Goal: Information Seeking & Learning: Find specific page/section

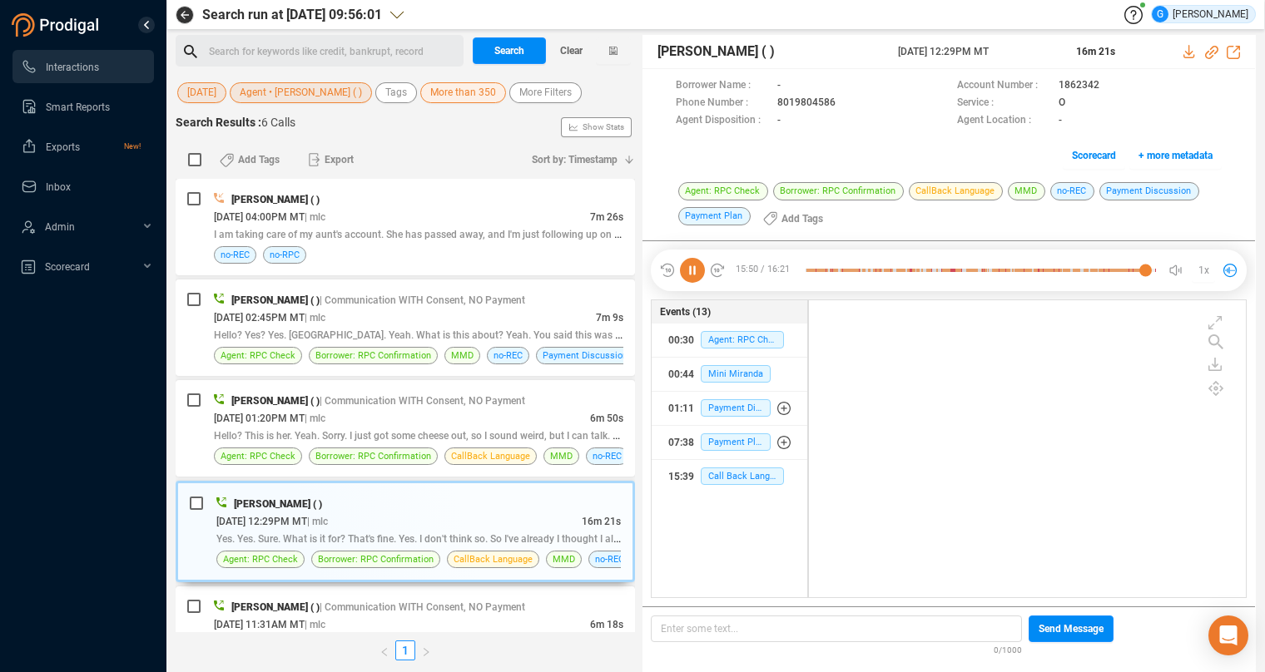
scroll to position [284, 423]
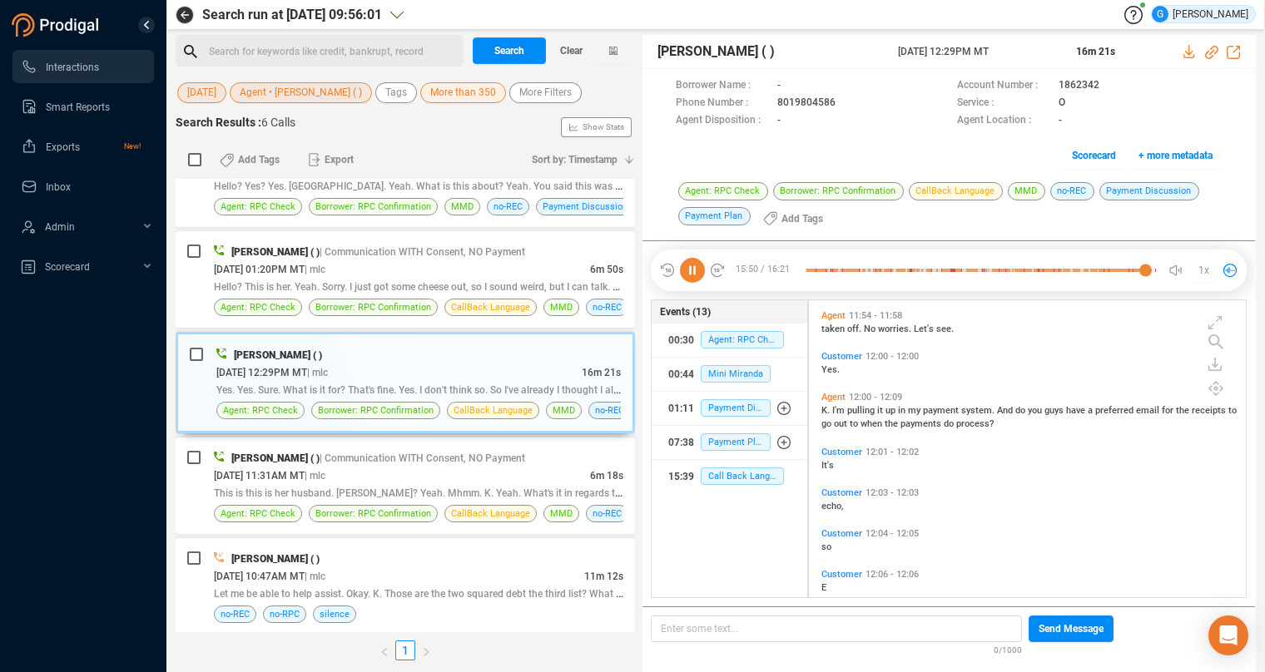
click at [198, 96] on span "[DATE]" at bounding box center [201, 92] width 29 height 21
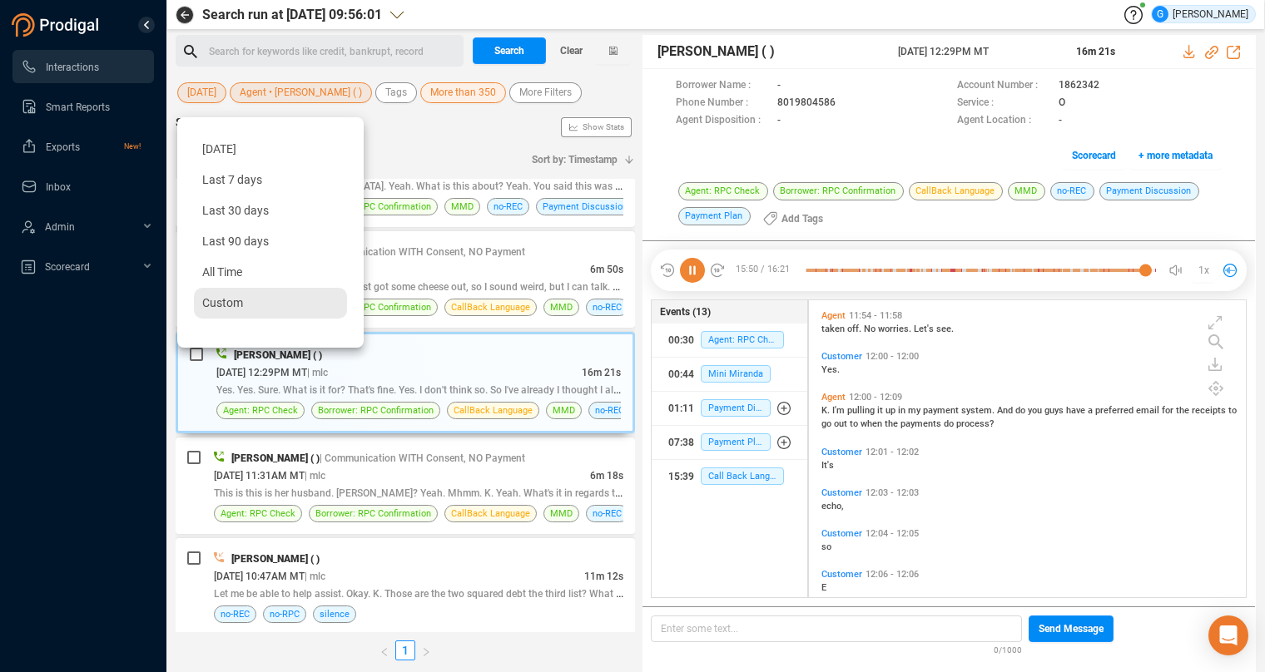
click at [221, 309] on span "Custom" at bounding box center [222, 302] width 41 height 13
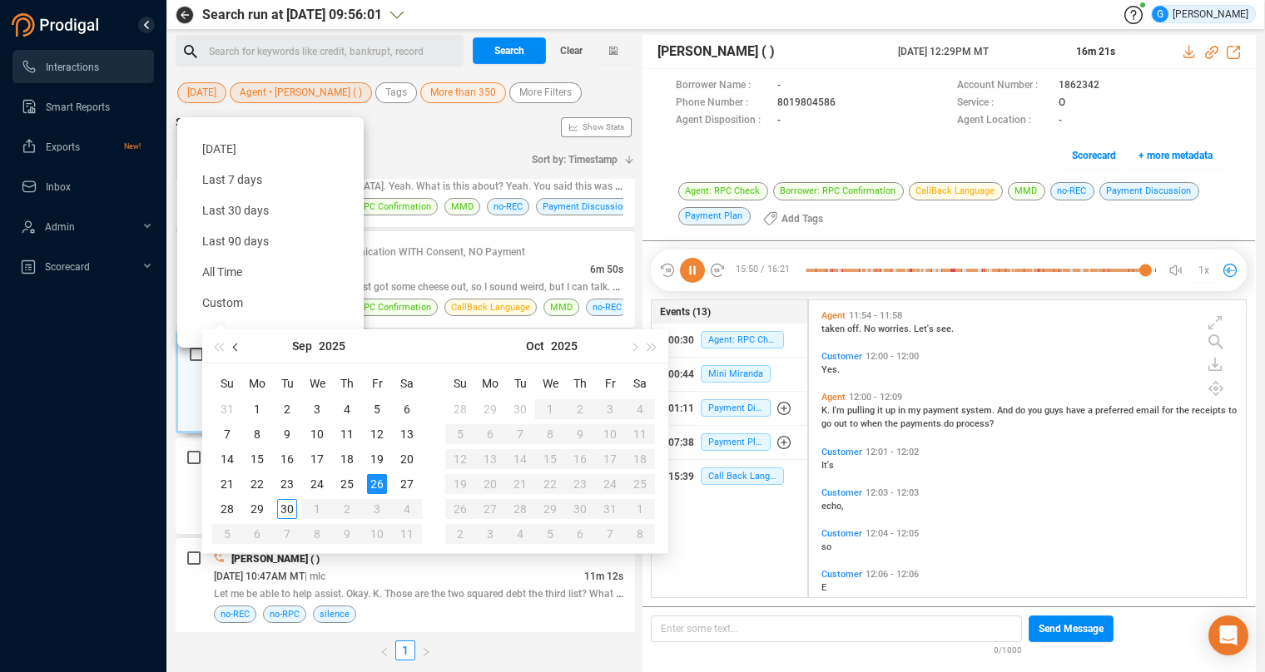
click at [235, 345] on button "button" at bounding box center [236, 346] width 18 height 33
type input "[DATE]"
click at [351, 509] on div "28" at bounding box center [347, 509] width 20 height 20
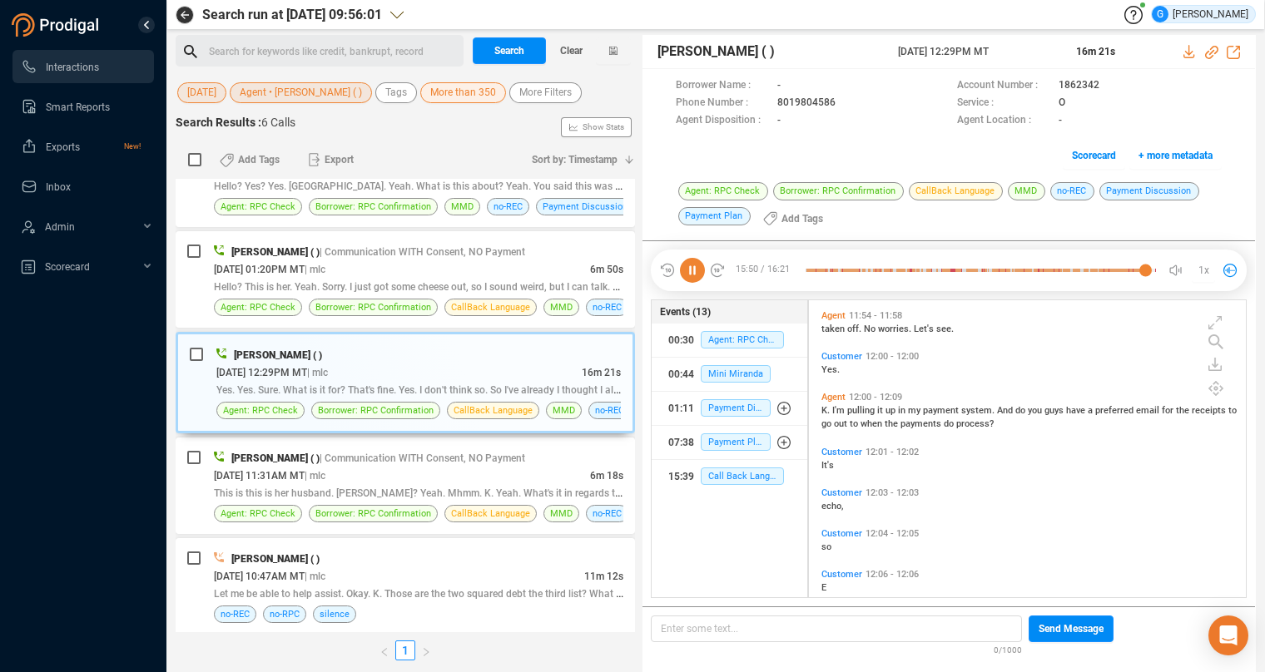
click at [325, 93] on span "Agent • [PERSON_NAME] ( )" at bounding box center [301, 92] width 122 height 21
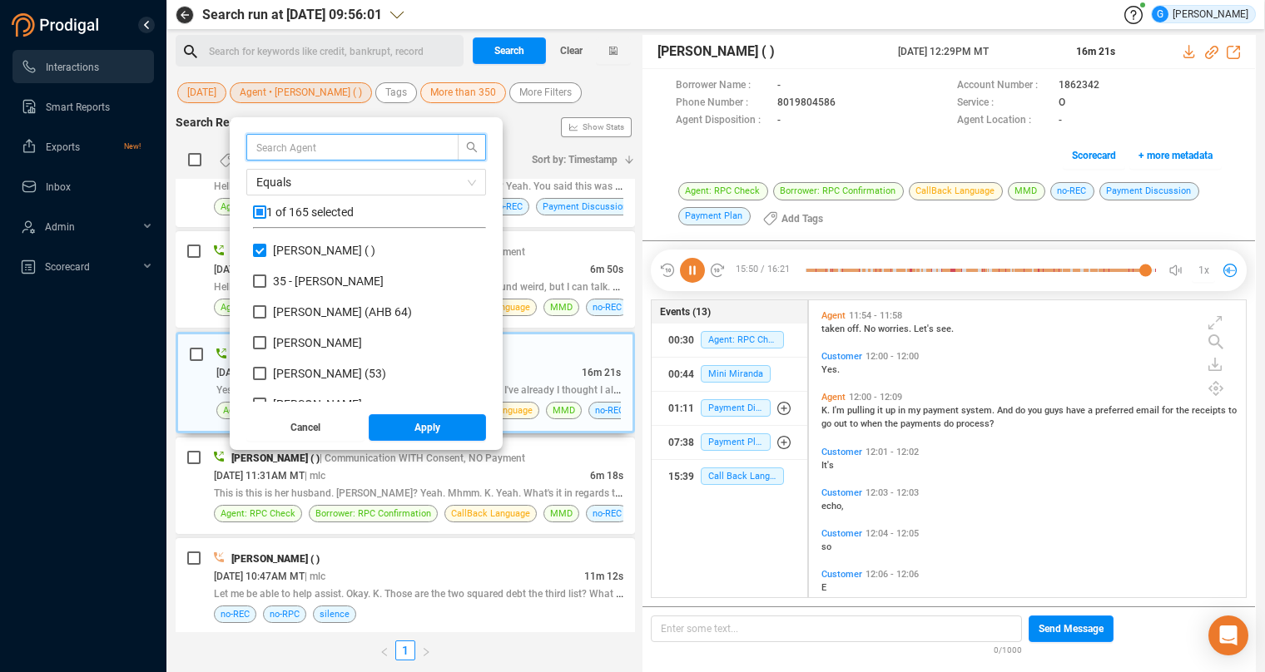
scroll to position [146, 219]
click at [262, 212] on input "checkbox" at bounding box center [259, 212] width 13 height 13
checkbox input "true"
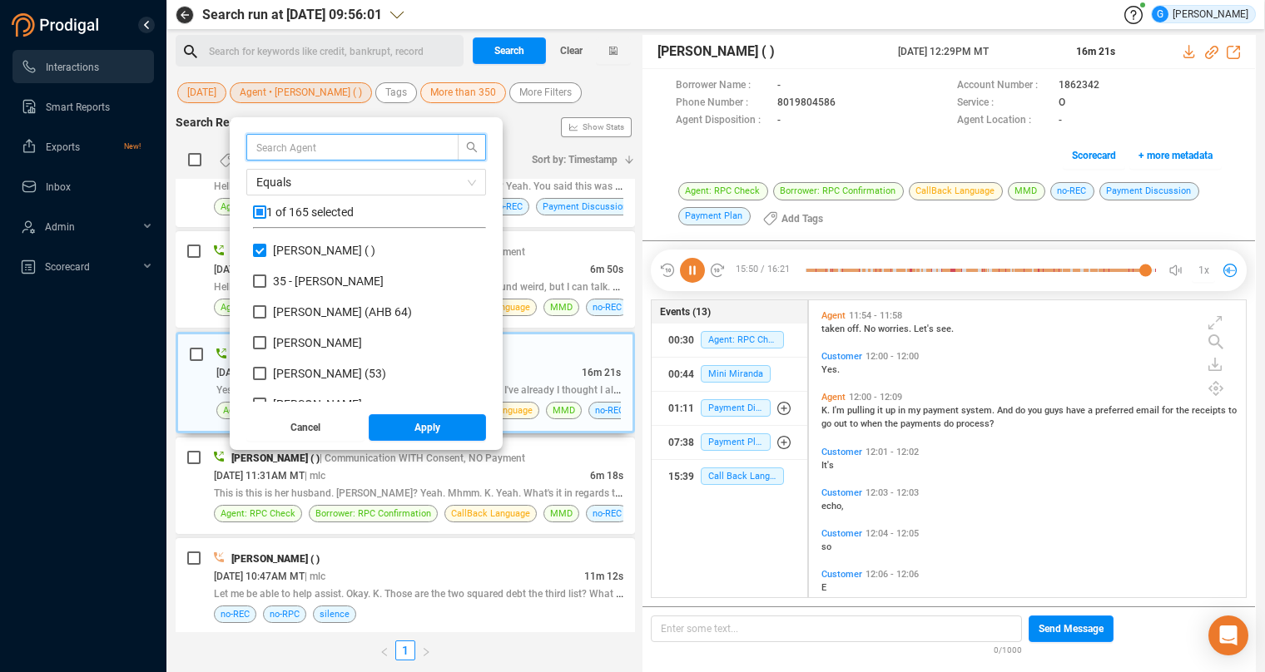
checkbox input "true"
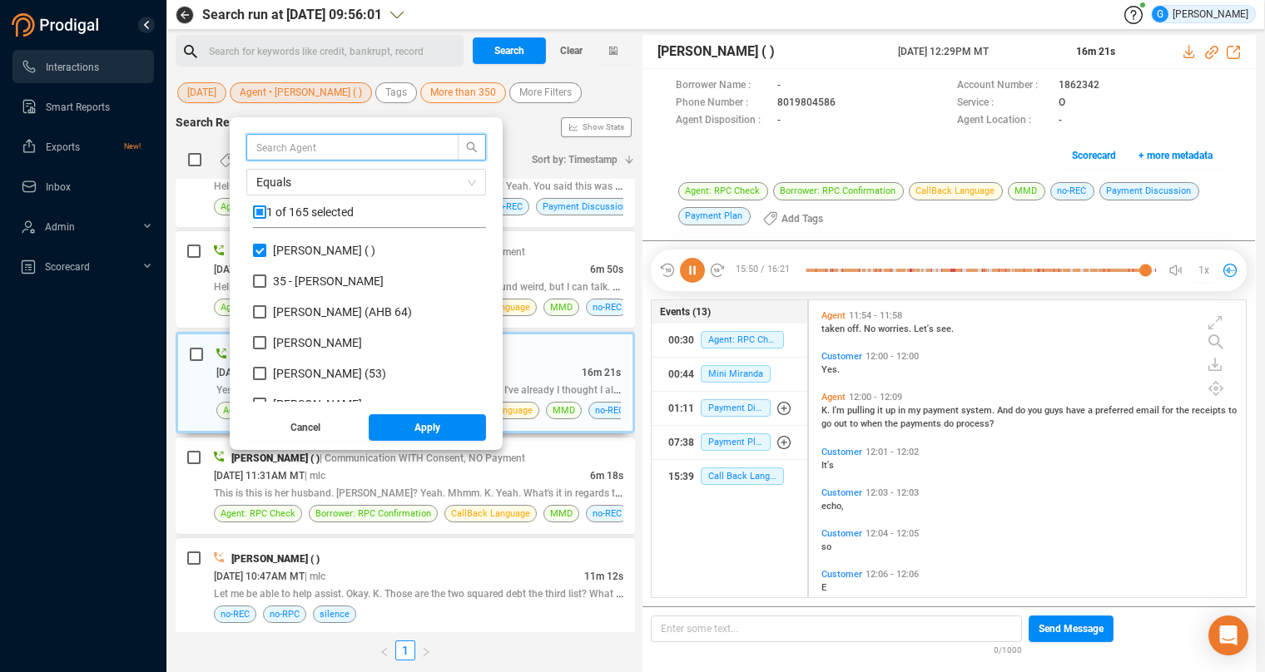
checkbox input "true"
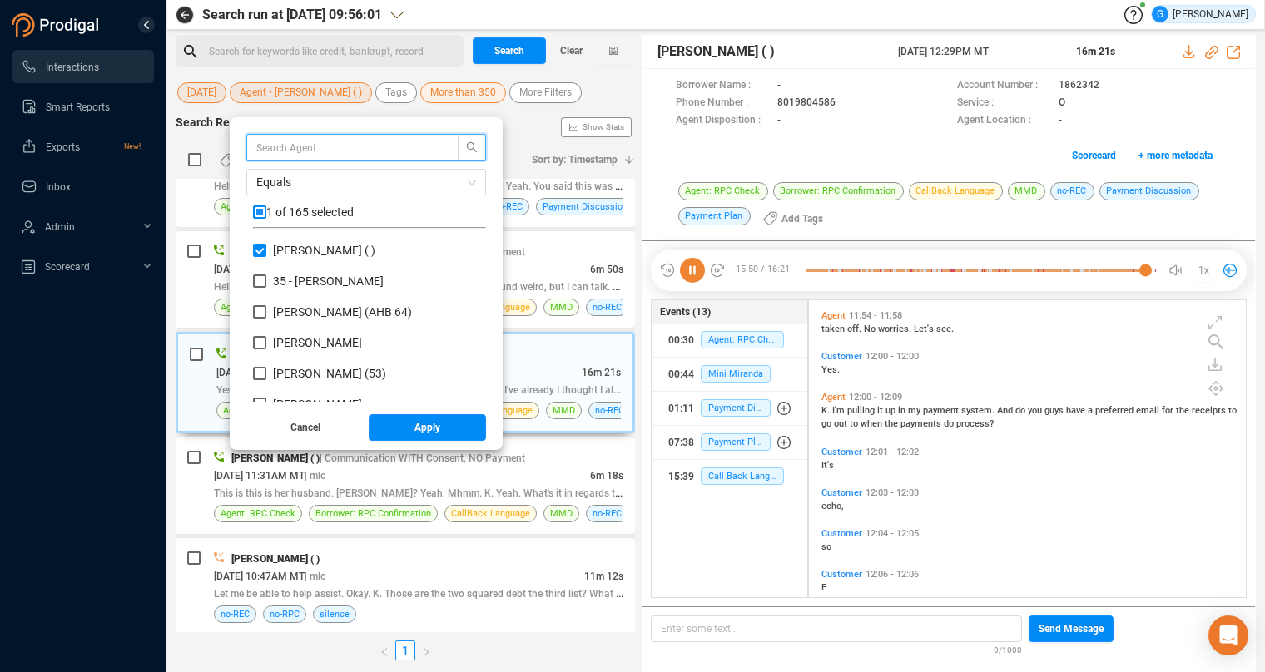
checkbox input "true"
click at [262, 212] on input "checkbox" at bounding box center [259, 212] width 13 height 13
checkbox input "false"
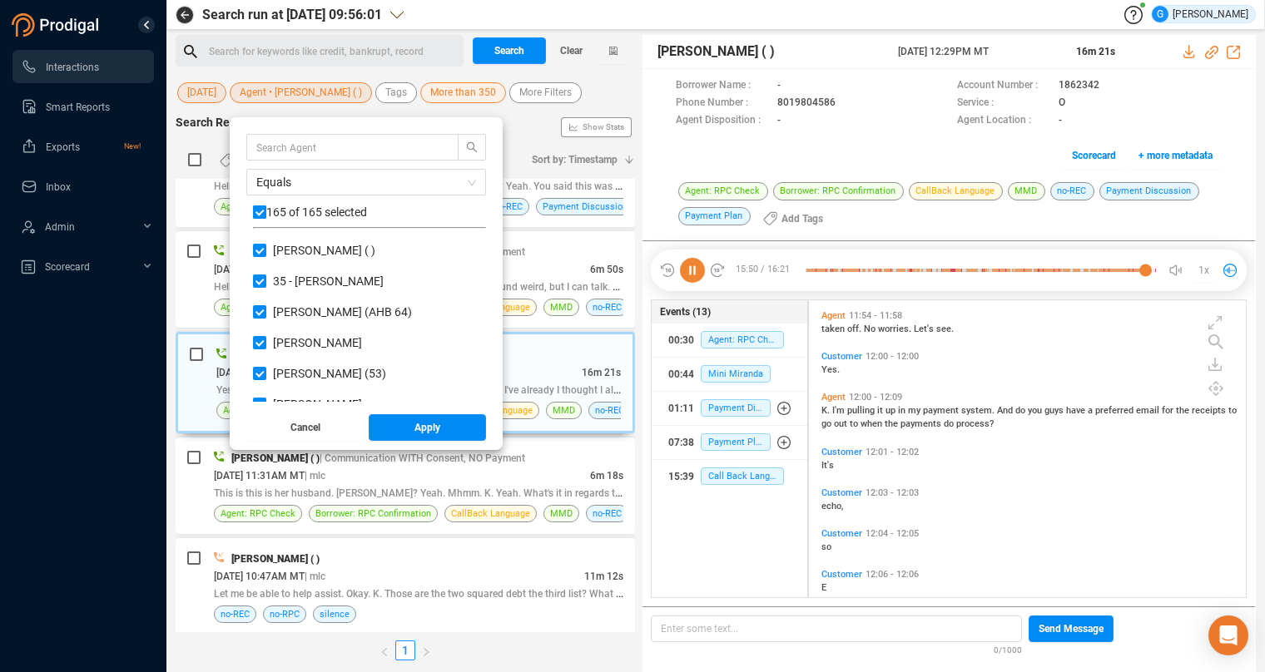
checkbox input "false"
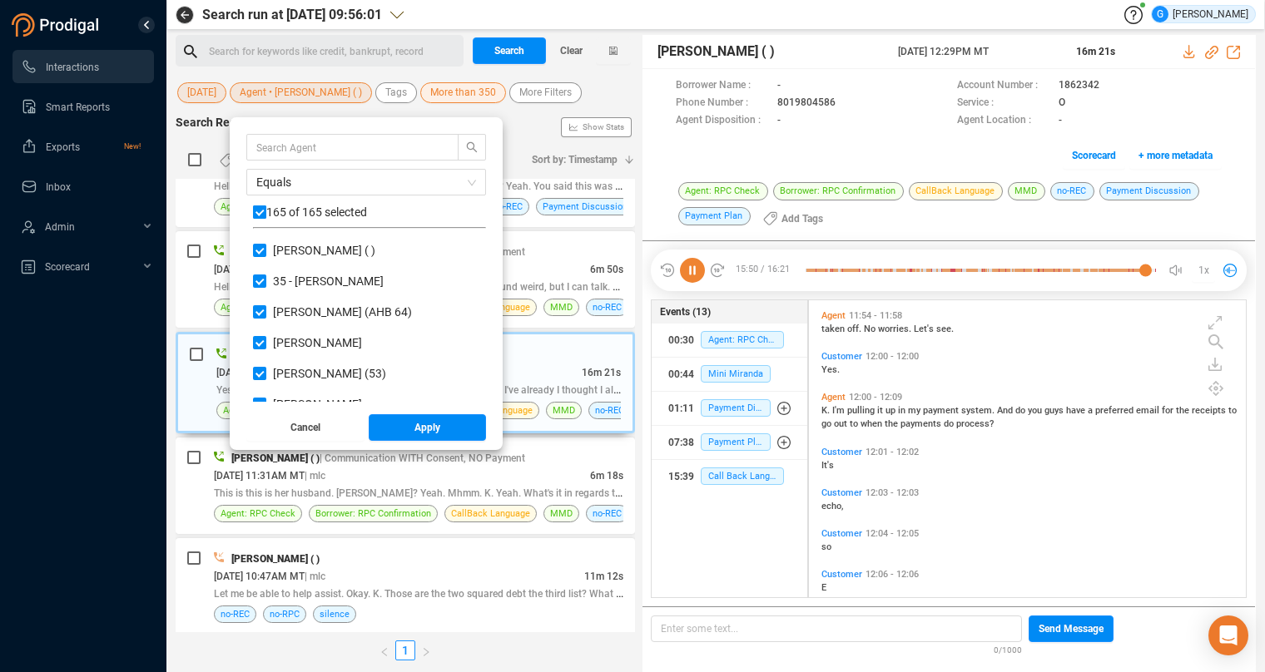
checkbox input "false"
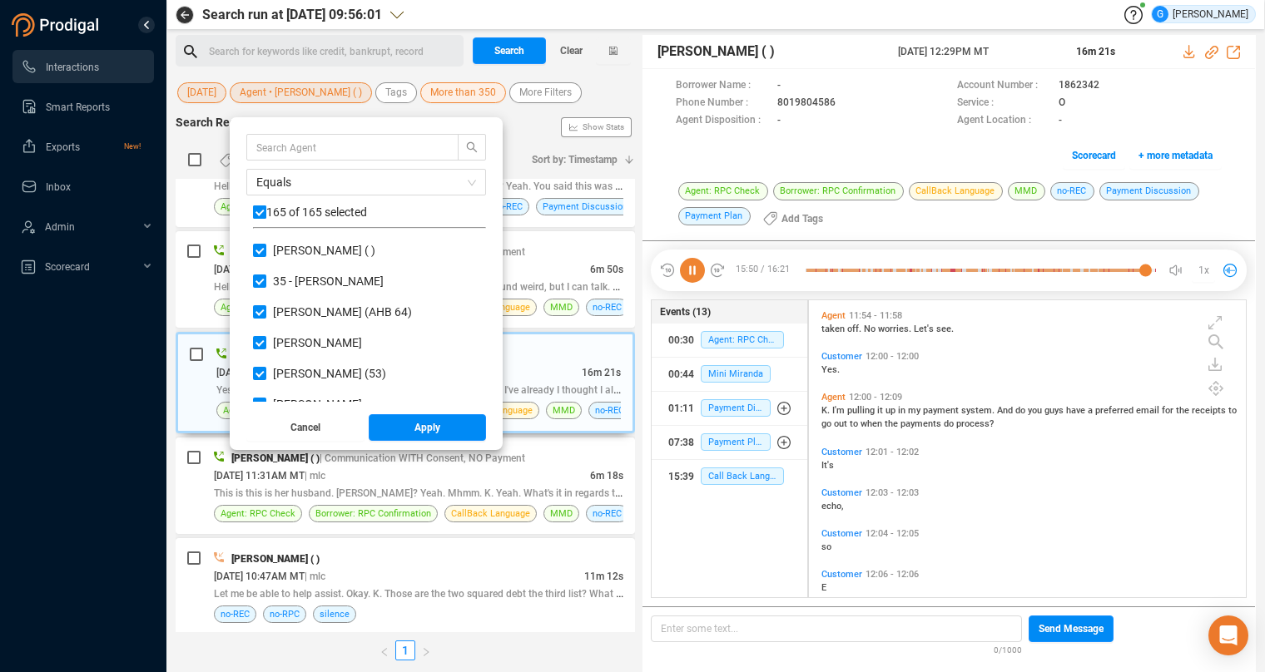
checkbox input "false"
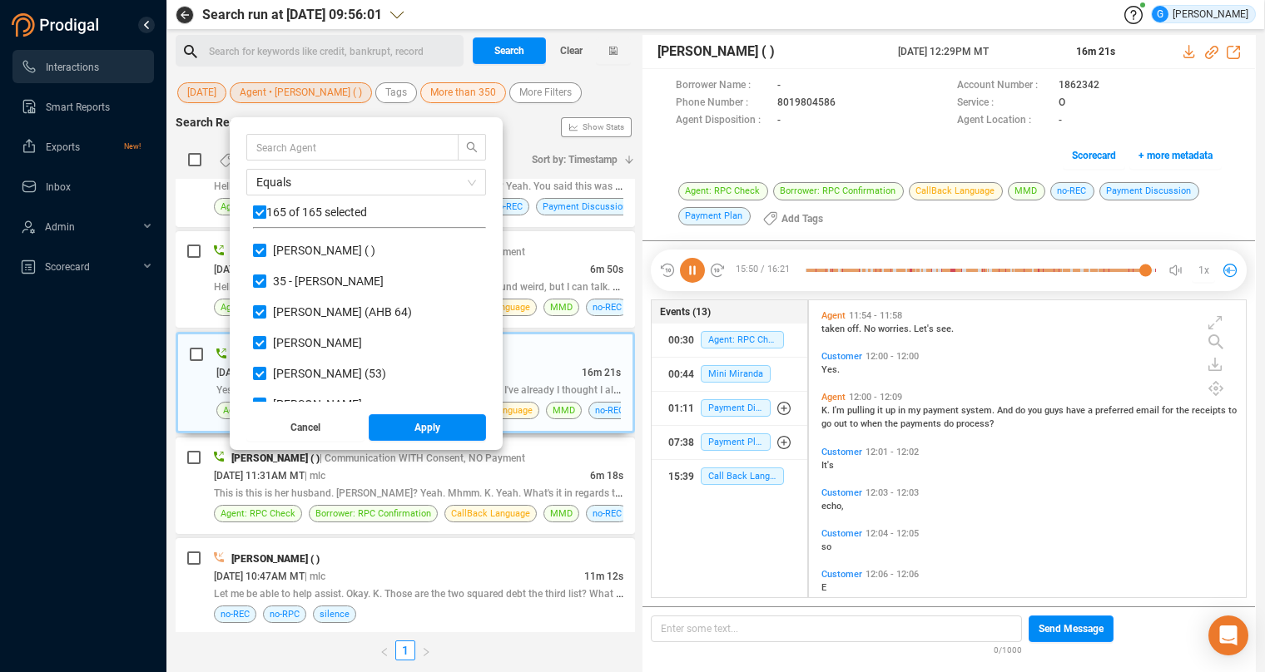
checkbox input "false"
click at [275, 148] on input "text" at bounding box center [344, 147] width 176 height 18
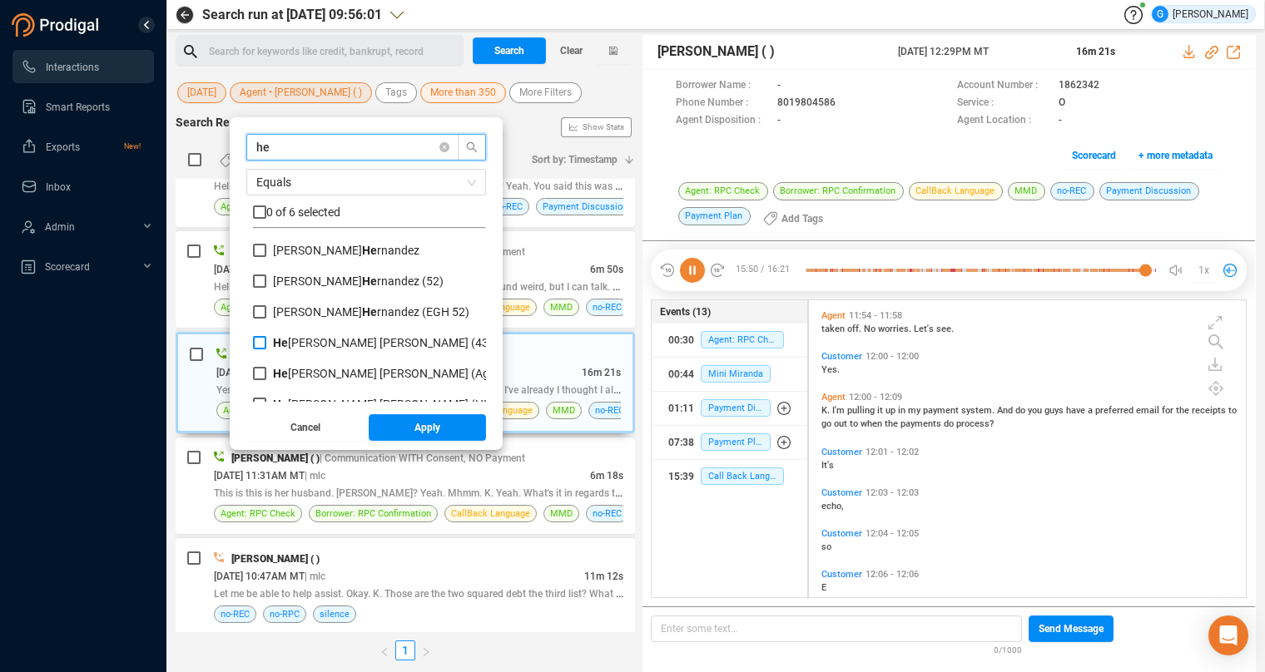
type input "he"
click at [258, 342] on input "He [PERSON_NAME] [PERSON_NAME] (43)" at bounding box center [259, 342] width 13 height 13
checkbox input "true"
click at [261, 372] on input "He [PERSON_NAME] [PERSON_NAME] (Agent)" at bounding box center [259, 373] width 13 height 13
checkbox input "true"
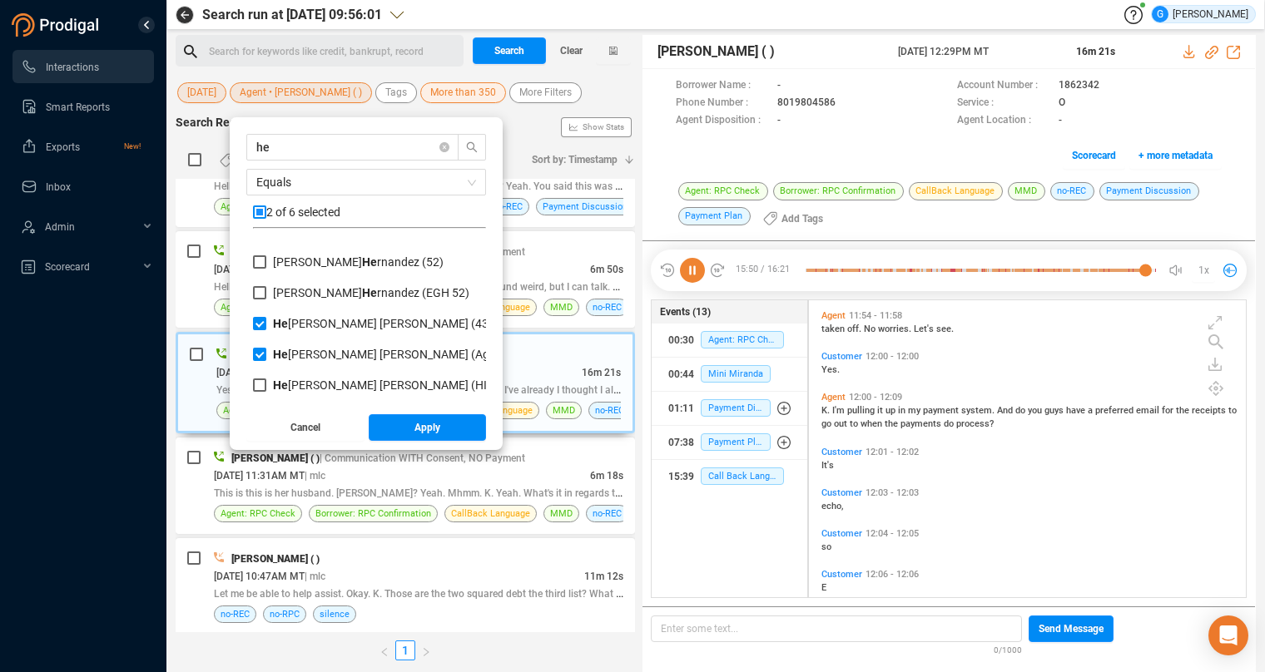
scroll to position [25, 0]
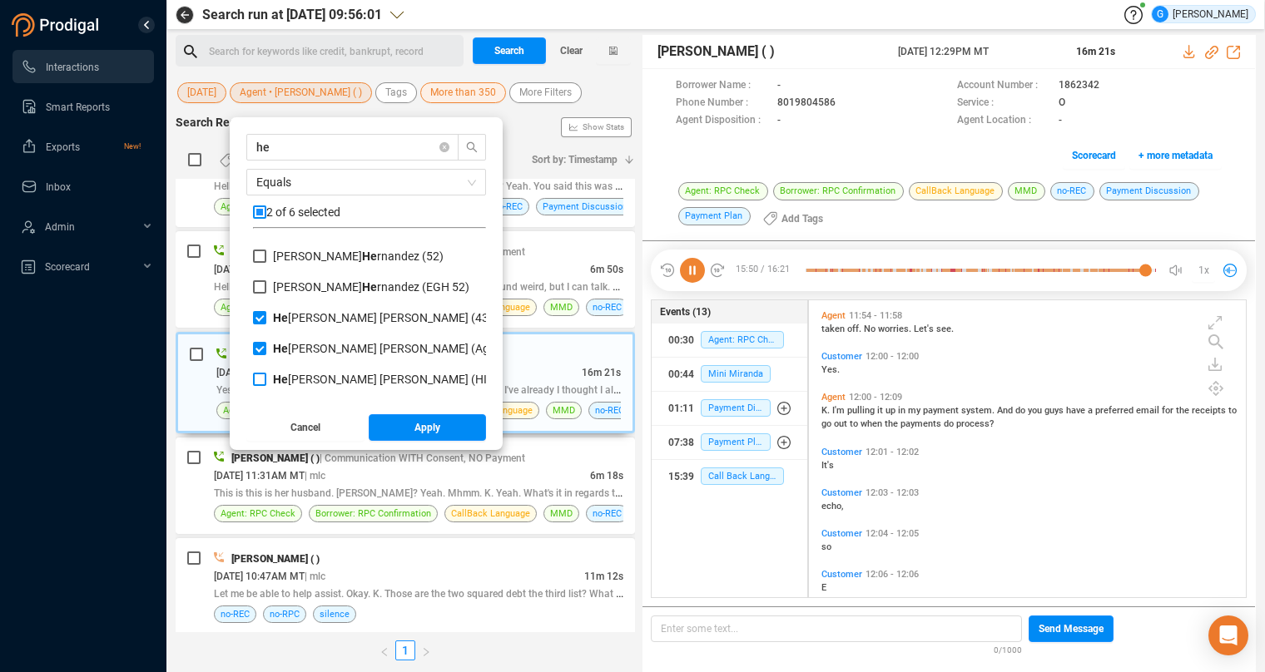
click at [258, 378] on input "He [PERSON_NAME] [PERSON_NAME] (HI 43)" at bounding box center [259, 379] width 13 height 13
checkbox input "true"
click at [411, 425] on button "Apply" at bounding box center [428, 427] width 118 height 27
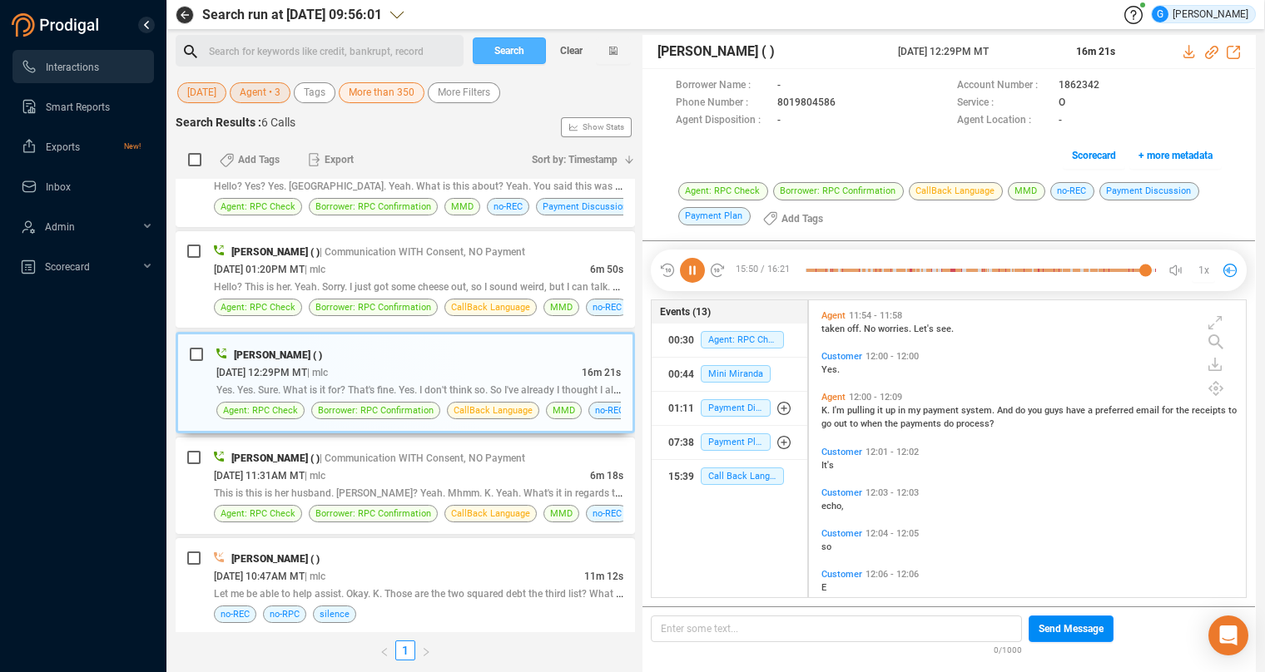
click at [522, 49] on span "Search" at bounding box center [509, 50] width 30 height 27
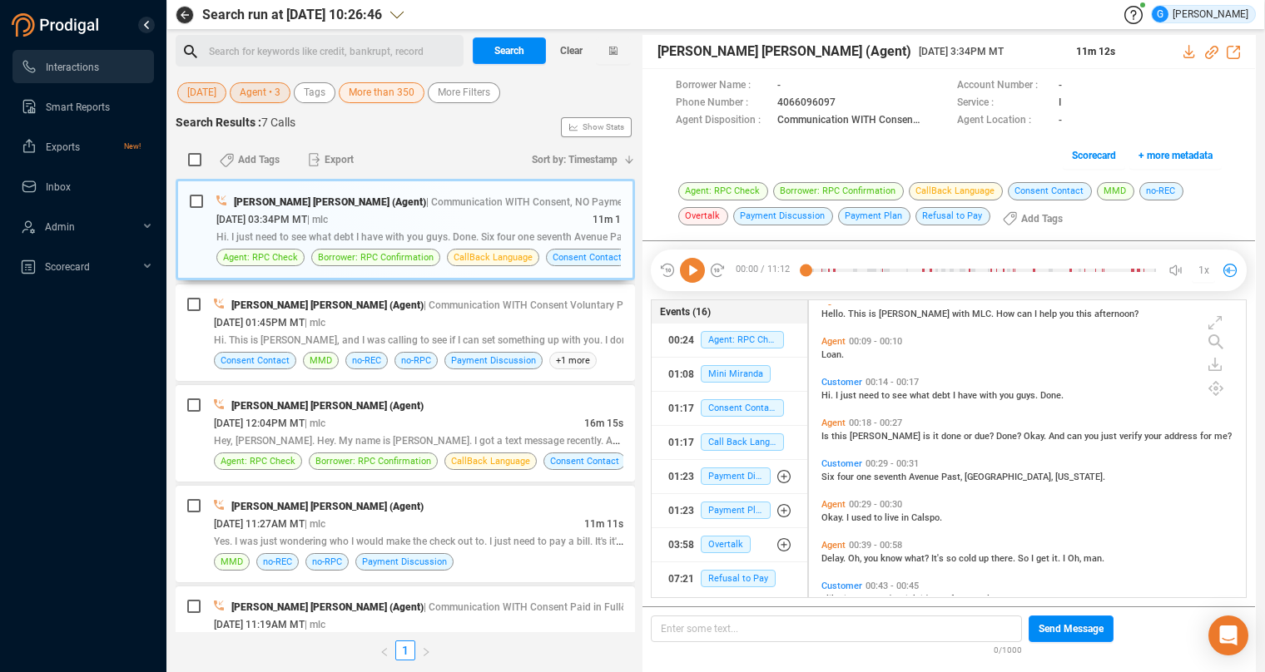
scroll to position [0, 0]
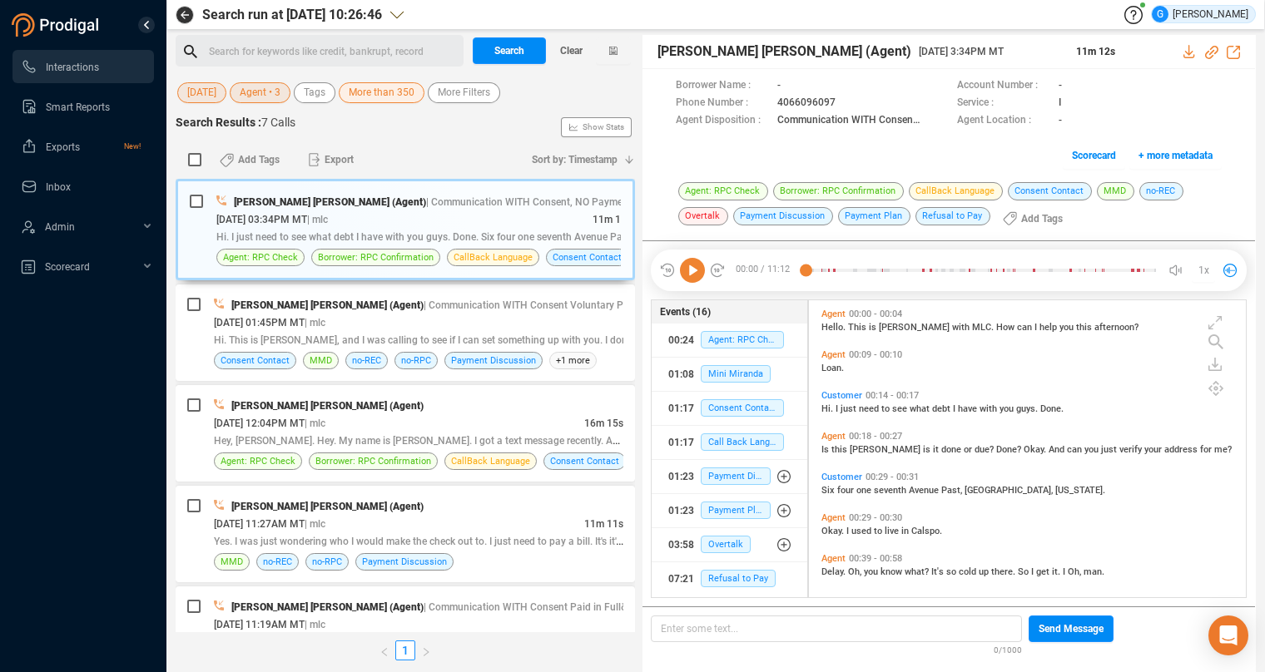
click at [1207, 266] on span "1x" at bounding box center [1204, 270] width 11 height 27
click at [698, 270] on icon at bounding box center [692, 270] width 25 height 25
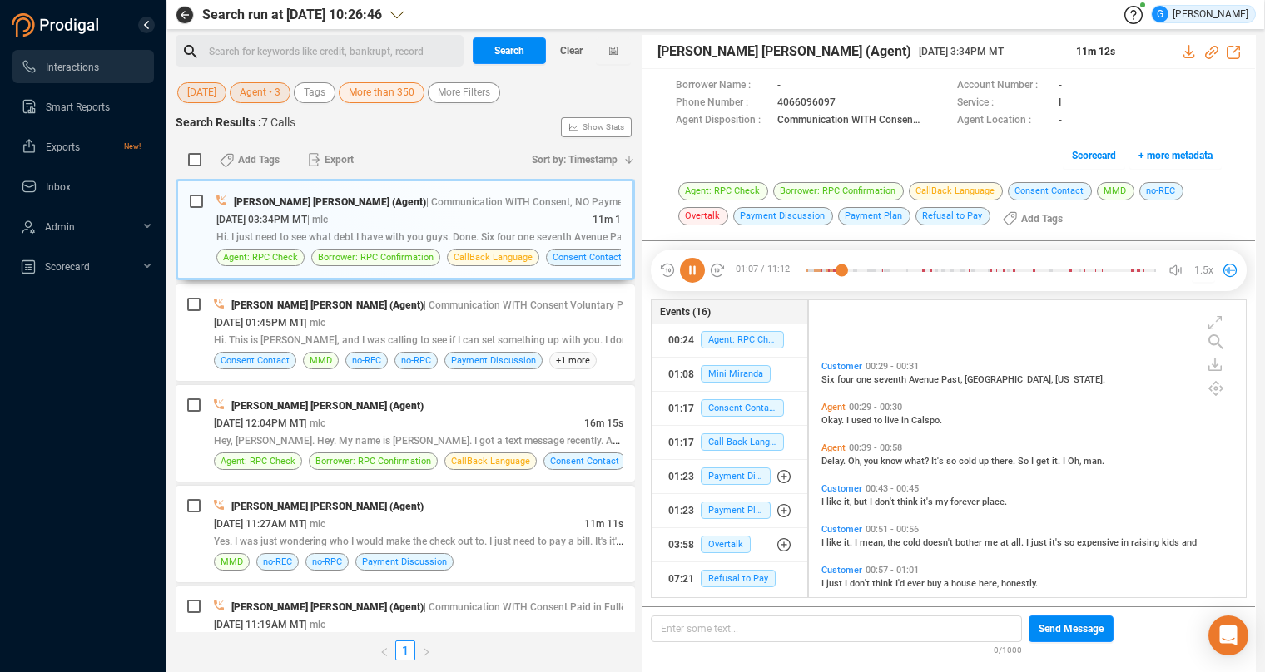
scroll to position [251, 0]
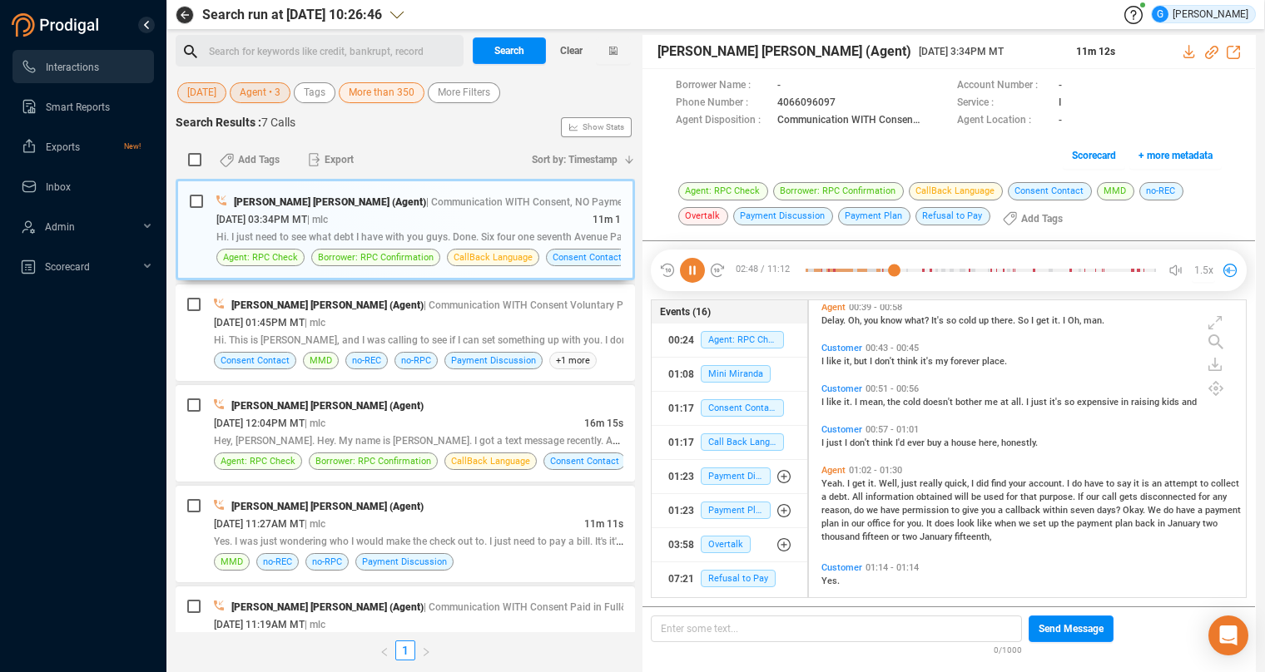
click at [694, 266] on icon at bounding box center [692, 270] width 25 height 25
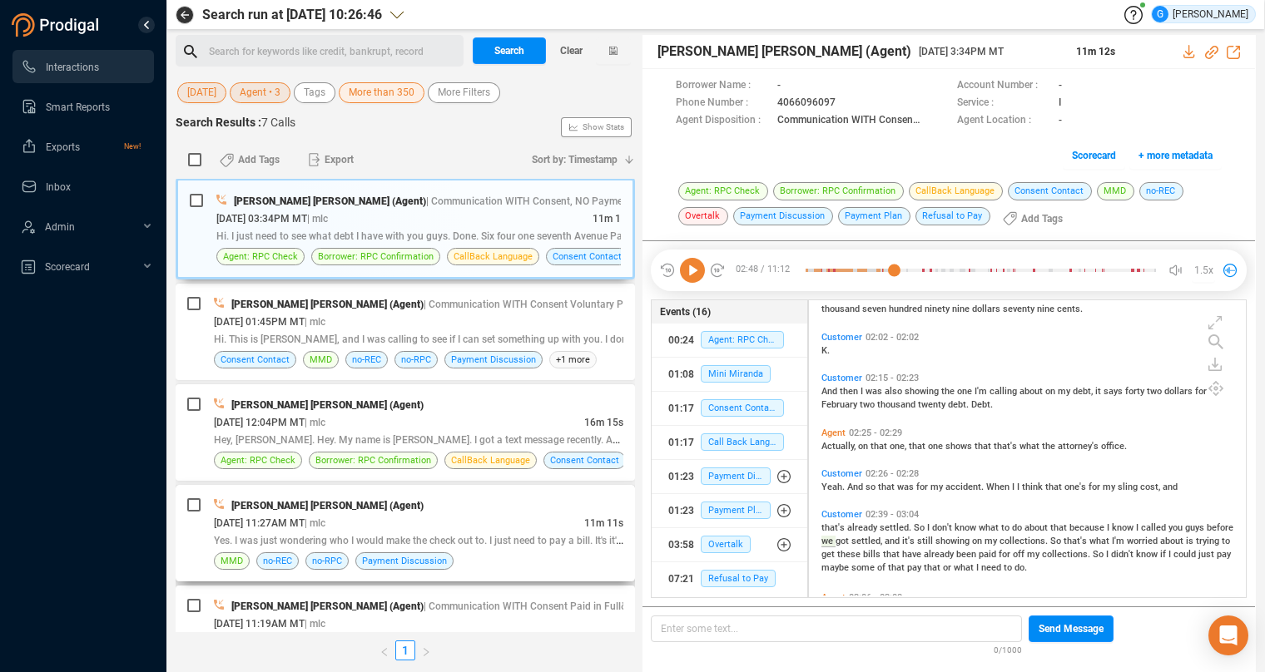
scroll to position [0, 0]
click at [514, 48] on span "Search" at bounding box center [509, 50] width 30 height 27
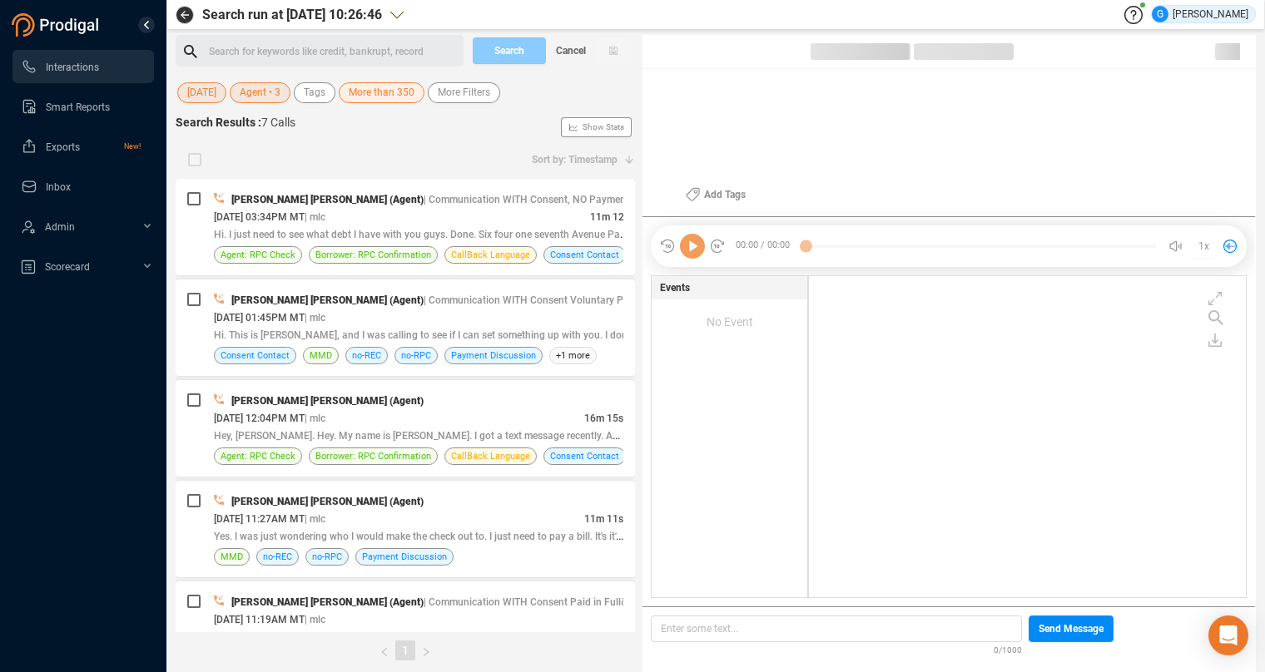
scroll to position [308, 423]
click at [478, 408] on div "[PERSON_NAME] [PERSON_NAME] (Agent)" at bounding box center [418, 400] width 409 height 17
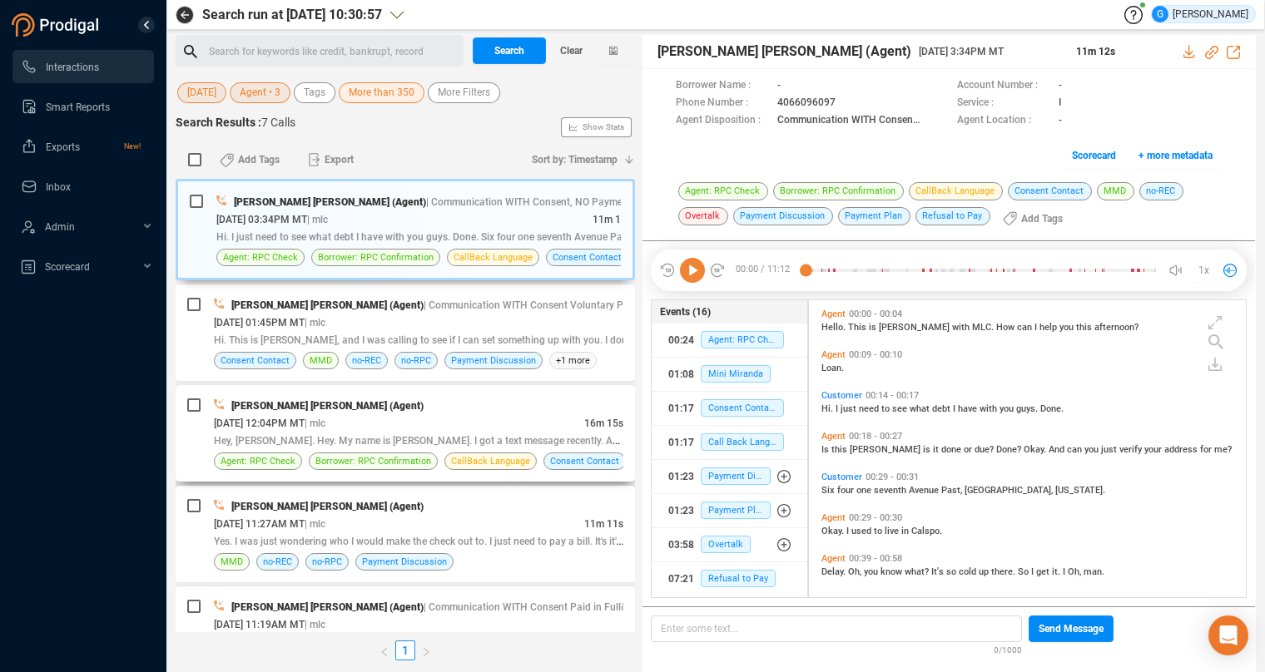
scroll to position [284, 423]
click at [489, 410] on div "[PERSON_NAME] [PERSON_NAME] (Agent)" at bounding box center [418, 405] width 409 height 17
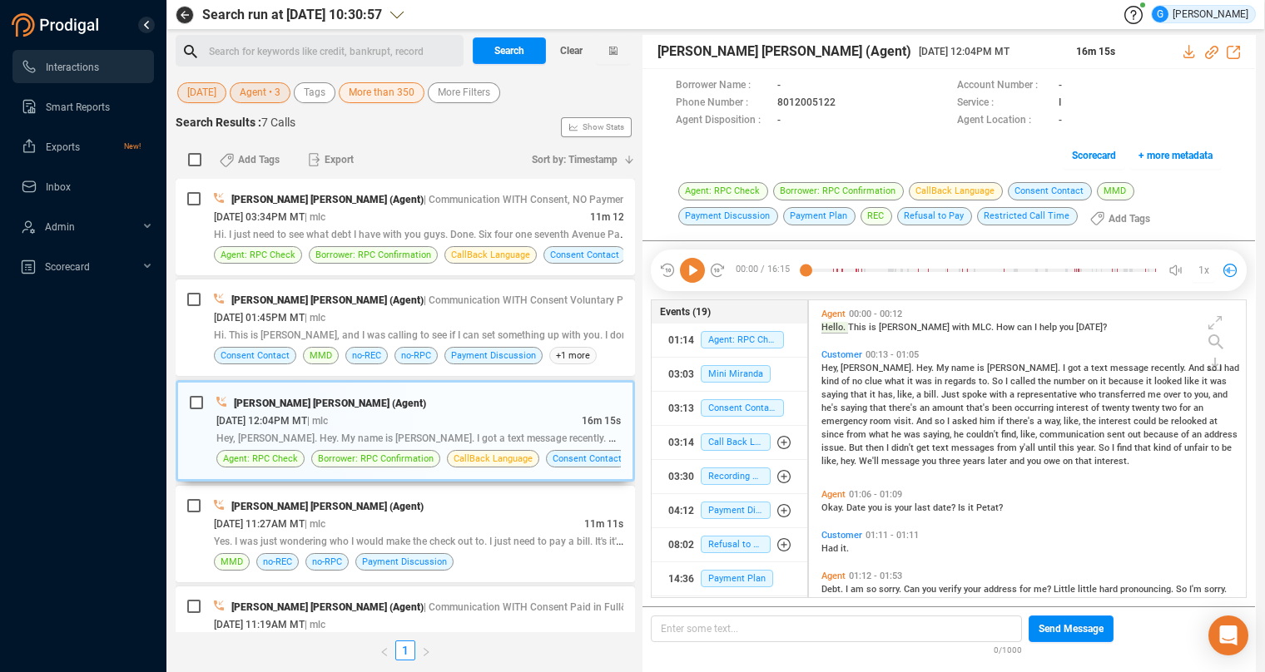
click at [1204, 270] on span "1x" at bounding box center [1204, 270] width 11 height 27
click at [945, 385] on span "regards" at bounding box center [962, 381] width 34 height 11
click at [692, 269] on icon at bounding box center [692, 270] width 25 height 25
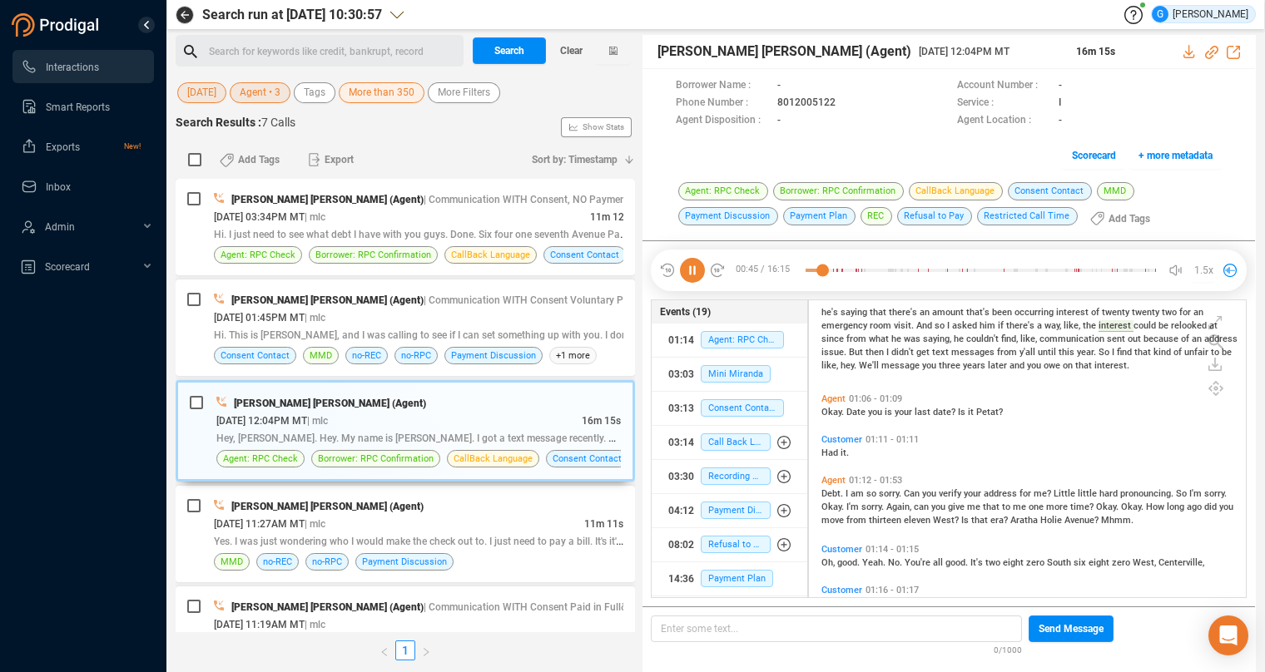
scroll to position [167, 0]
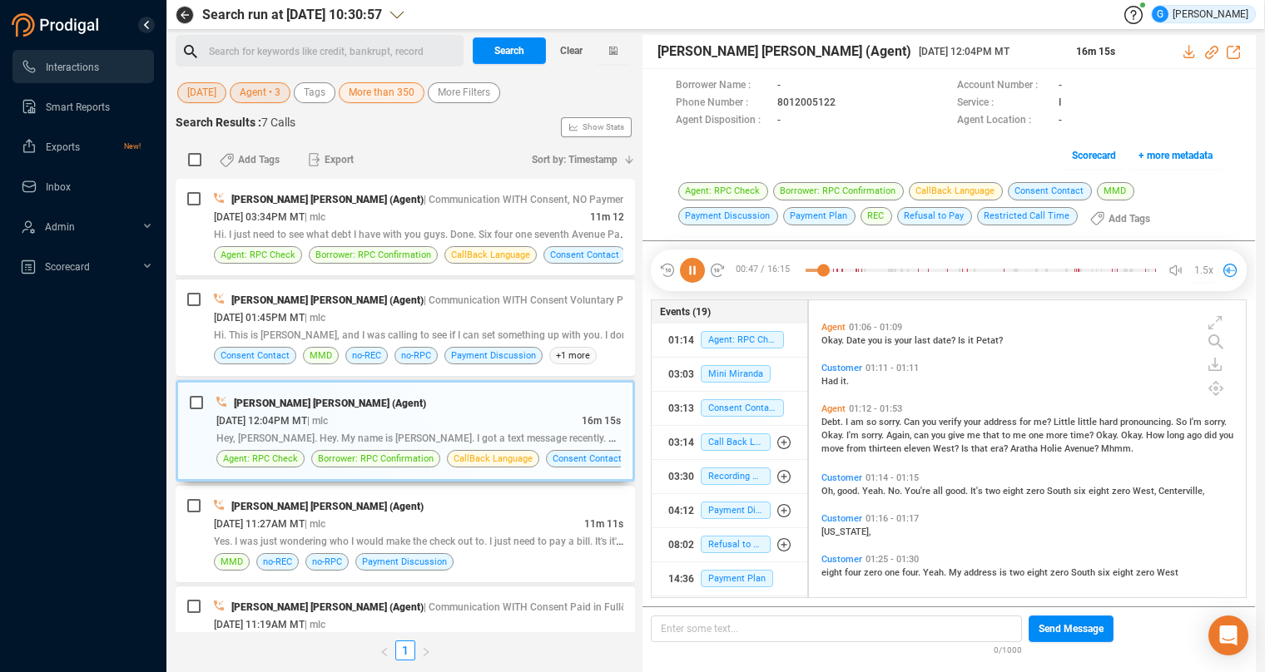
click at [830, 424] on span "Debt." at bounding box center [833, 422] width 24 height 11
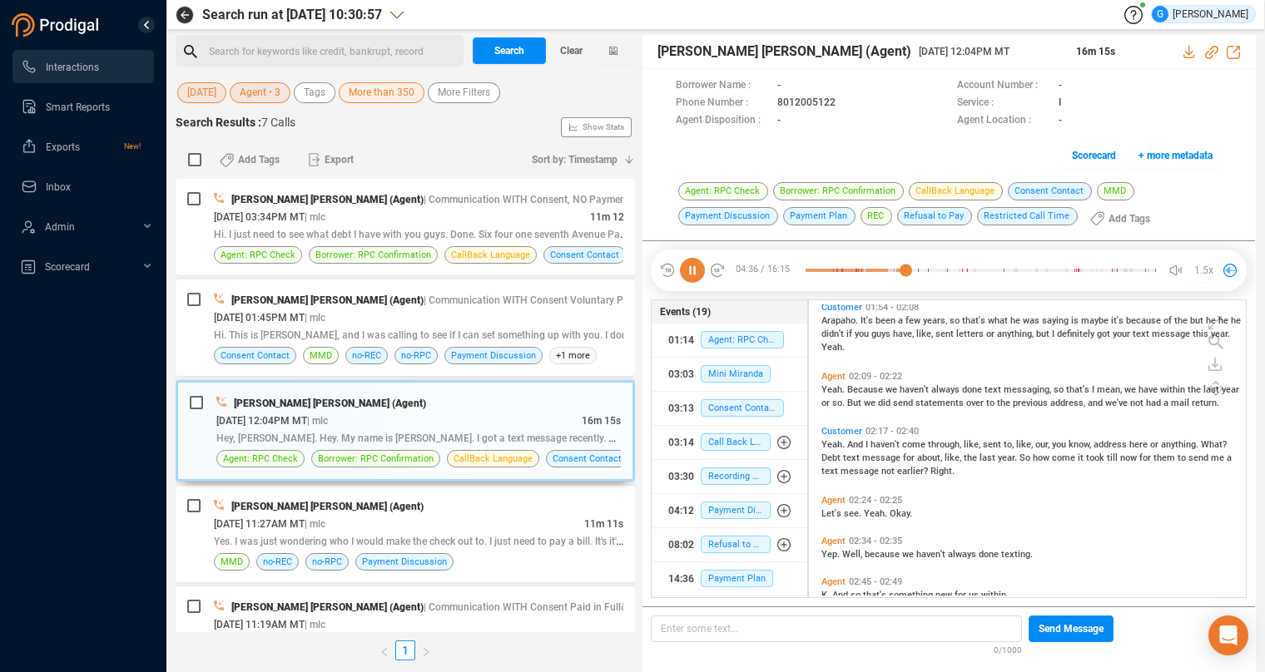
scroll to position [503, 0]
click at [698, 271] on icon at bounding box center [692, 270] width 25 height 25
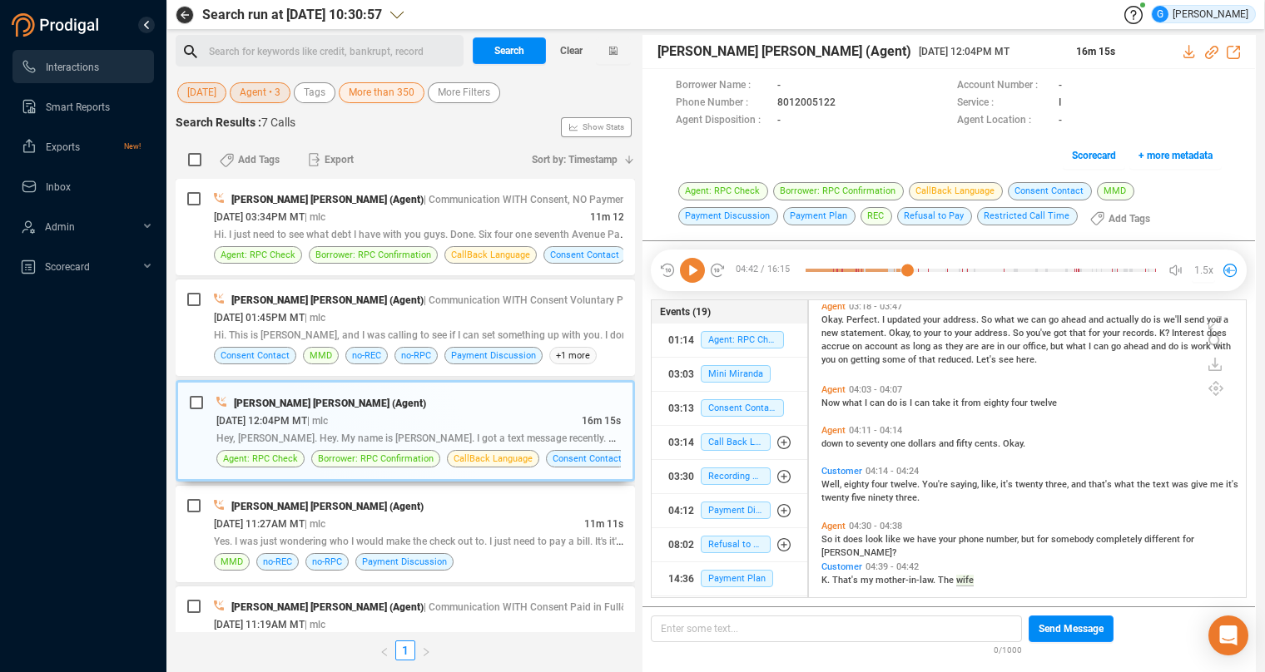
scroll to position [1006, 0]
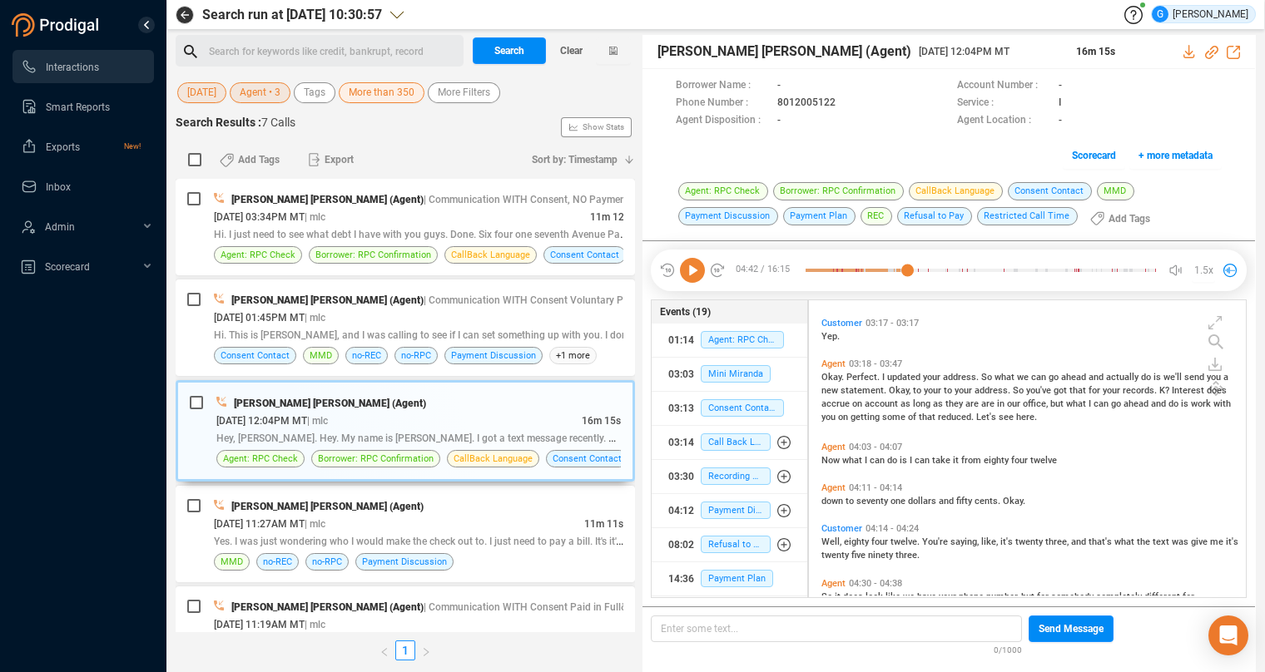
click at [209, 92] on span "[DATE]" at bounding box center [201, 92] width 29 height 21
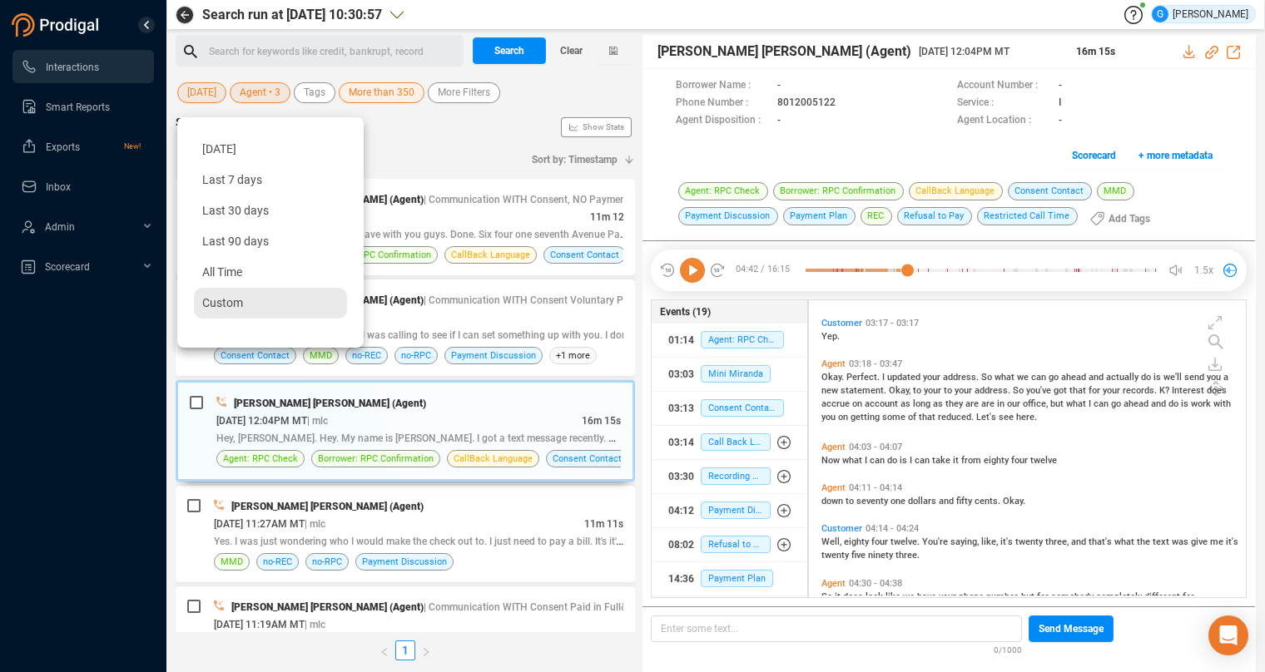
click at [205, 310] on span "Custom" at bounding box center [222, 302] width 41 height 13
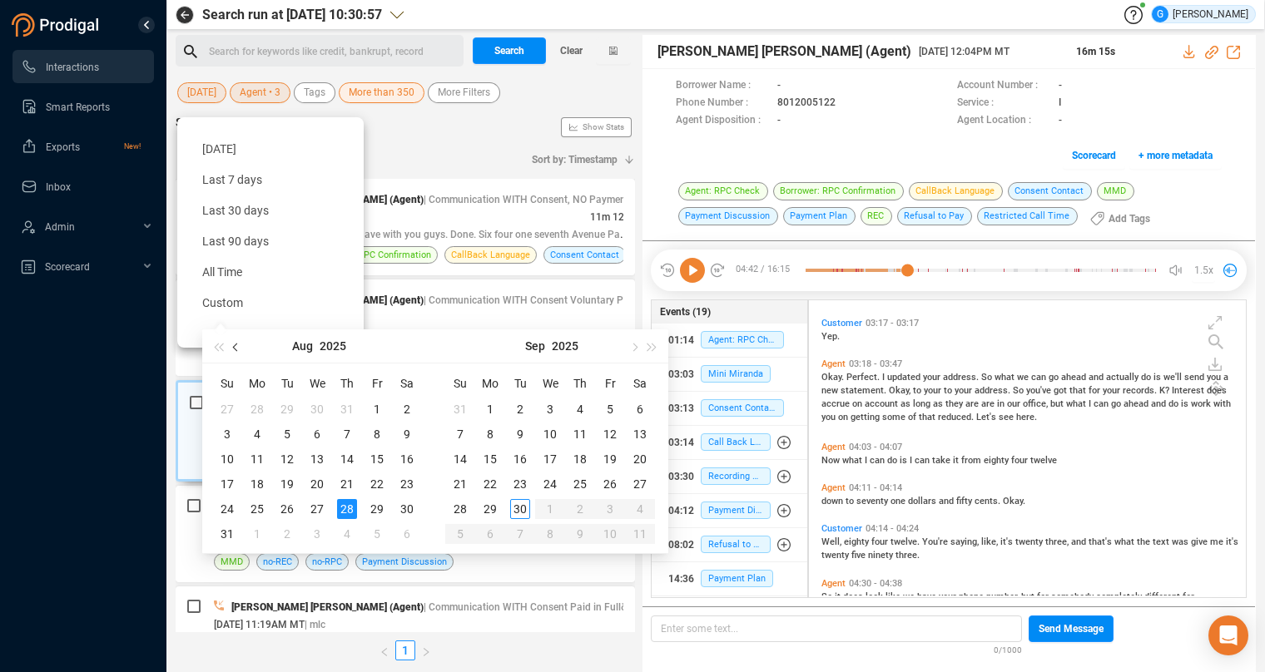
click at [240, 350] on button "button" at bounding box center [236, 346] width 18 height 33
type input "[DATE]"
click at [310, 459] on div "16" at bounding box center [317, 459] width 20 height 20
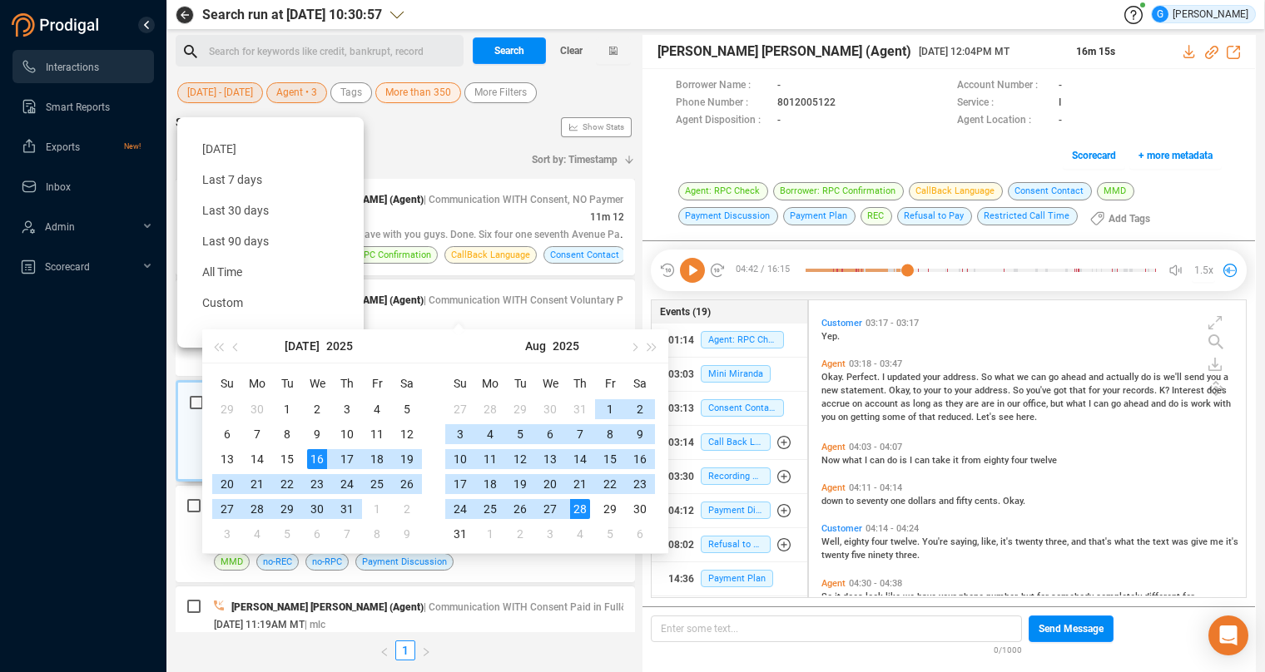
click at [310, 459] on div "16" at bounding box center [317, 459] width 20 height 20
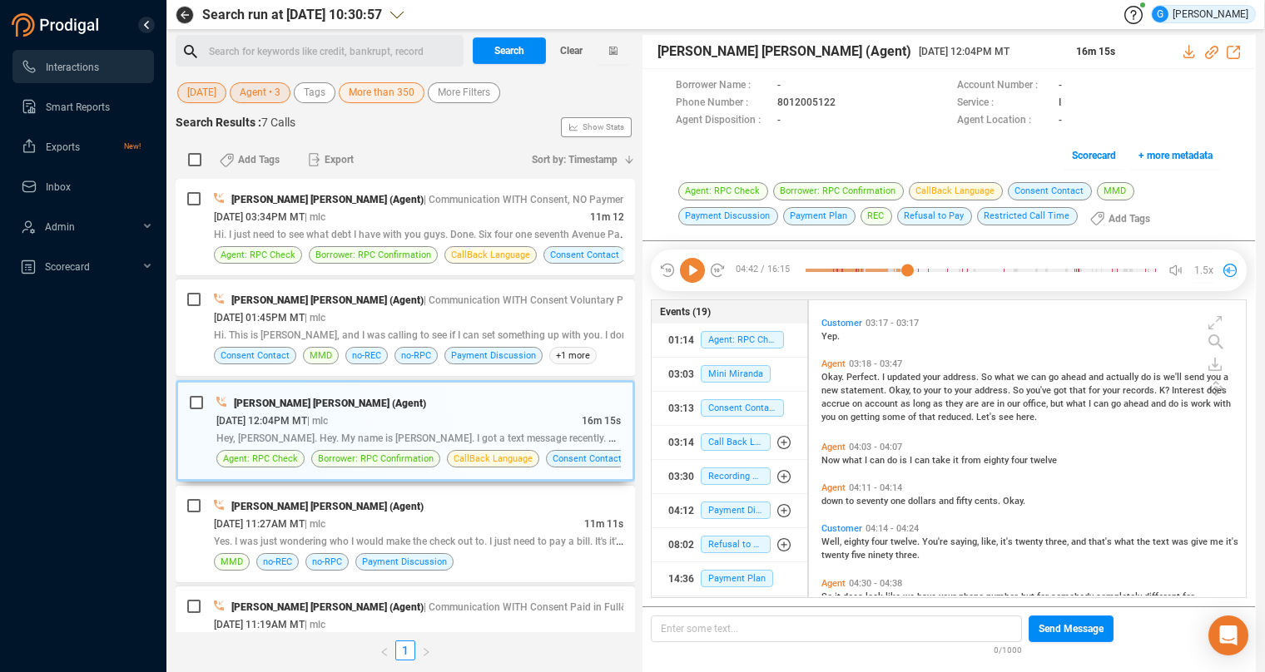
click at [263, 92] on span "Agent • 3" at bounding box center [260, 92] width 41 height 21
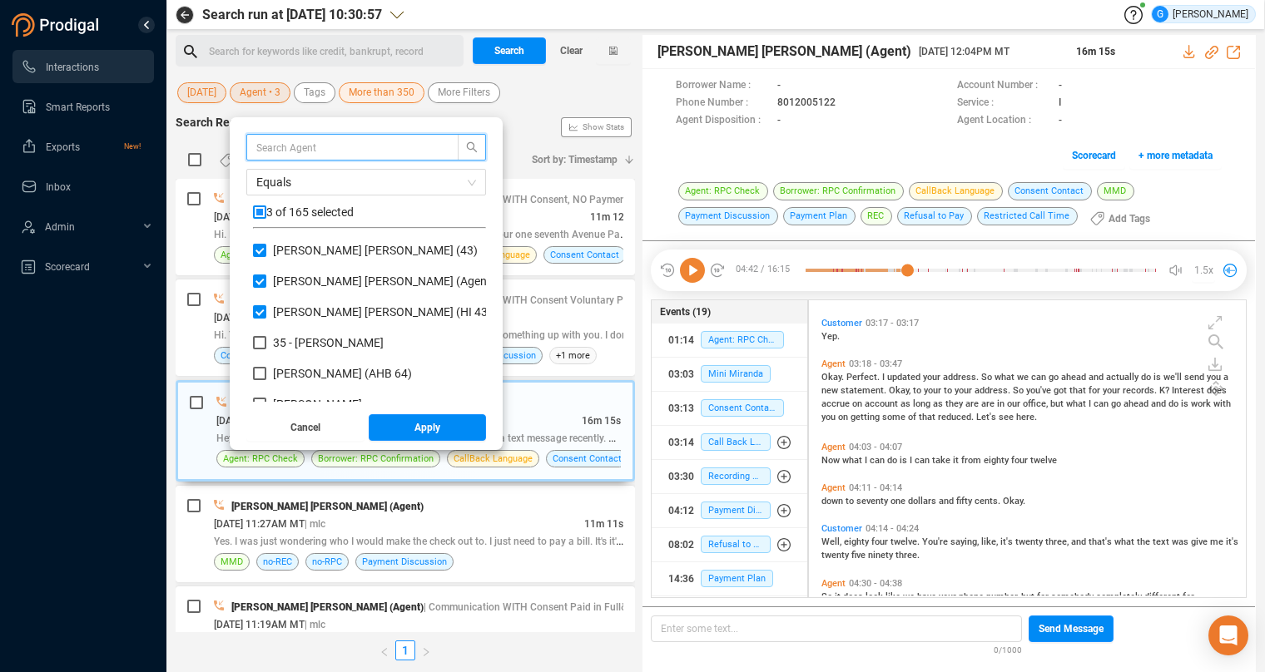
scroll to position [146, 219]
click at [259, 211] on input "checkbox" at bounding box center [259, 212] width 13 height 13
checkbox input "true"
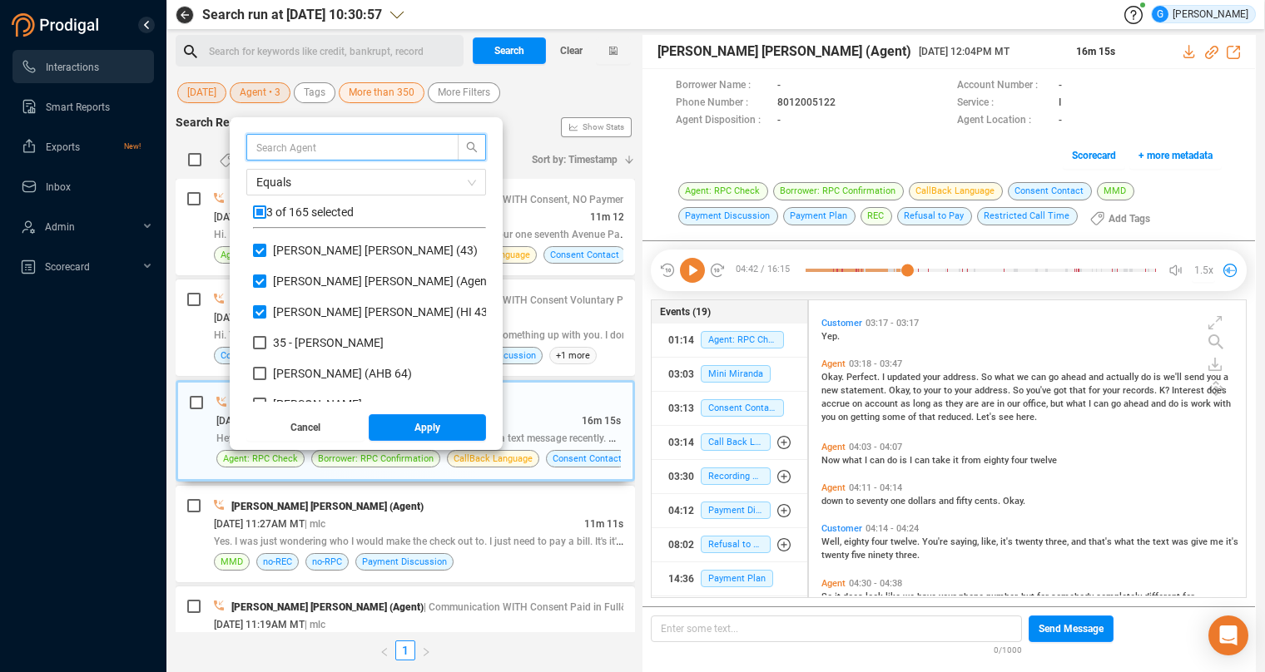
checkbox input "true"
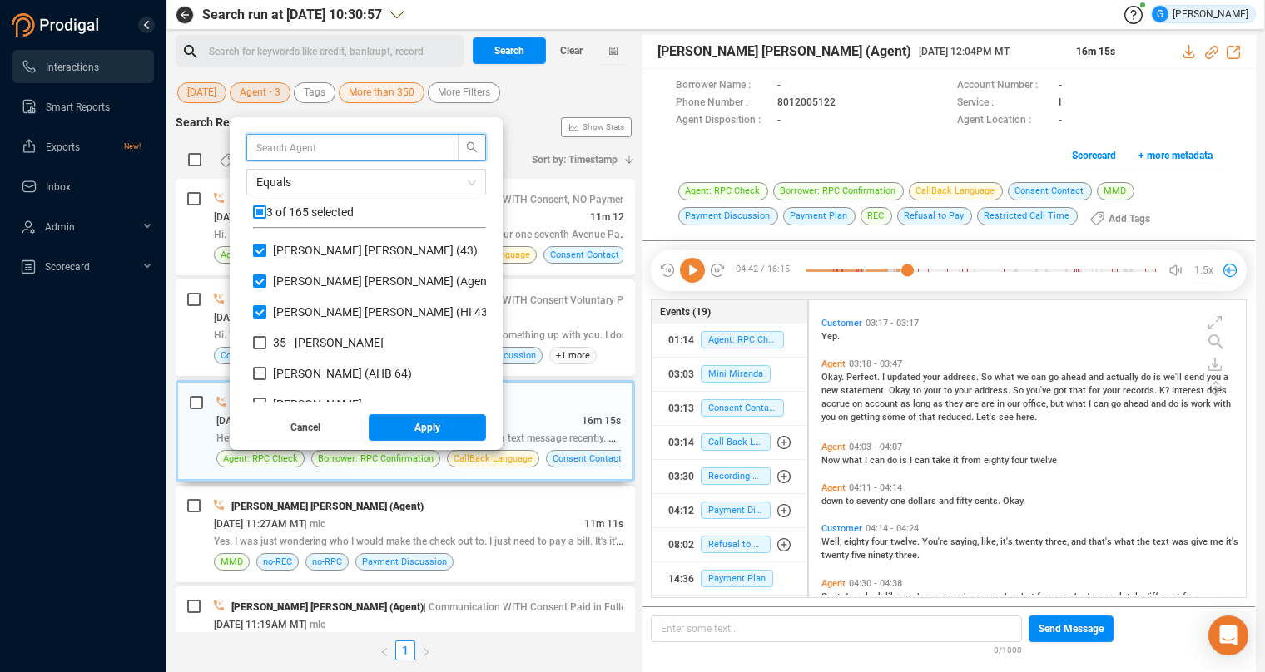
checkbox input "true"
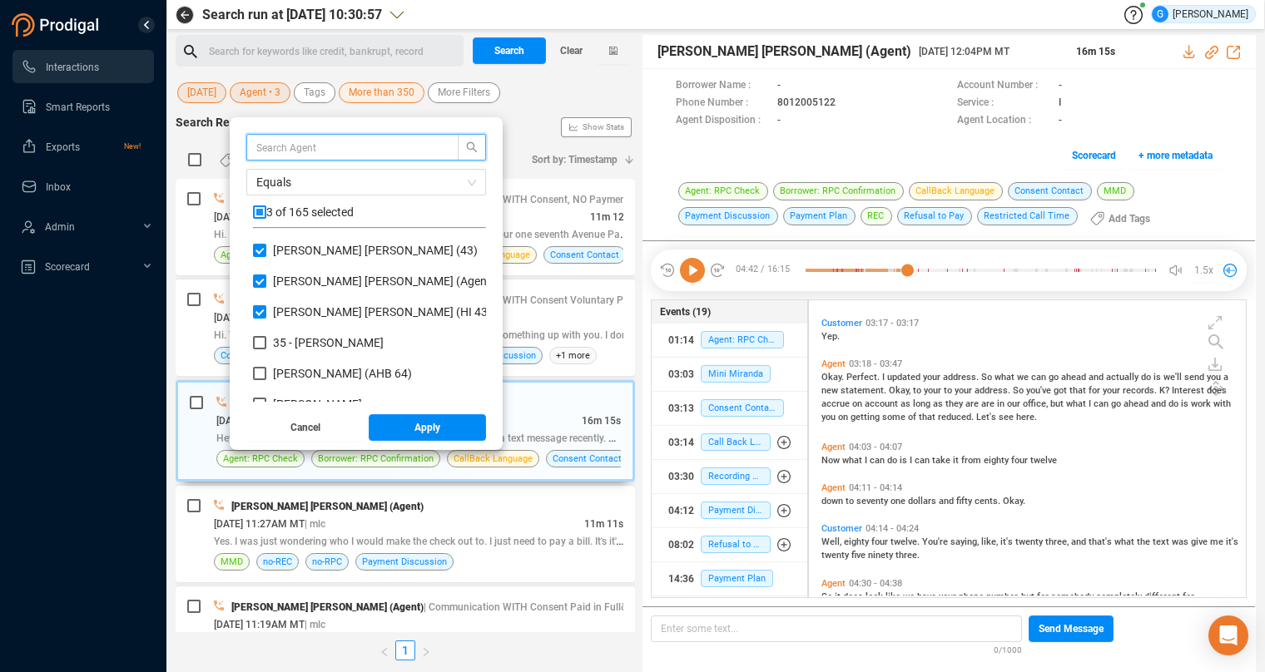
checkbox input "true"
click at [257, 209] on input "checkbox" at bounding box center [259, 212] width 13 height 13
checkbox input "false"
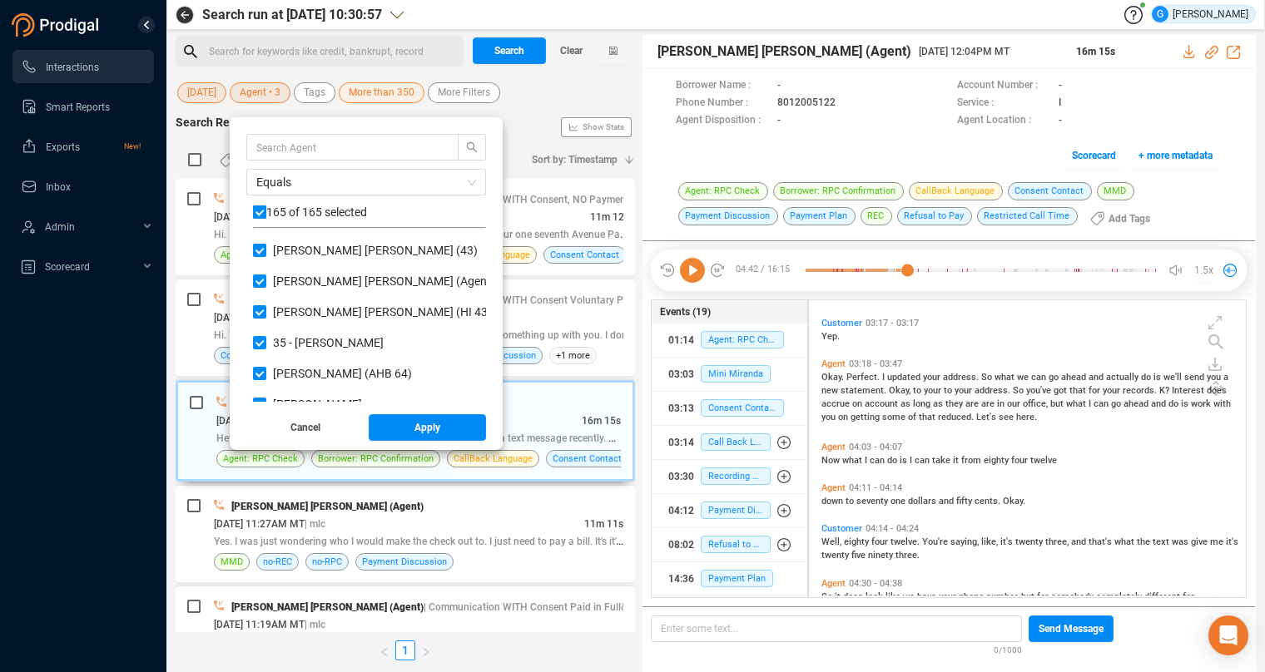
checkbox input "false"
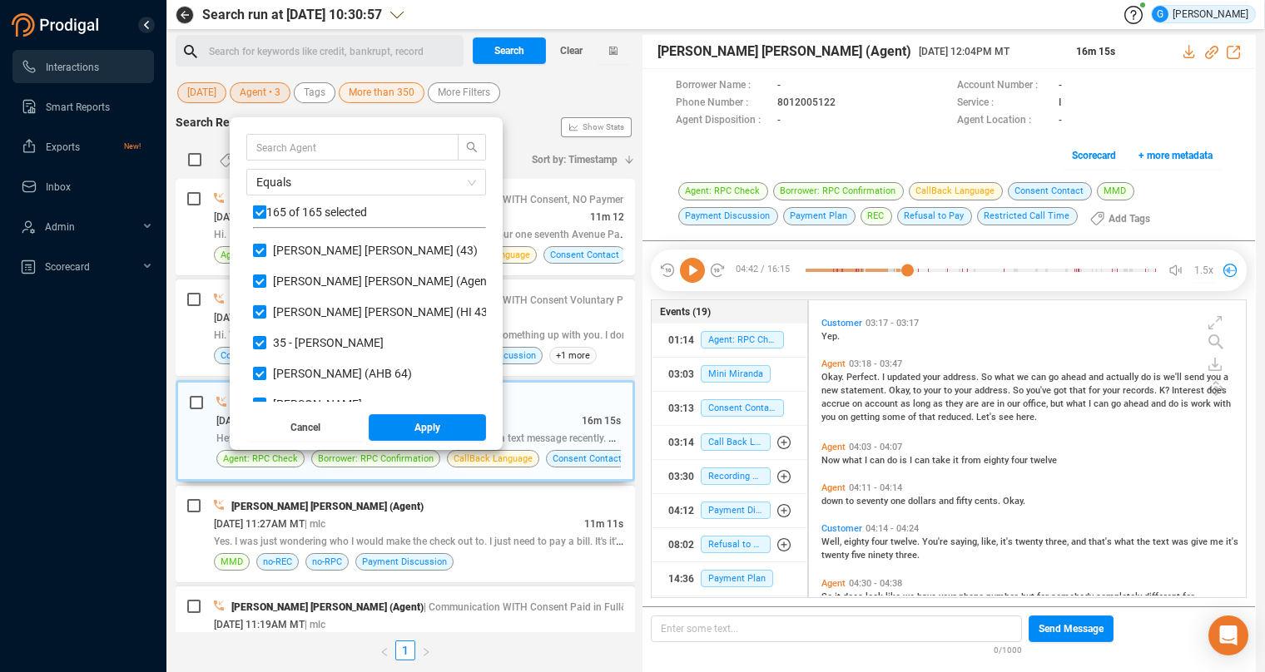
checkbox input "false"
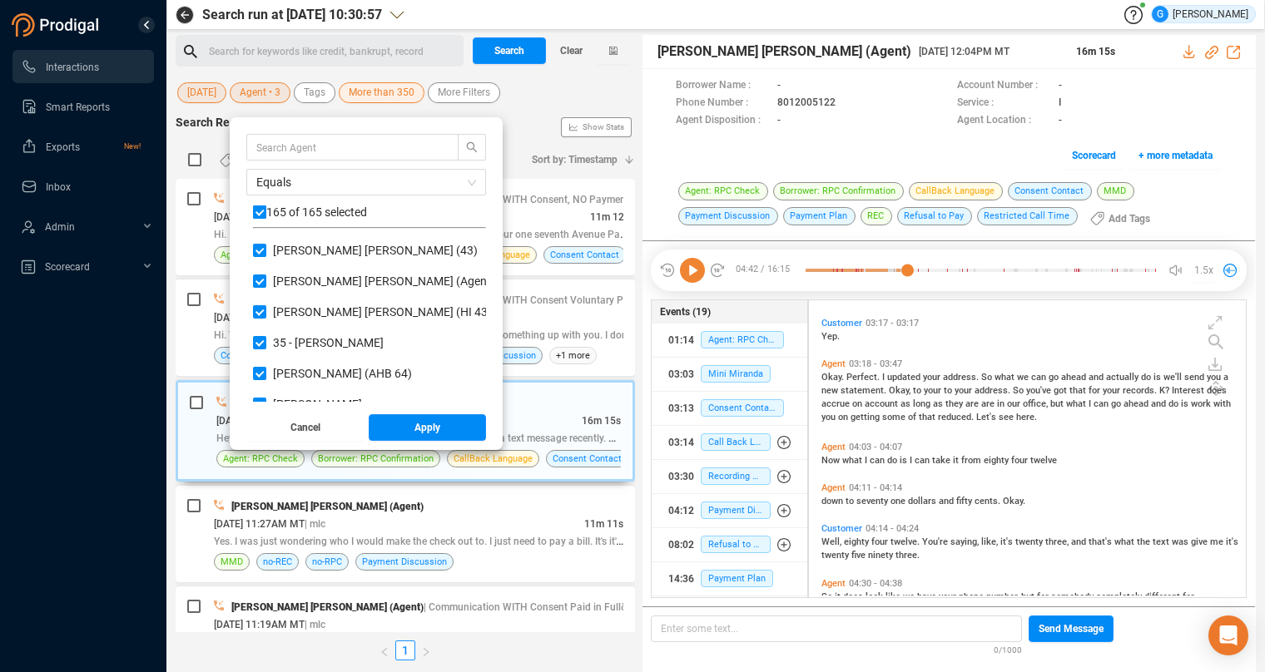
checkbox input "false"
click at [266, 146] on input "text" at bounding box center [344, 147] width 176 height 18
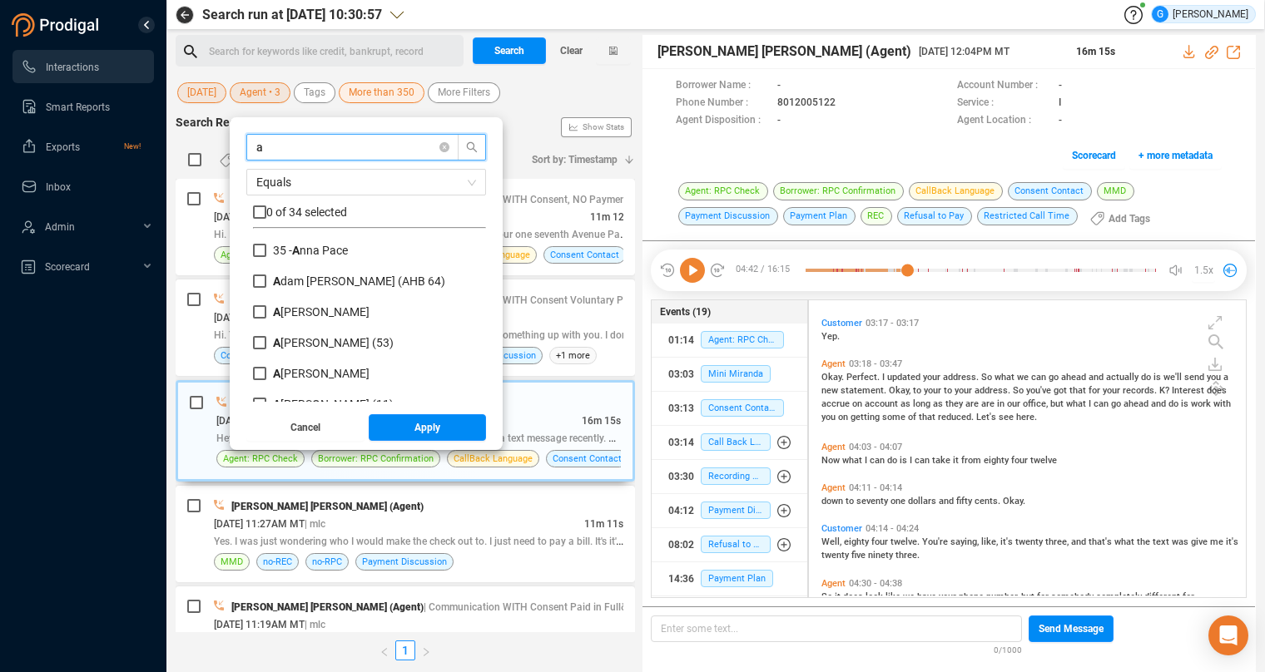
drag, startPoint x: 269, startPoint y: 146, endPoint x: 235, endPoint y: 144, distance: 34.2
click at [256, 144] on input "a" at bounding box center [344, 147] width 176 height 18
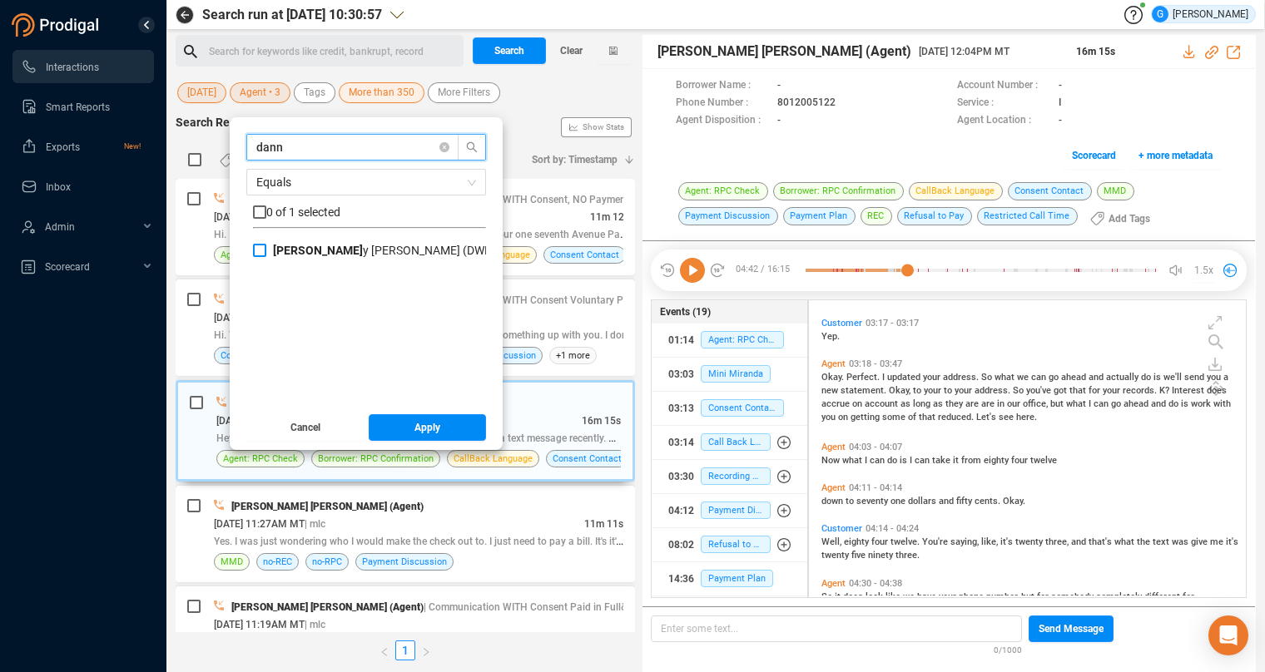
type input "dann"
click at [258, 246] on input "[PERSON_NAME] (DWR)" at bounding box center [259, 250] width 13 height 13
checkbox input "true"
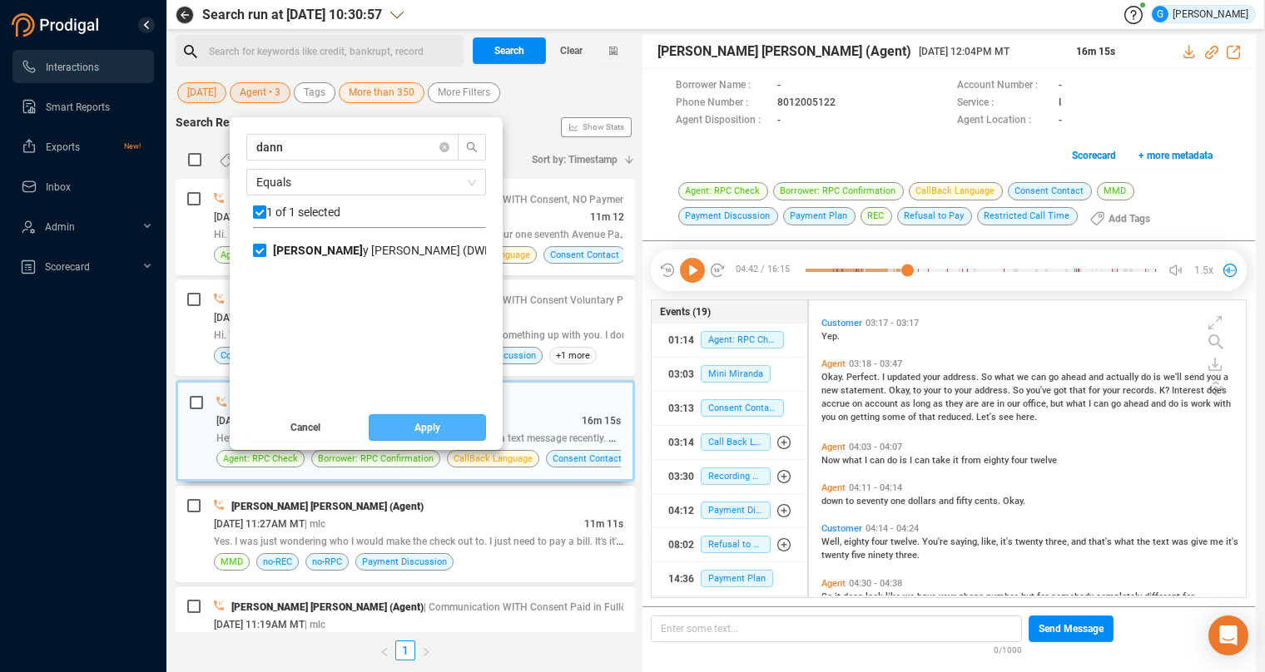
click at [415, 426] on span "Apply" at bounding box center [427, 427] width 26 height 27
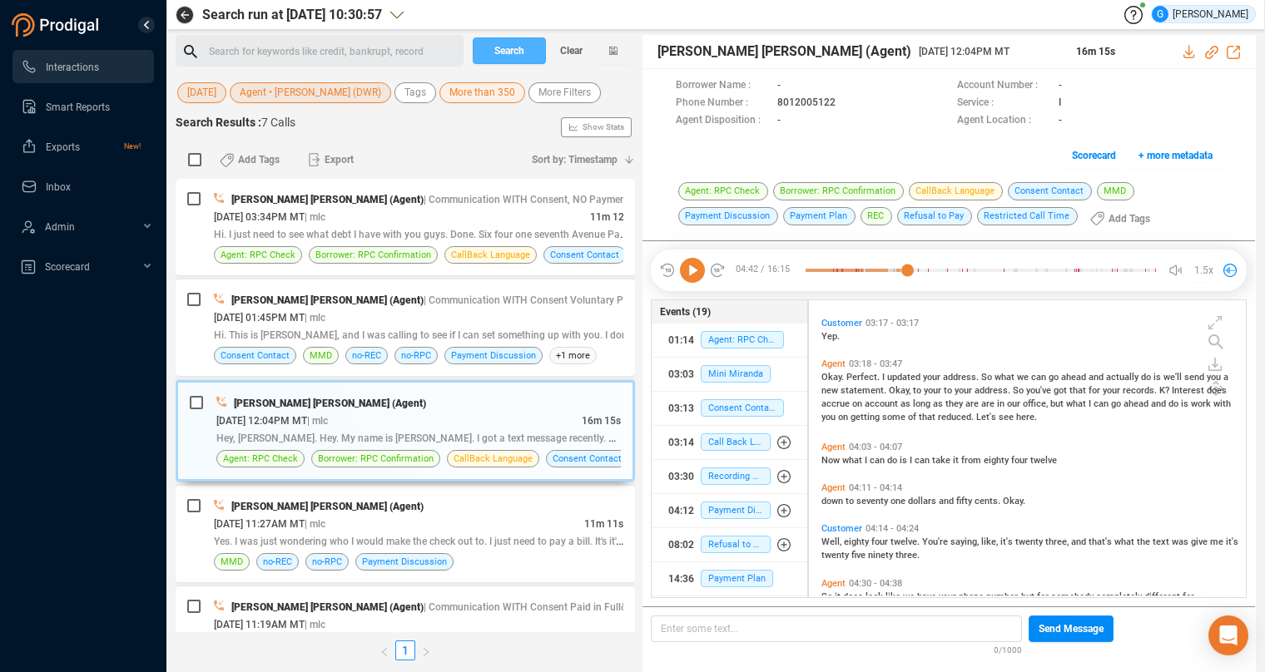
click at [512, 44] on span "Search" at bounding box center [509, 50] width 30 height 27
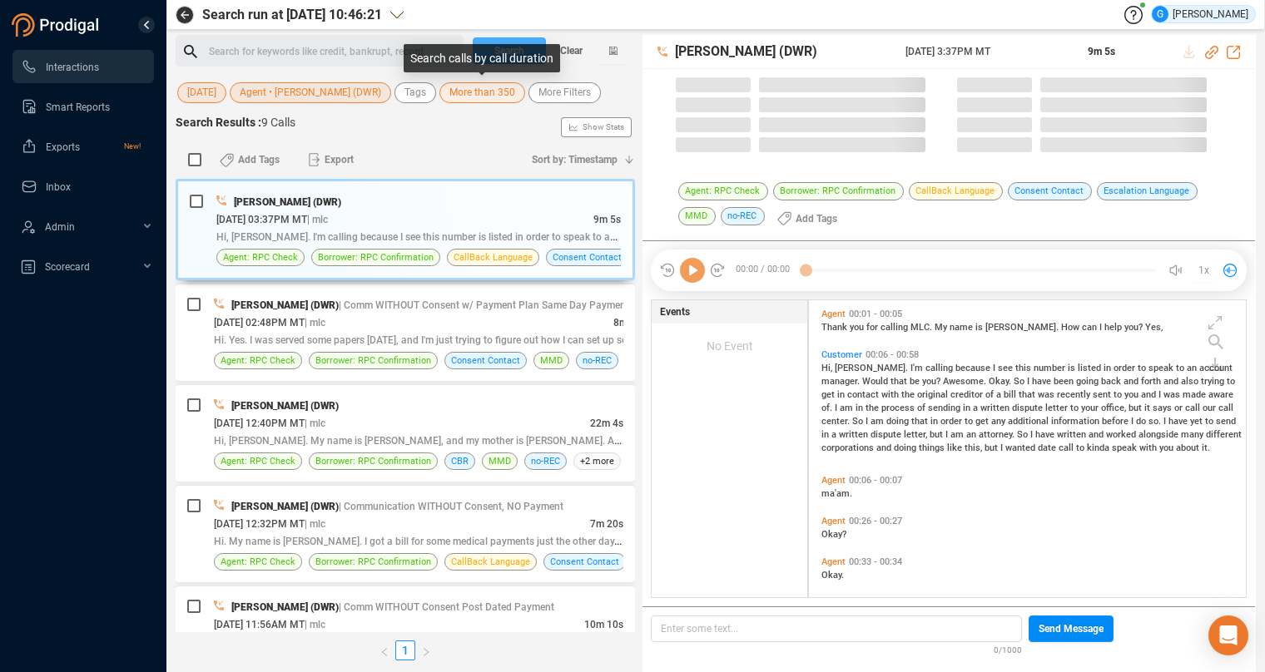
scroll to position [284, 423]
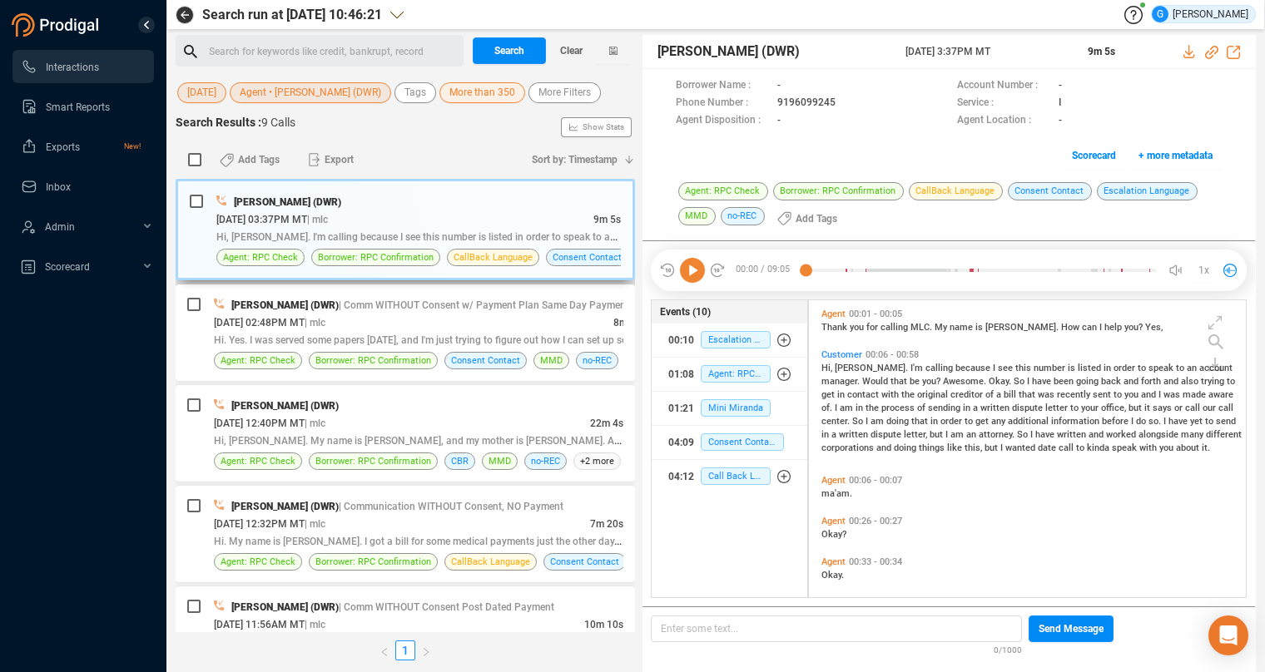
click at [492, 210] on div "[PERSON_NAME] (DWR)" at bounding box center [418, 201] width 404 height 17
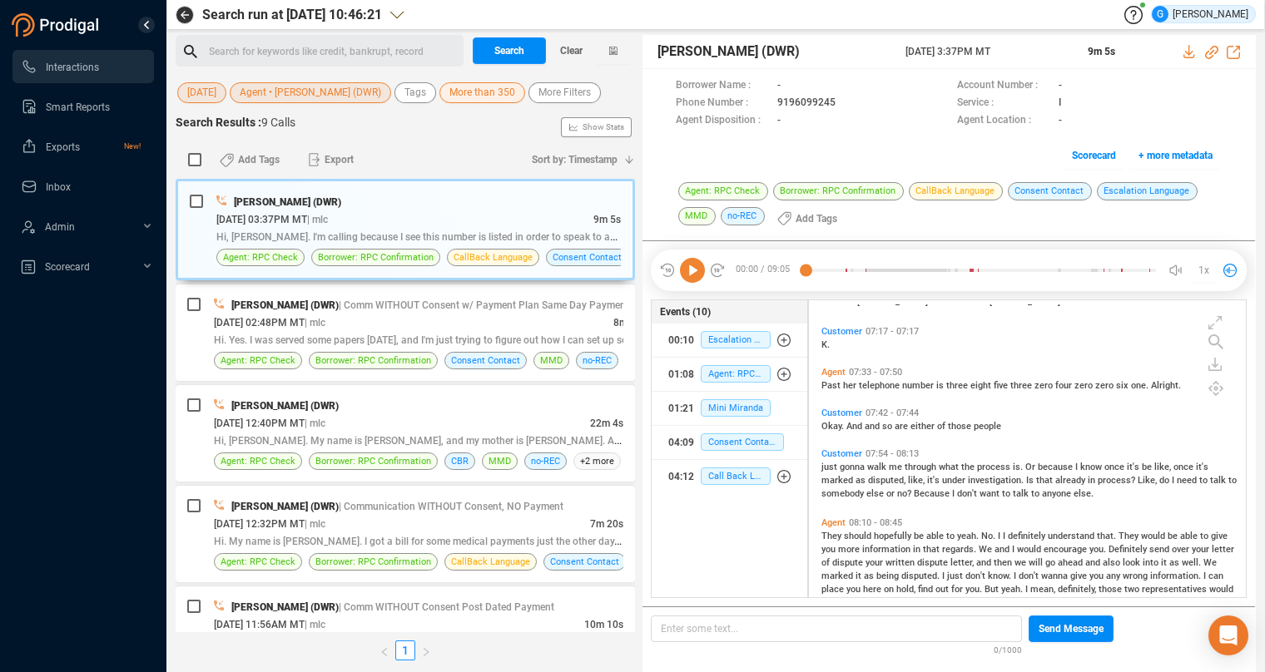
scroll to position [1929, 0]
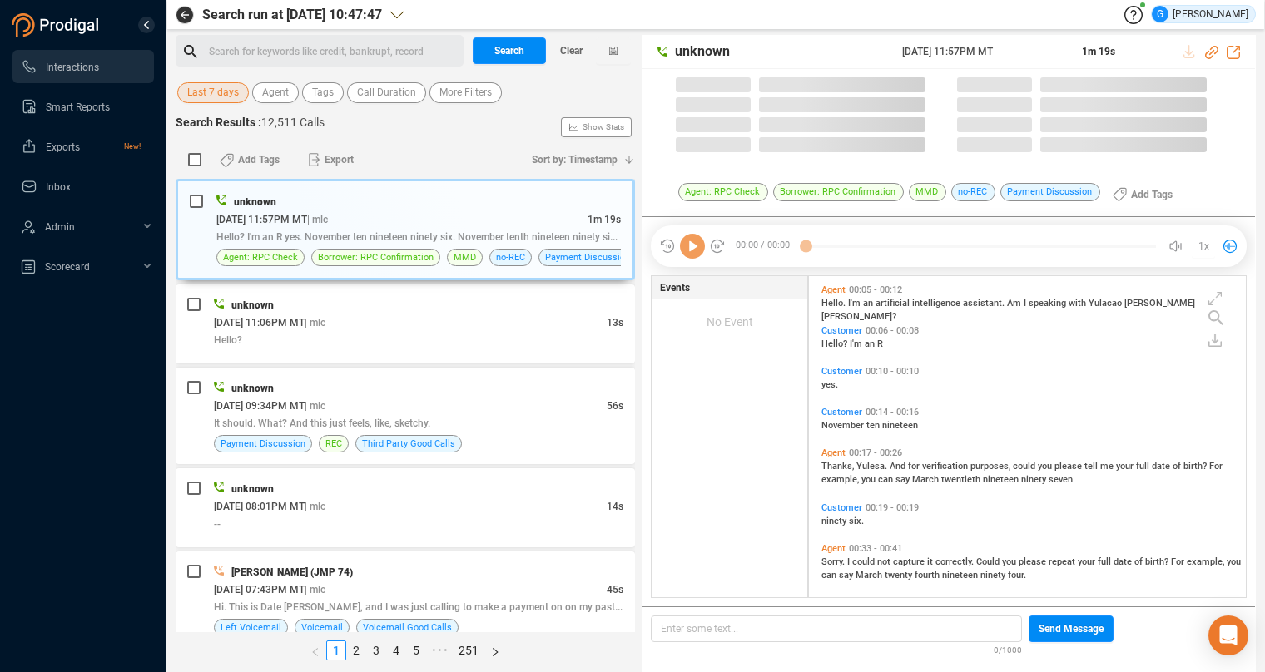
scroll to position [308, 423]
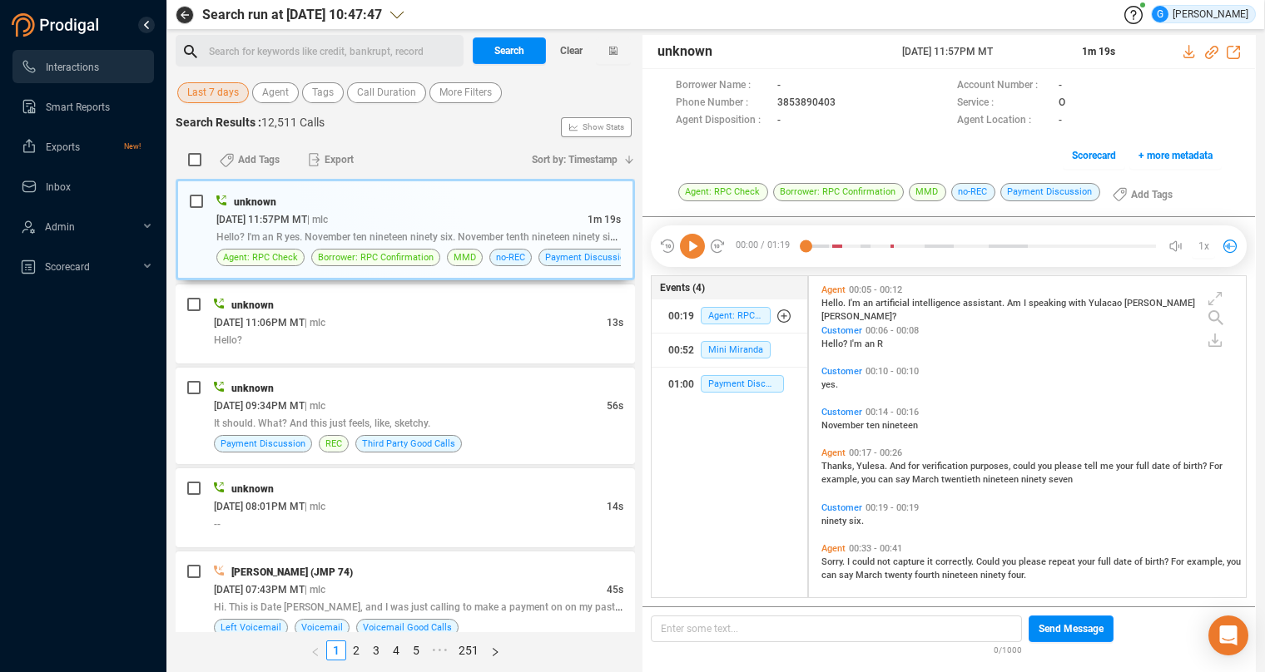
click at [234, 92] on span "Last 7 days" at bounding box center [213, 92] width 52 height 21
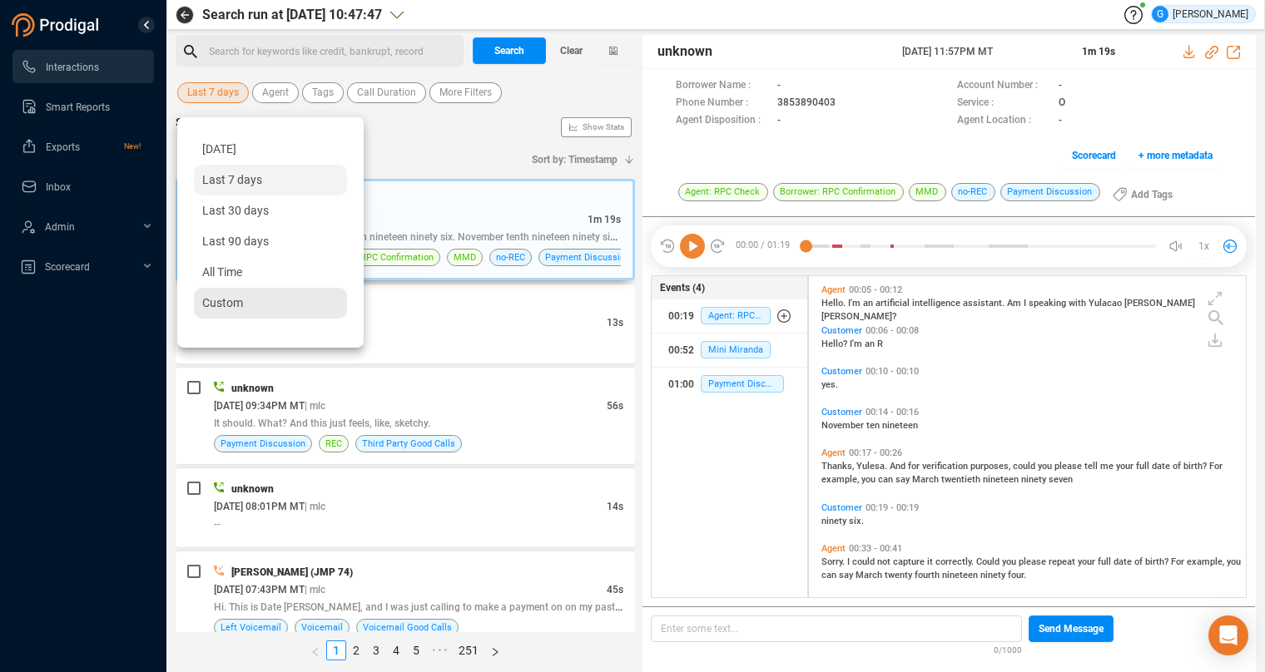
click at [211, 300] on span "Custom" at bounding box center [222, 302] width 41 height 13
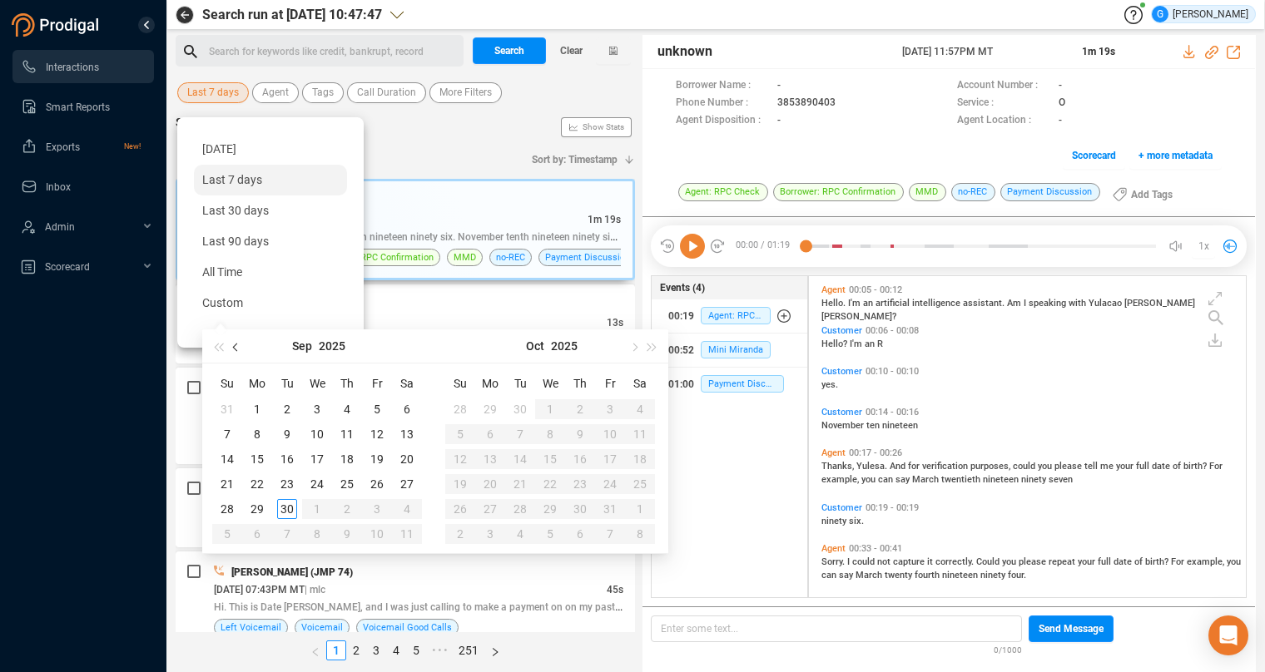
click at [239, 345] on span "button" at bounding box center [237, 347] width 8 height 8
type input "2025-08-17"
type input "[DATE]"
click at [350, 507] on div "28" at bounding box center [347, 509] width 20 height 20
click at [349, 508] on div "28" at bounding box center [347, 509] width 20 height 20
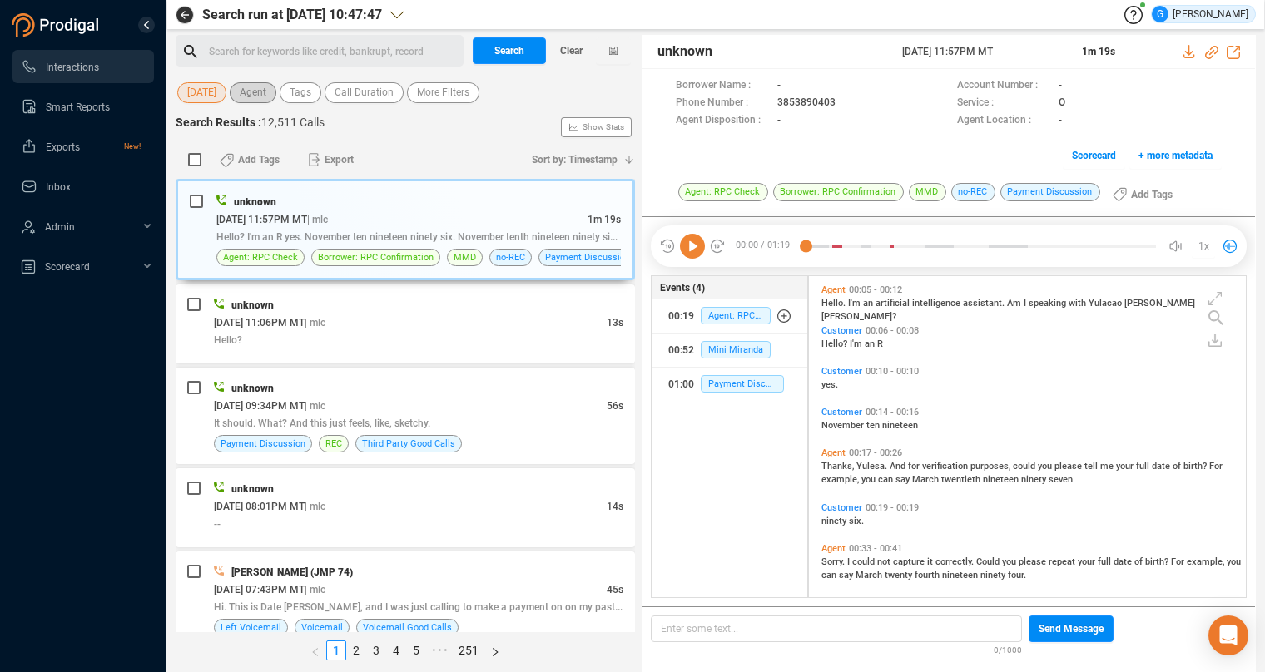
click at [261, 90] on span "Agent" at bounding box center [253, 92] width 27 height 21
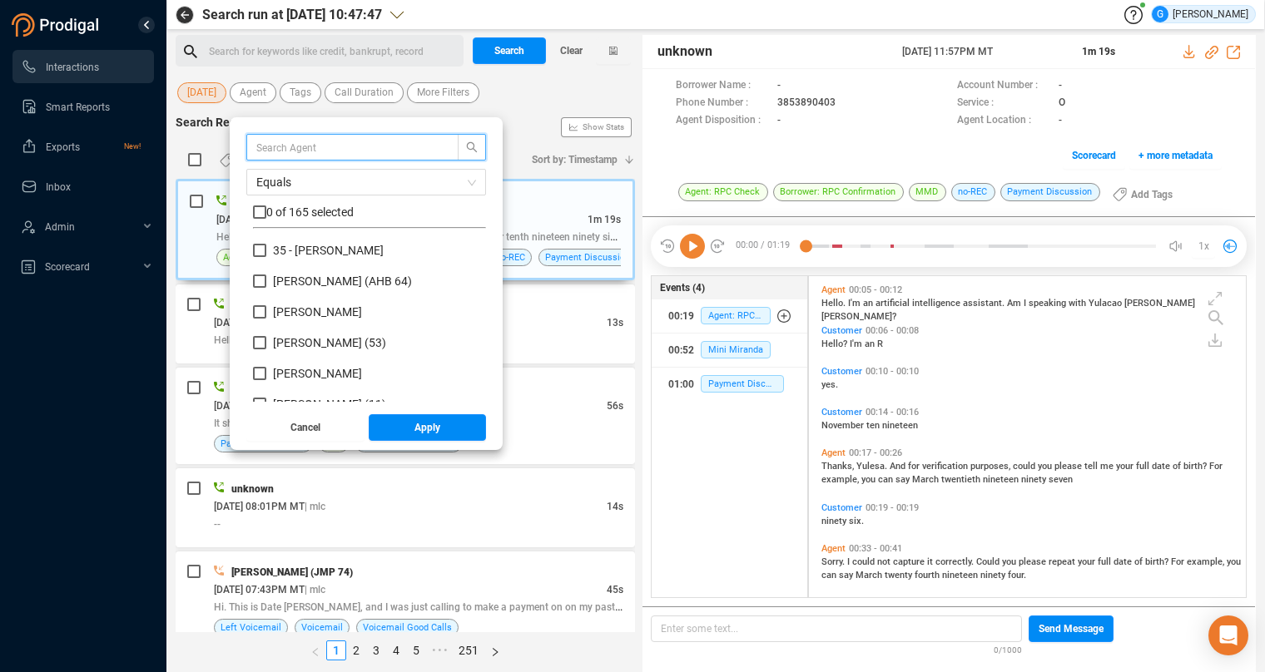
scroll to position [146, 219]
click at [290, 146] on input "text" at bounding box center [344, 147] width 176 height 18
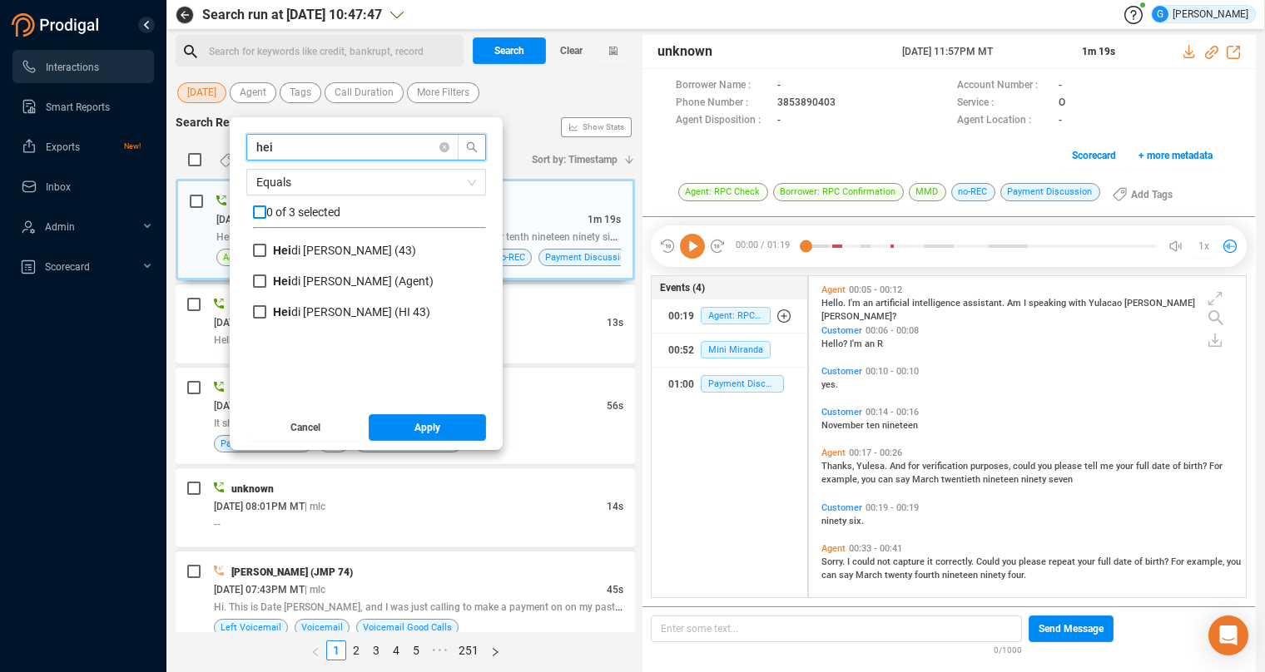
type input "hei"
click at [260, 211] on input "checkbox" at bounding box center [259, 212] width 13 height 13
checkbox input "true"
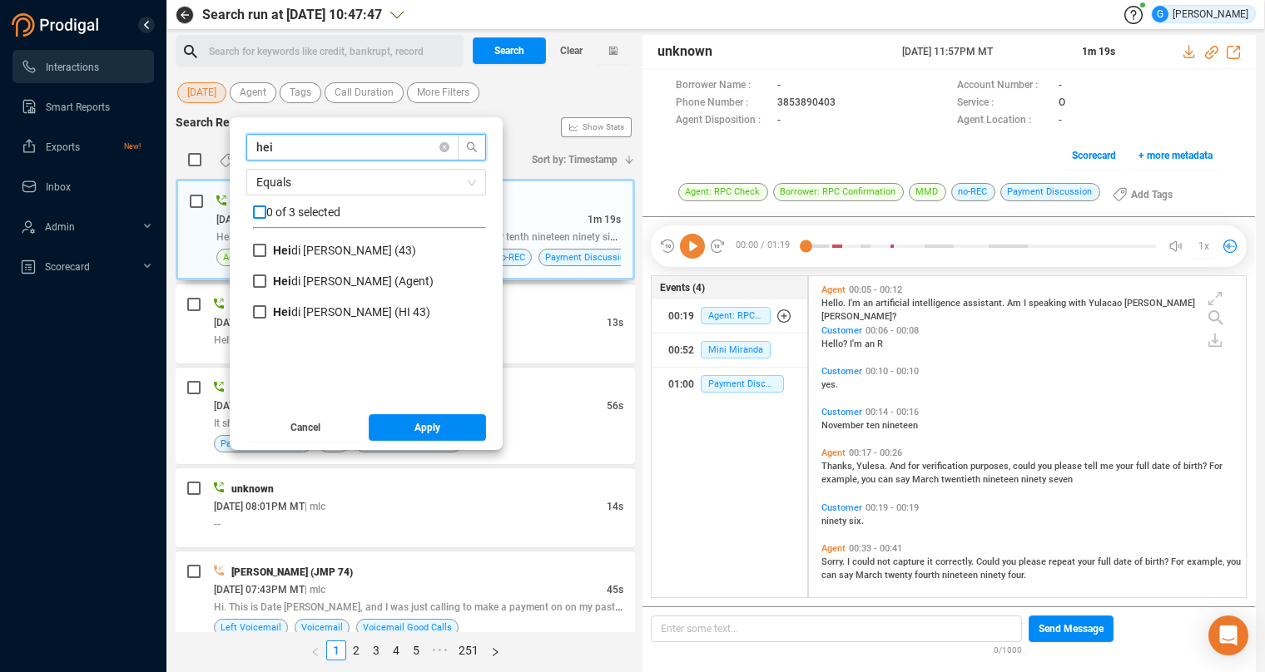
checkbox input "true"
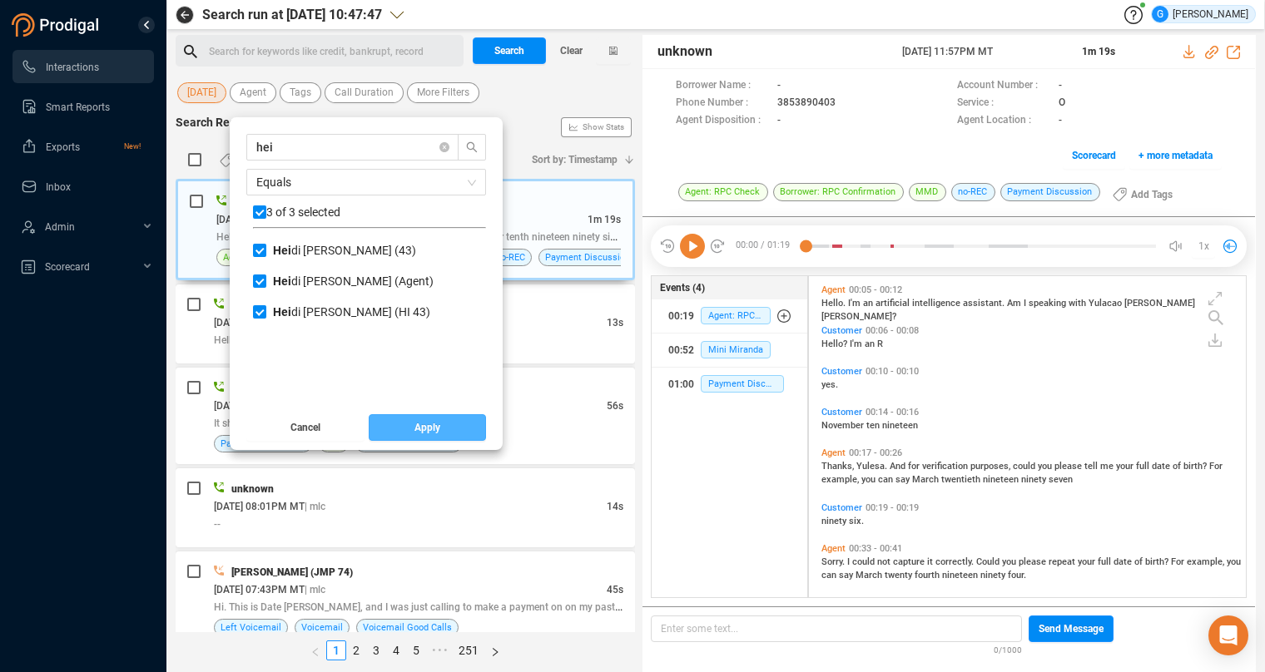
click at [444, 432] on button "Apply" at bounding box center [428, 427] width 118 height 27
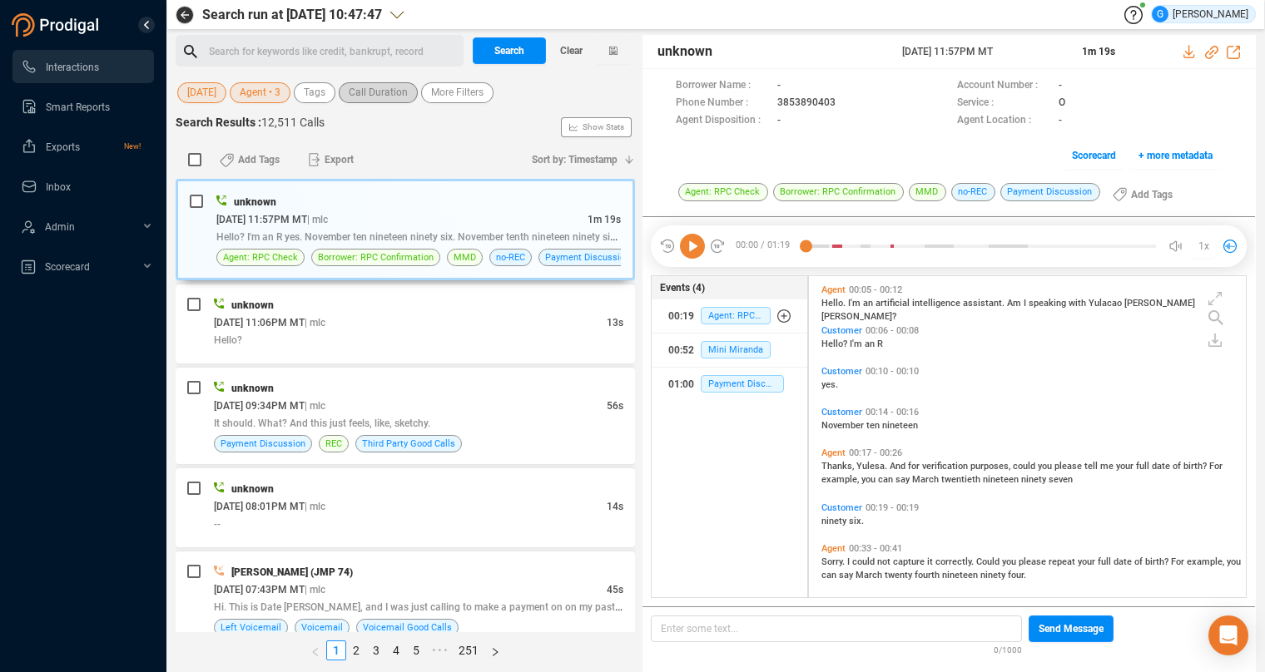
click at [375, 95] on span "Call Duration" at bounding box center [378, 92] width 59 height 21
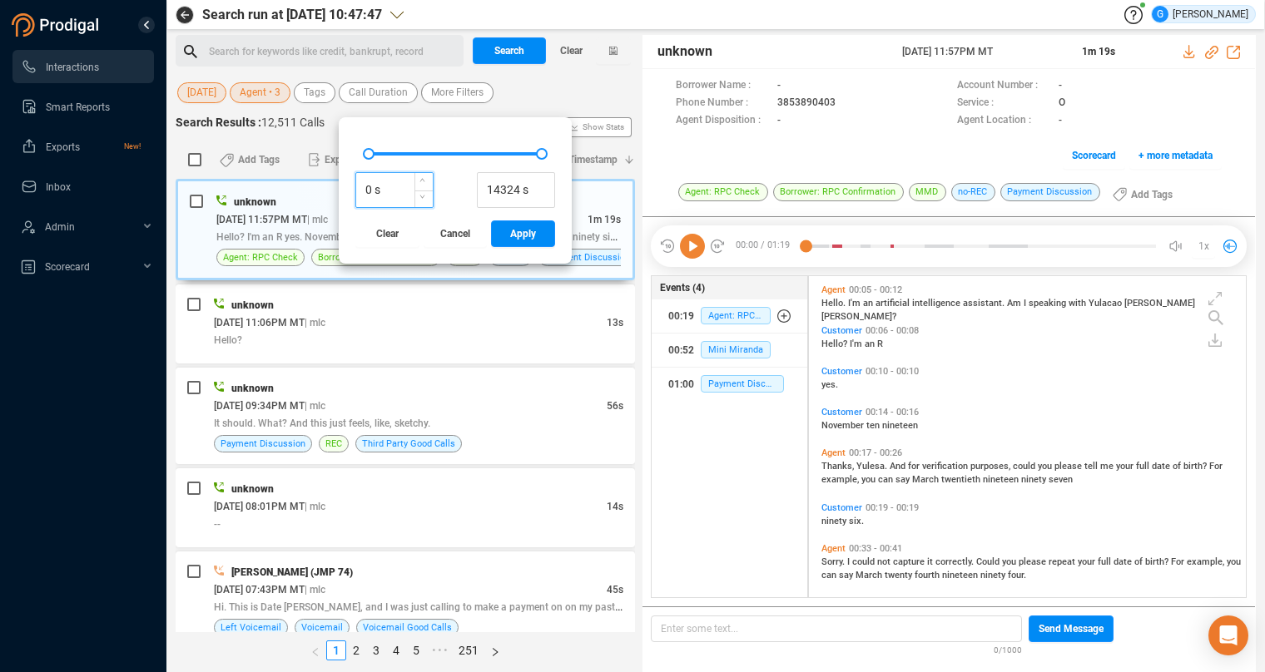
drag, startPoint x: 370, startPoint y: 187, endPoint x: 361, endPoint y: 187, distance: 9.2
click at [361, 187] on input "0 s" at bounding box center [394, 190] width 77 height 25
drag, startPoint x: 386, startPoint y: 191, endPoint x: 356, endPoint y: 186, distance: 30.4
click at [356, 186] on input "600 s" at bounding box center [394, 190] width 77 height 25
type input "375 s"
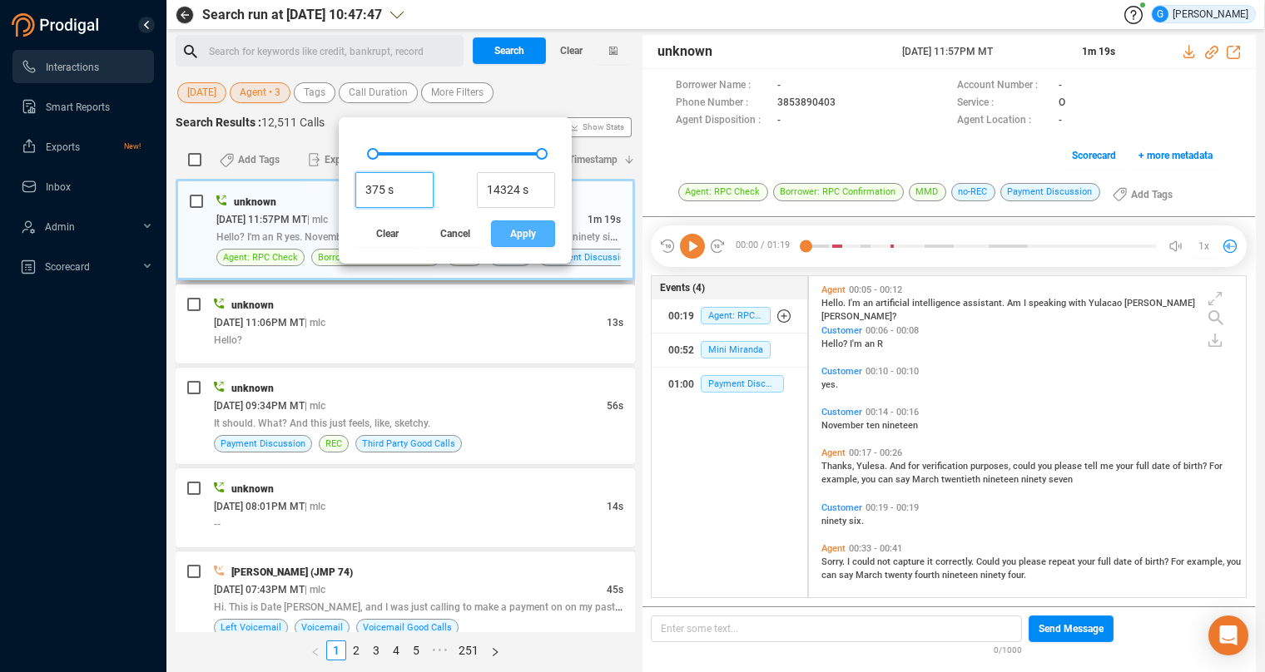
click at [512, 241] on button "Apply" at bounding box center [523, 234] width 64 height 27
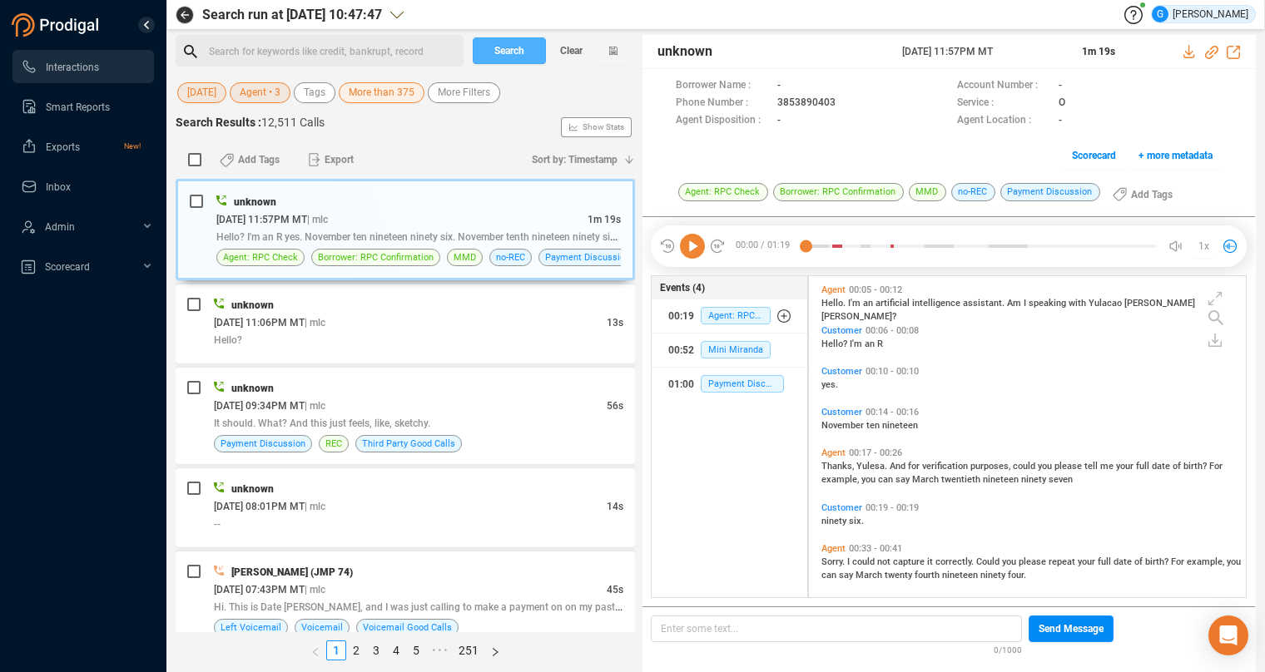
click at [525, 54] on button "Search" at bounding box center [509, 50] width 73 height 27
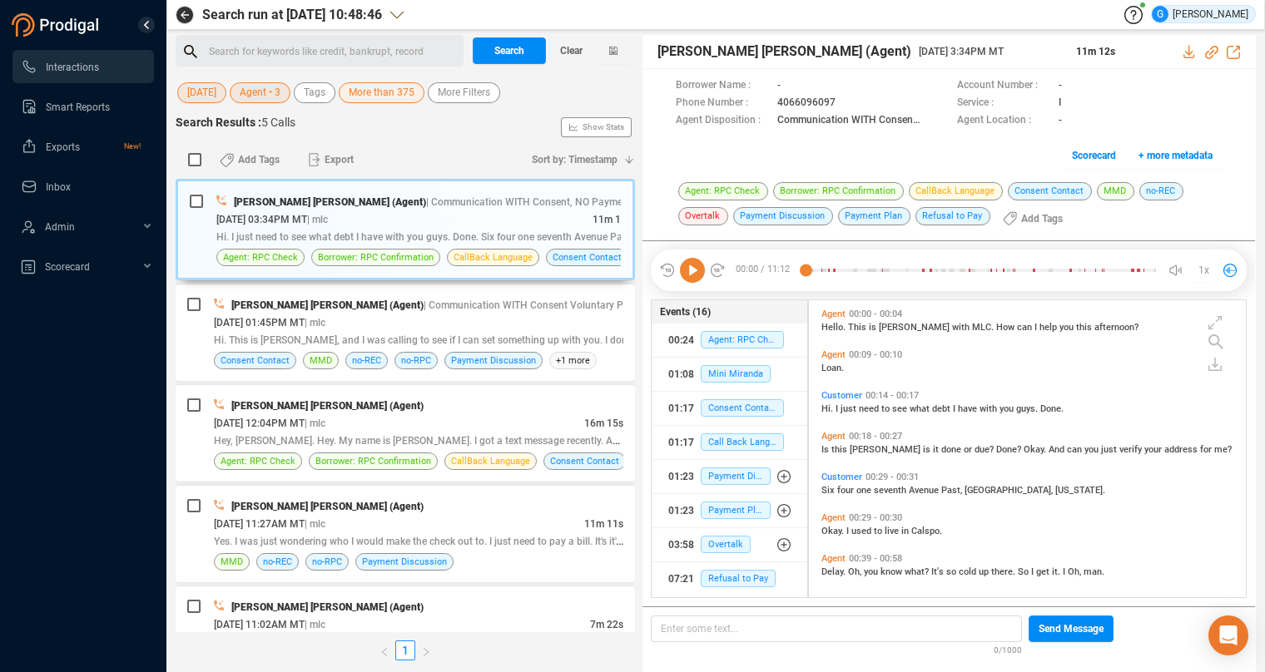
scroll to position [14, 15]
click at [524, 419] on div "08/28/2025 @ 12:04PM MT | mlc" at bounding box center [399, 422] width 370 height 17
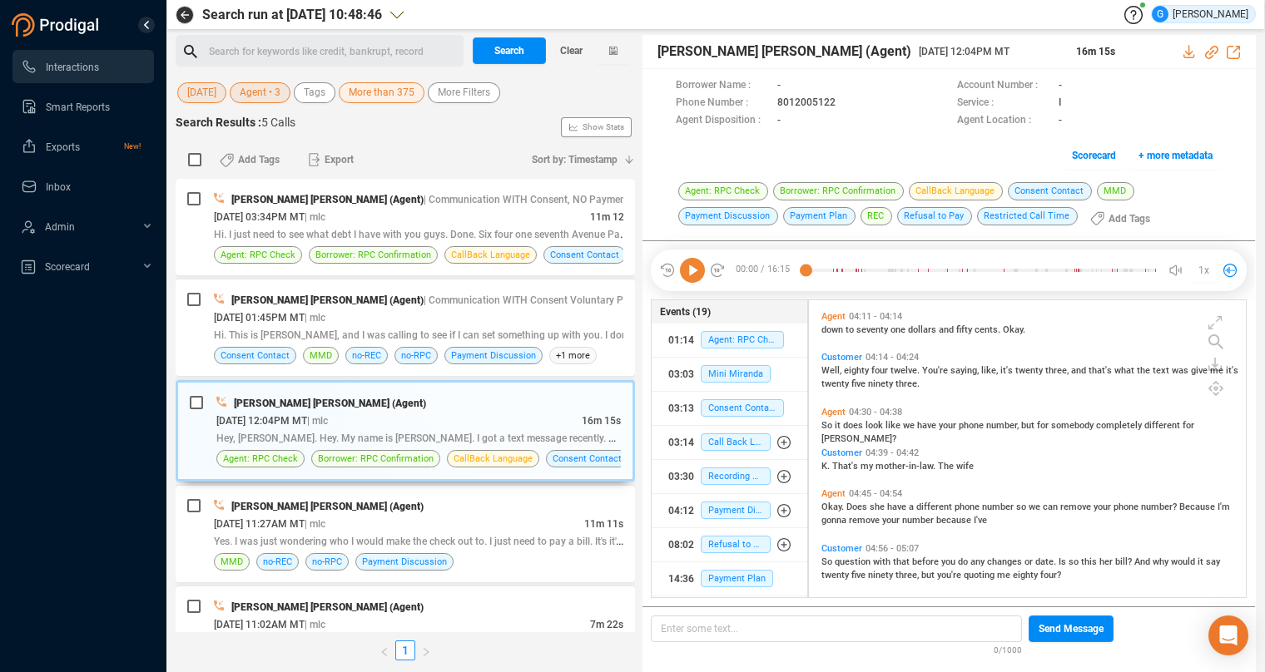
scroll to position [1189, 0]
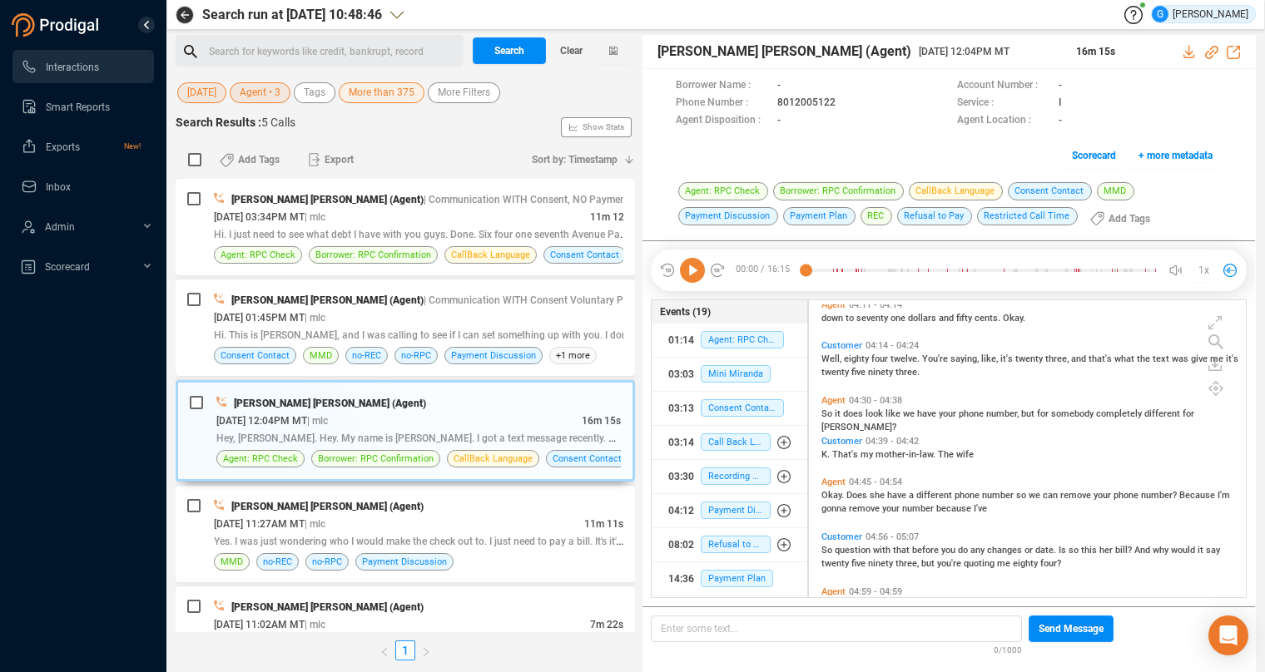
click at [1208, 268] on span "1x" at bounding box center [1204, 270] width 11 height 27
click at [831, 410] on span "So" at bounding box center [827, 414] width 13 height 11
click at [692, 268] on icon at bounding box center [692, 270] width 25 height 25
click at [836, 493] on span "Okay." at bounding box center [833, 495] width 25 height 11
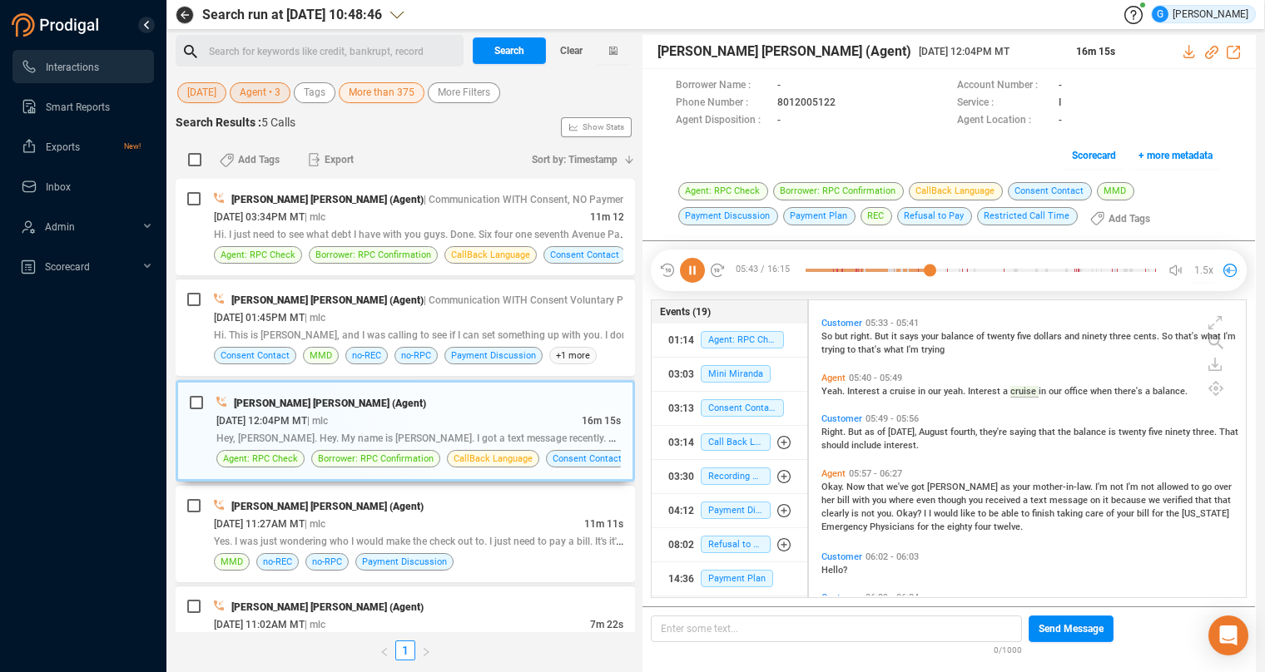
scroll to position [1693, 0]
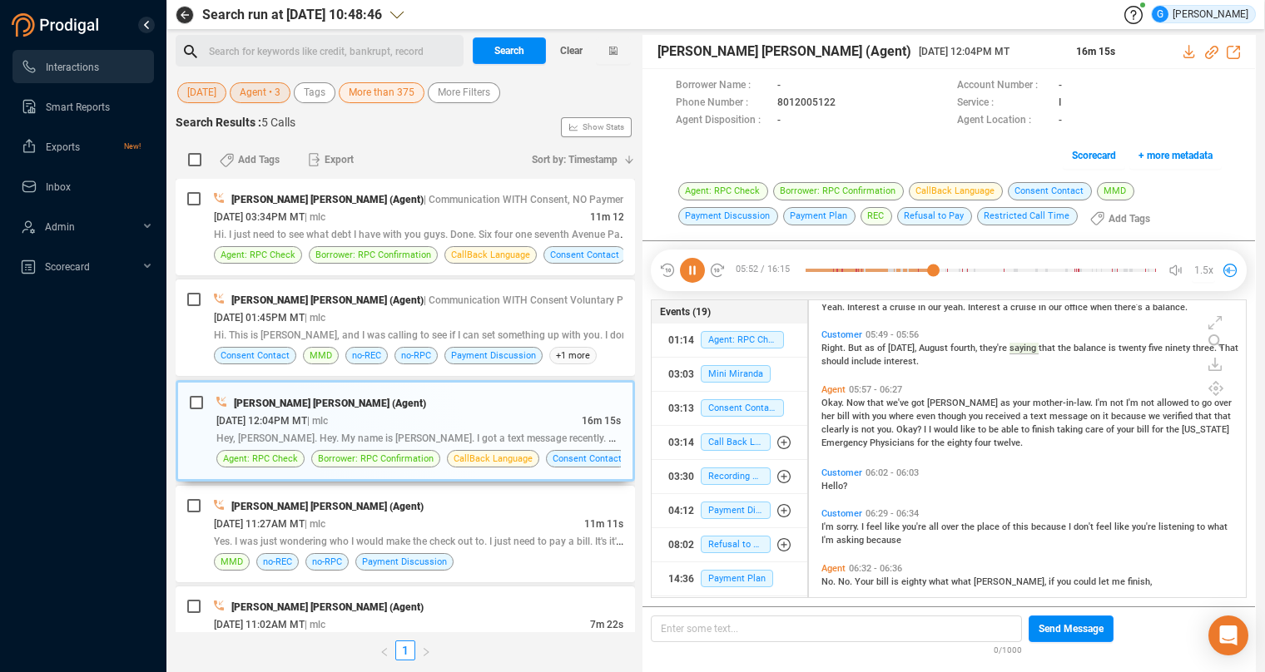
click at [889, 415] on span "where" at bounding box center [902, 416] width 27 height 11
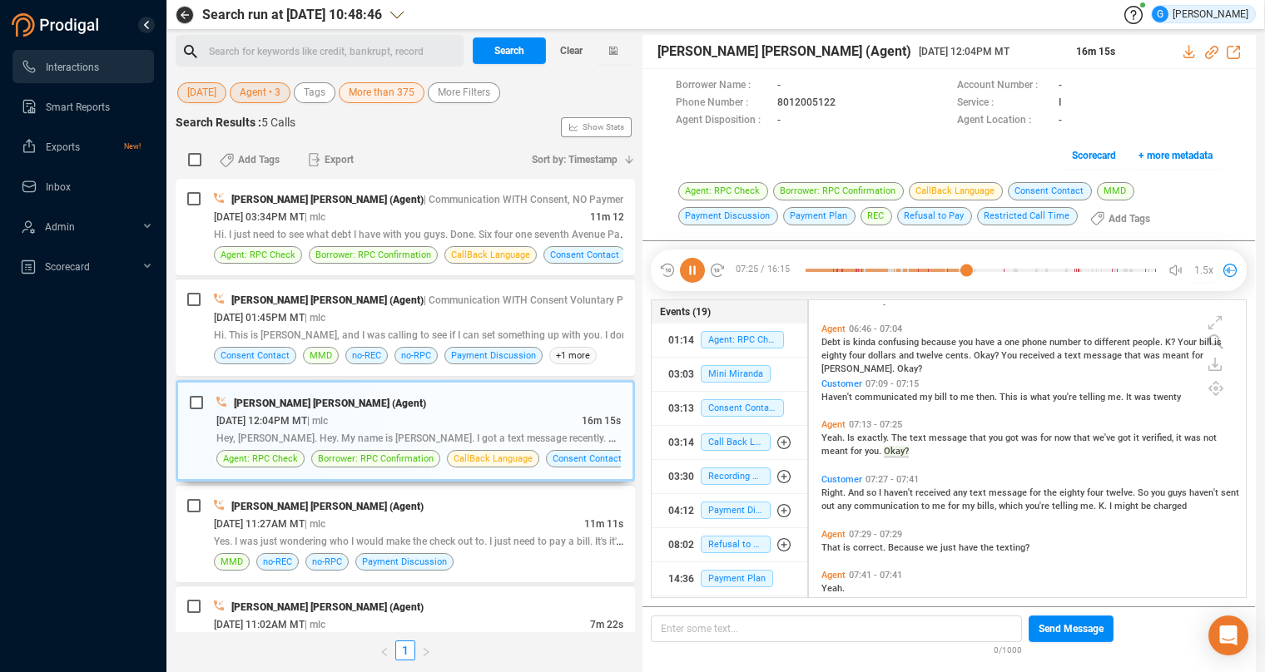
scroll to position [2112, 0]
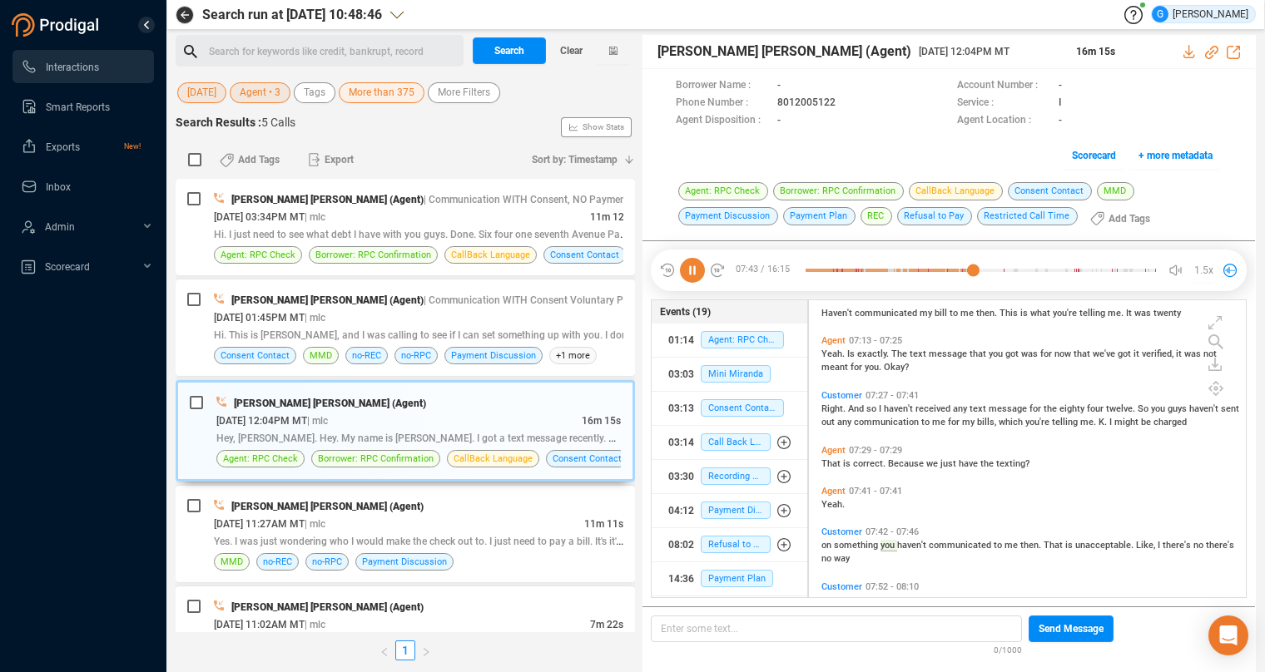
click at [694, 266] on icon at bounding box center [692, 270] width 25 height 25
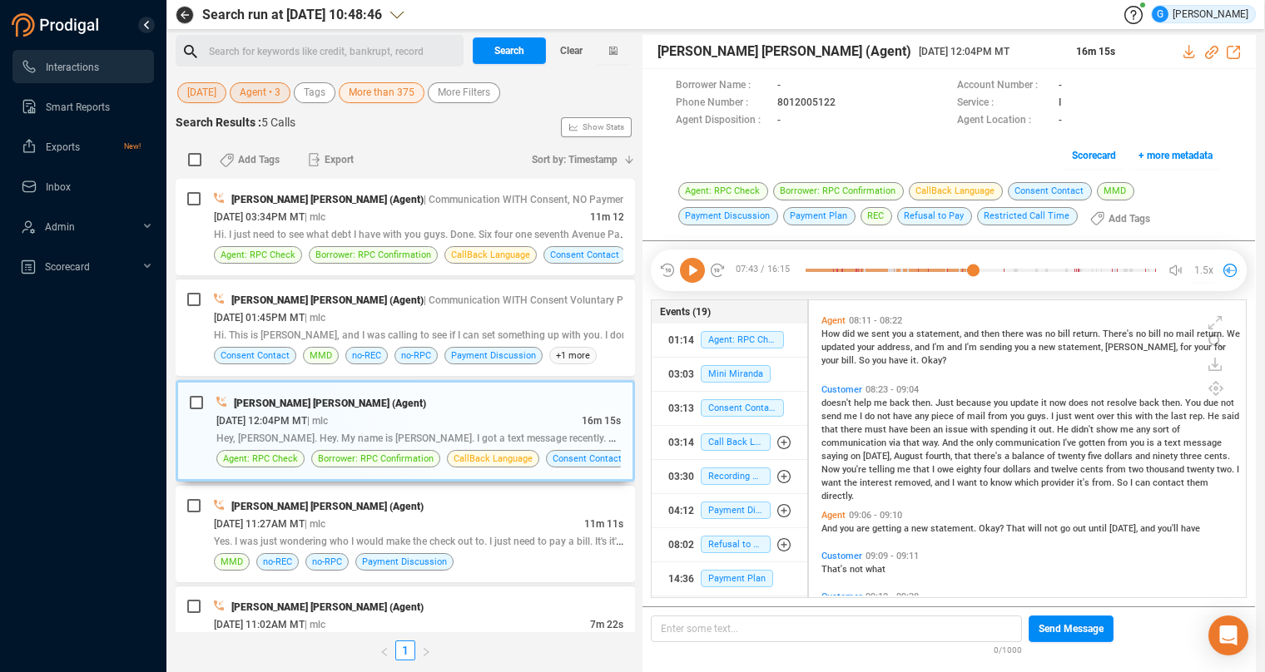
scroll to position [2364, 0]
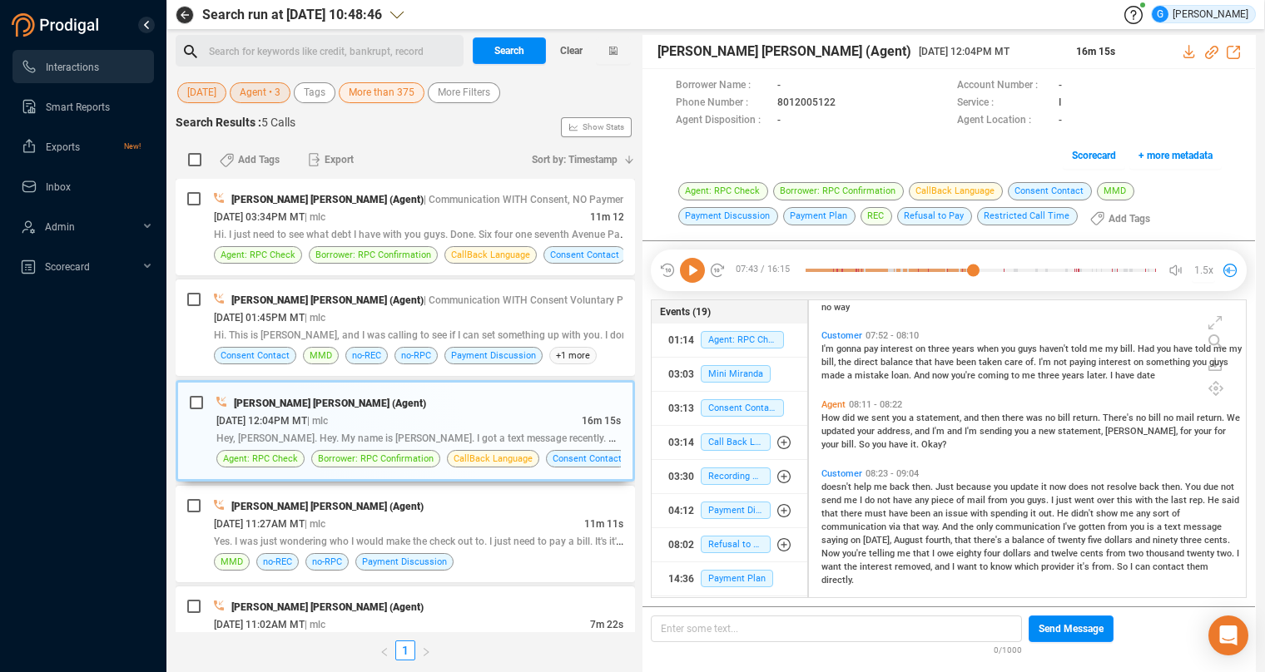
click at [833, 418] on span "How" at bounding box center [831, 418] width 21 height 11
click at [694, 270] on icon at bounding box center [692, 270] width 25 height 25
click at [697, 271] on icon at bounding box center [692, 270] width 25 height 25
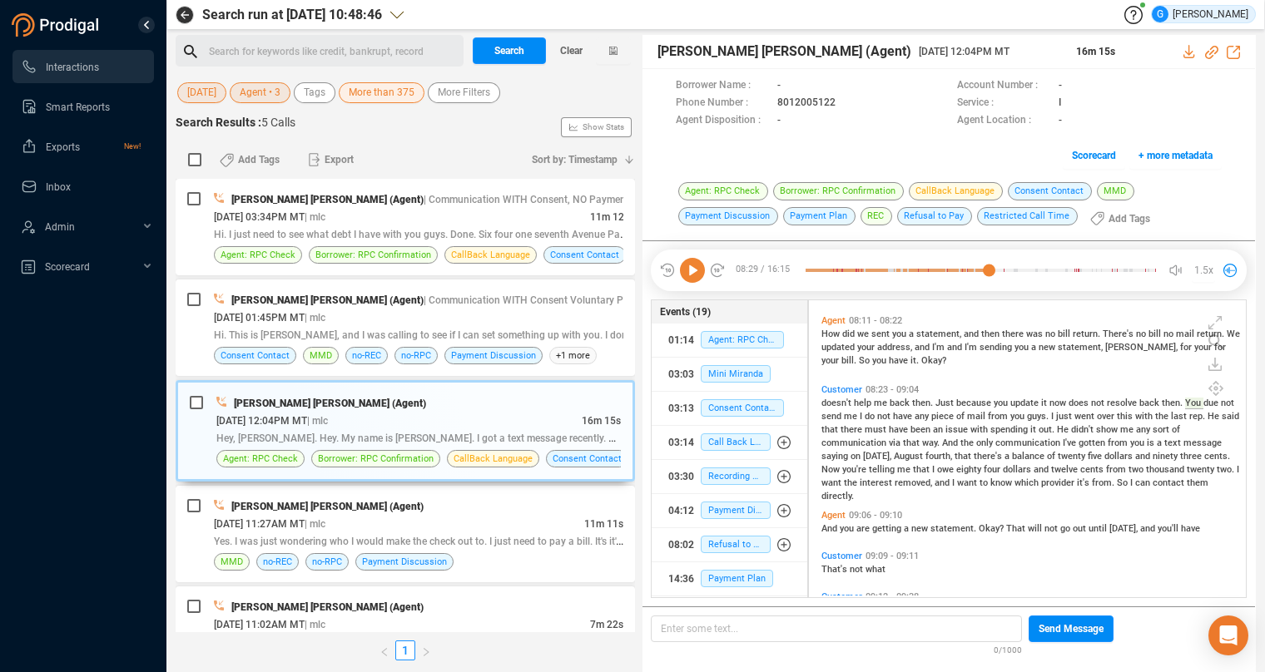
click at [1221, 409] on span "not" at bounding box center [1227, 403] width 13 height 11
click at [692, 266] on icon at bounding box center [692, 270] width 25 height 25
click at [692, 275] on icon at bounding box center [692, 270] width 25 height 25
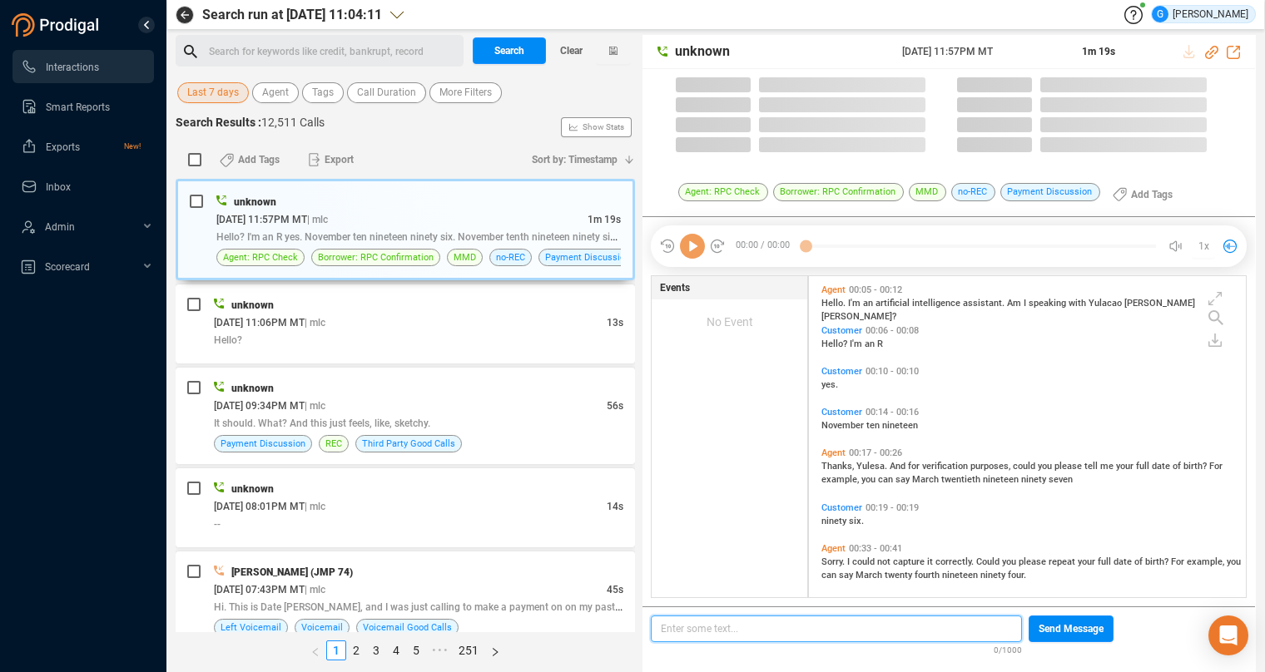
scroll to position [308, 423]
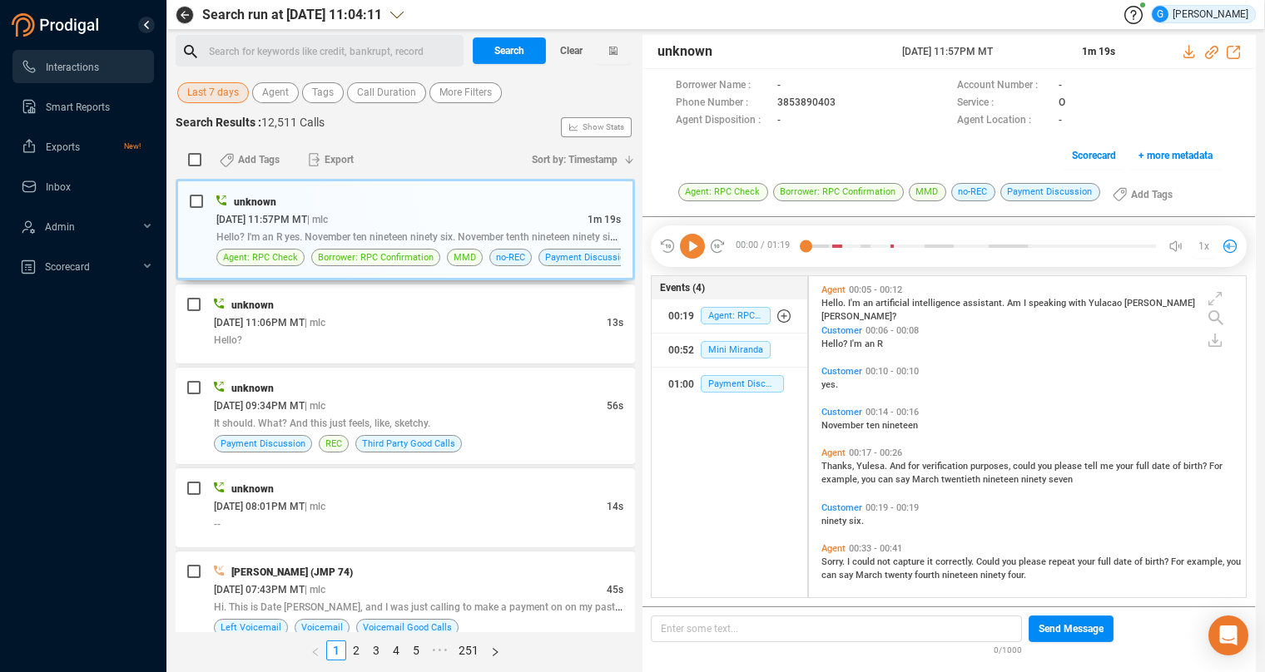
click at [226, 92] on span "Last 7 days" at bounding box center [213, 92] width 52 height 21
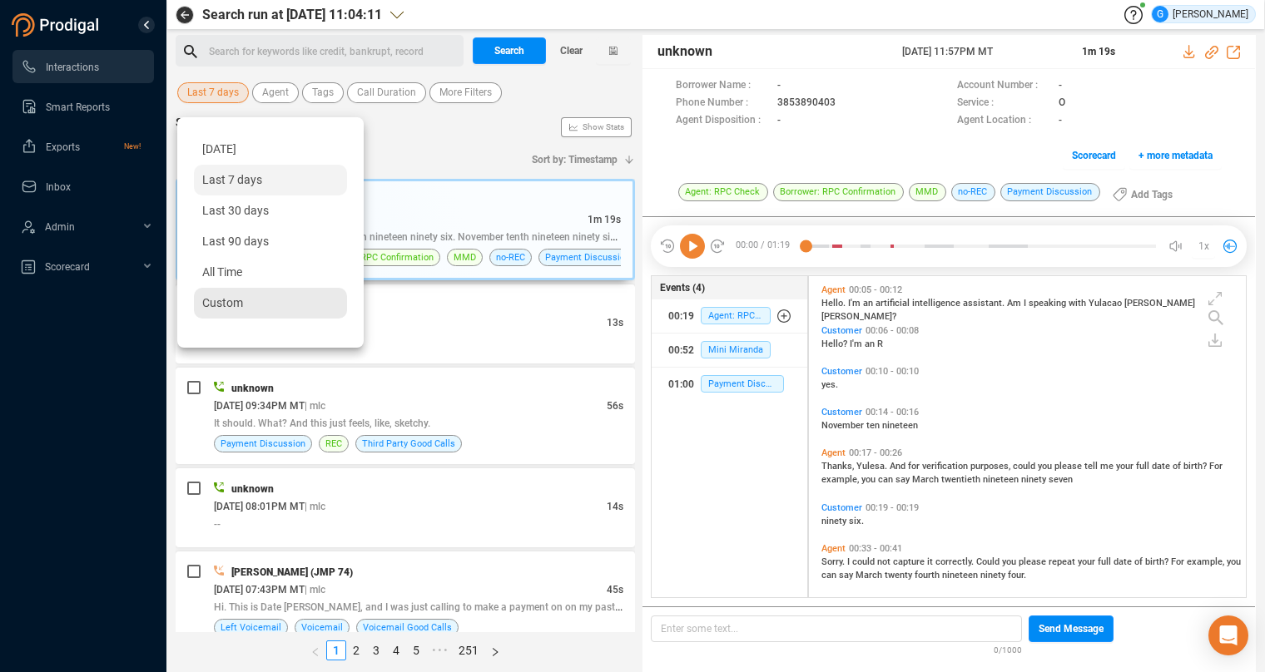
click at [210, 306] on span "Custom" at bounding box center [222, 302] width 41 height 13
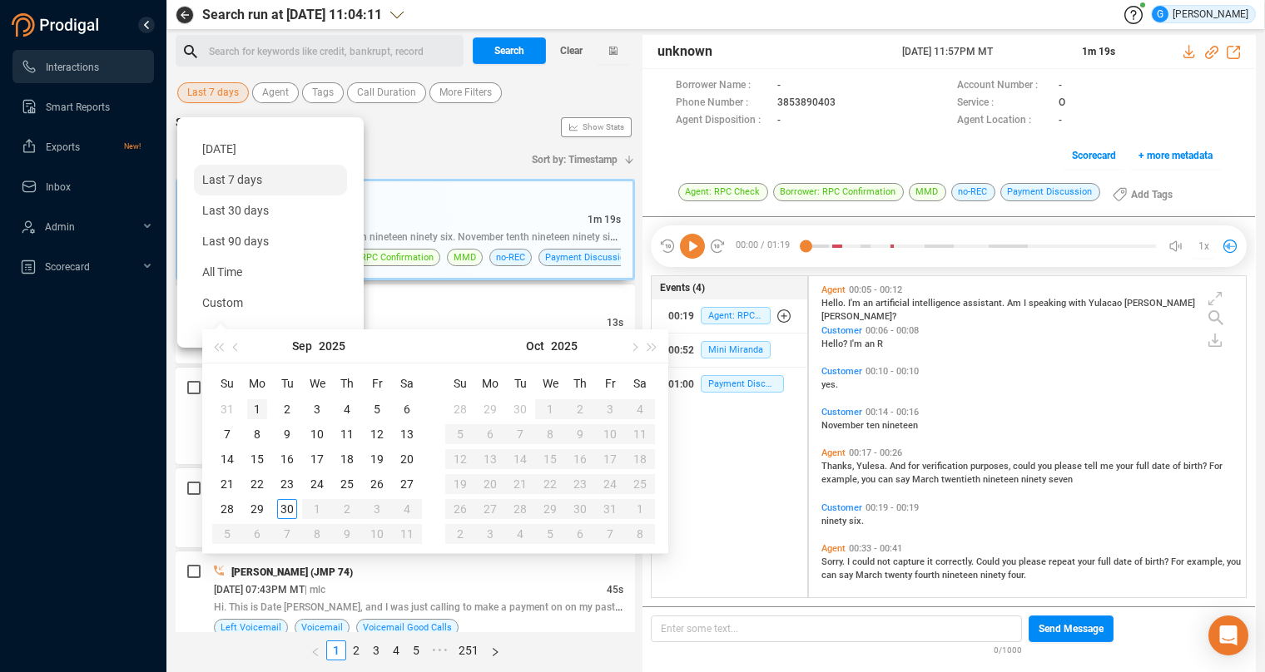
type input "2025-09-01"
click at [231, 348] on button "button" at bounding box center [236, 346] width 18 height 33
type input "[DATE]"
click at [314, 453] on div "16" at bounding box center [317, 459] width 20 height 20
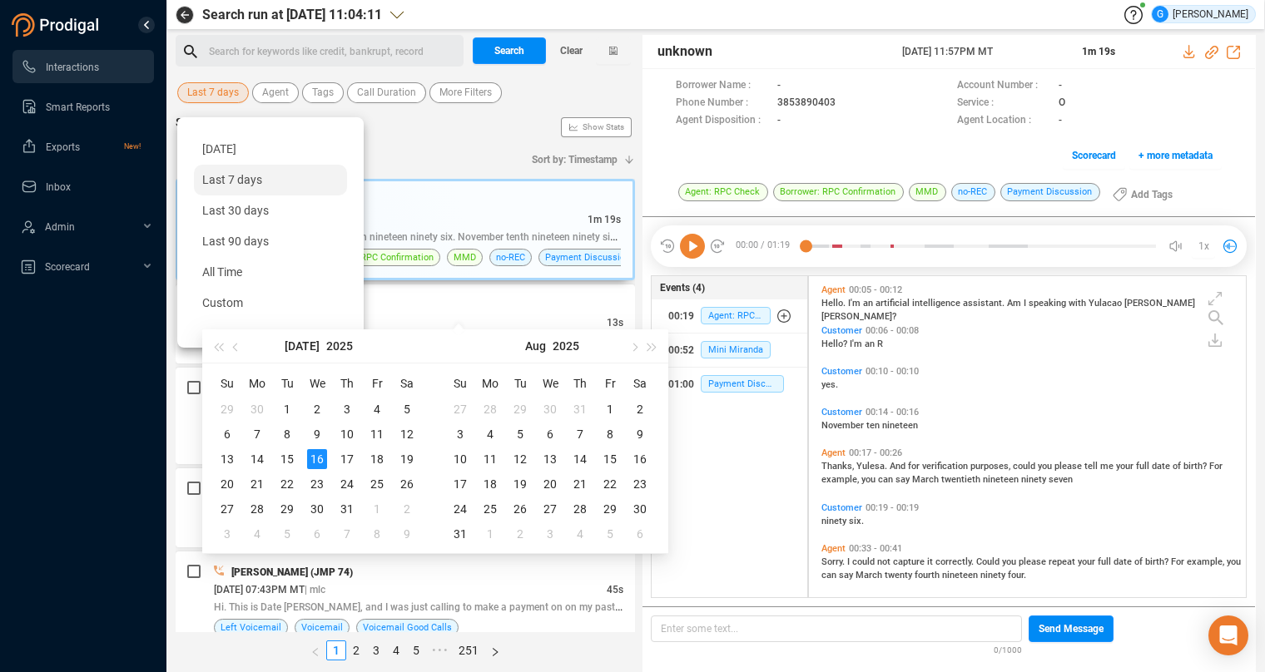
click at [320, 459] on div "16" at bounding box center [317, 459] width 20 height 20
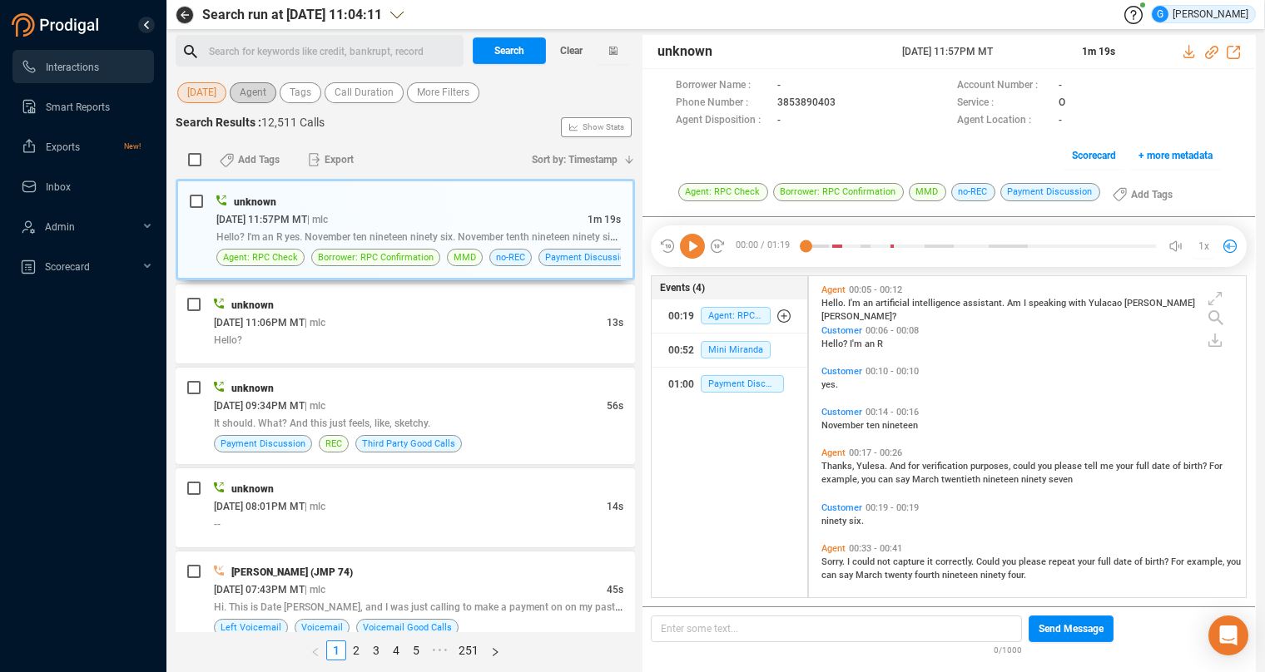
click at [242, 91] on span "Agent" at bounding box center [253, 92] width 27 height 21
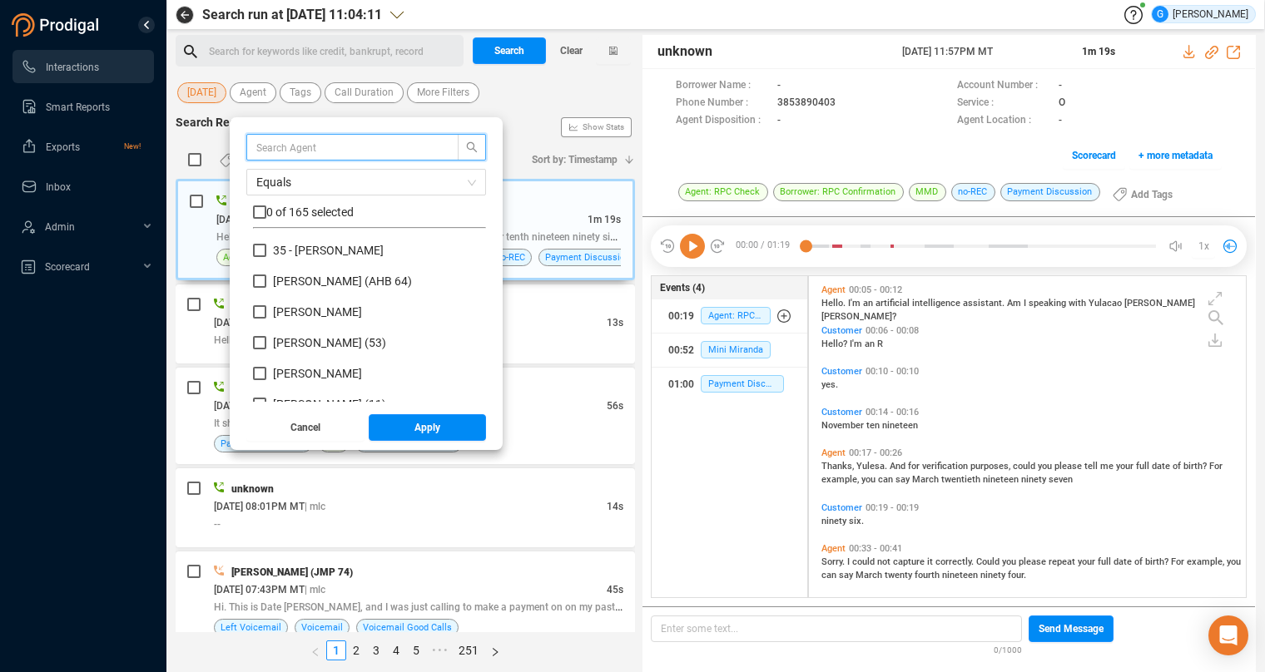
scroll to position [146, 219]
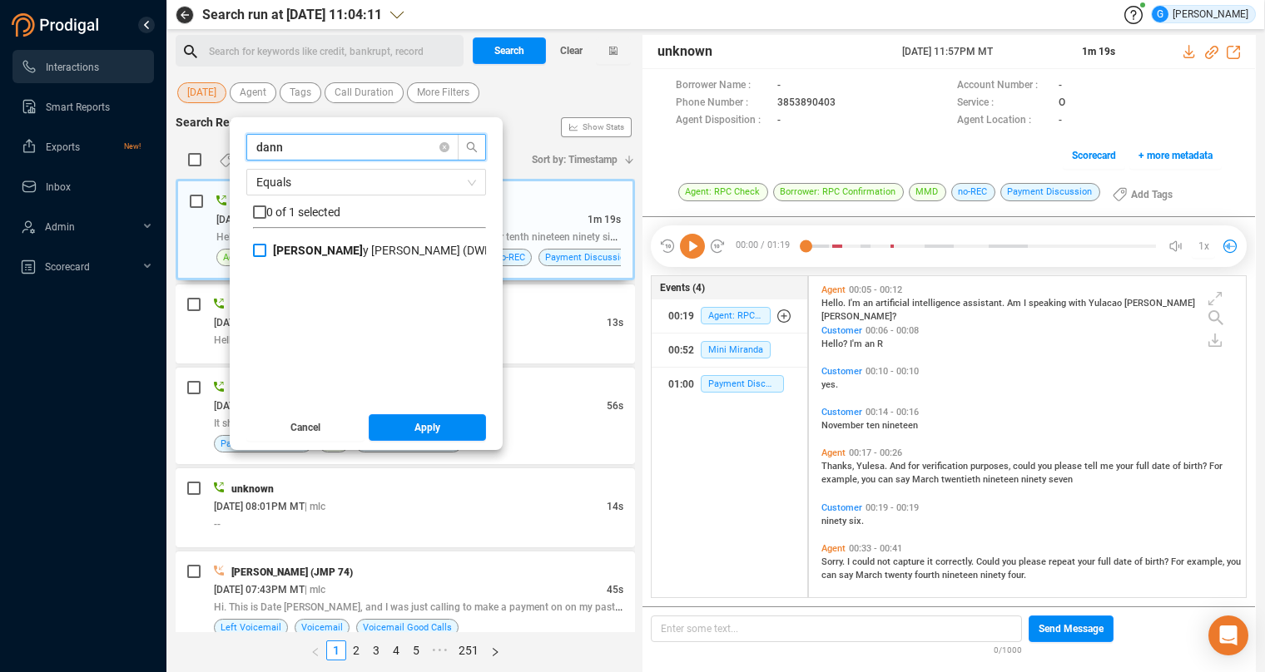
type input "dann"
click at [257, 247] on input "[PERSON_NAME] (DWR)" at bounding box center [259, 250] width 13 height 13
checkbox input "true"
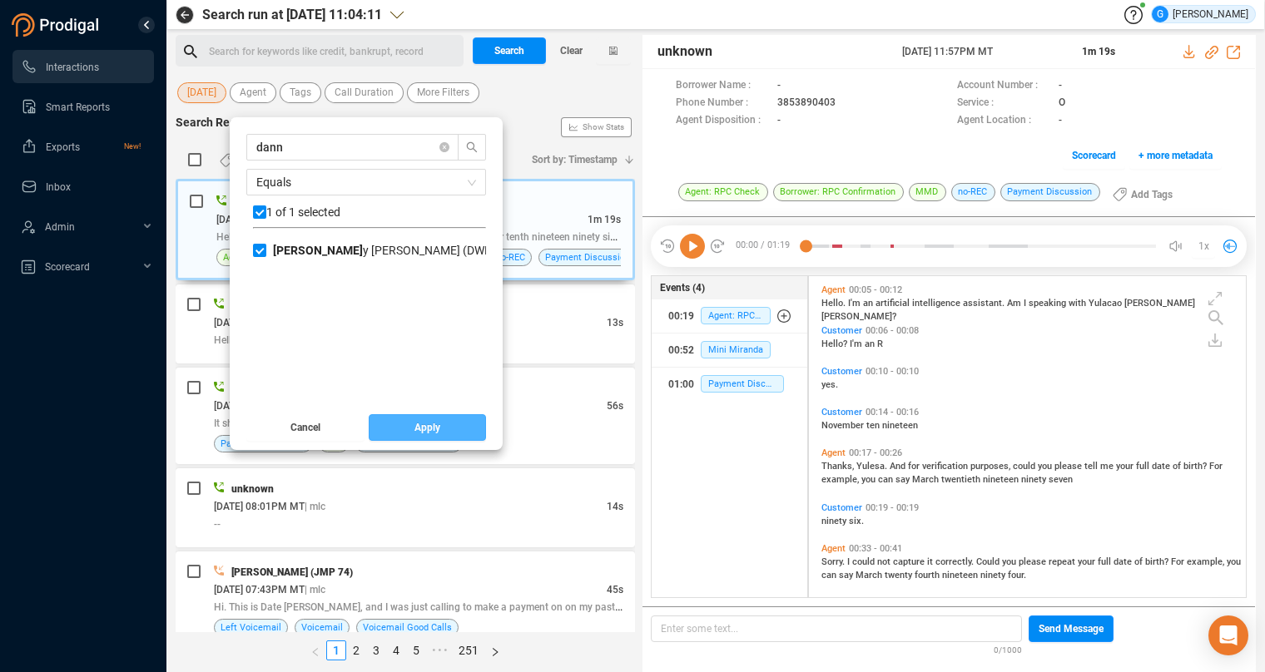
click at [408, 431] on button "Apply" at bounding box center [428, 427] width 118 height 27
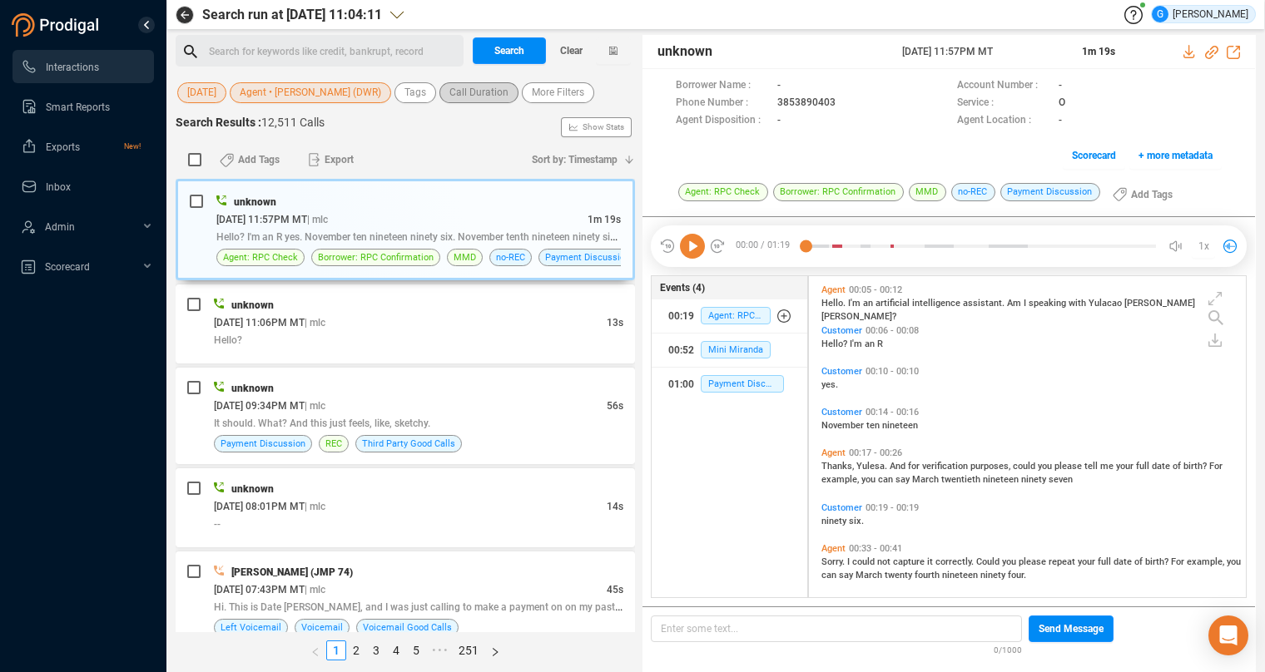
click at [464, 98] on span "Call Duration" at bounding box center [478, 92] width 59 height 21
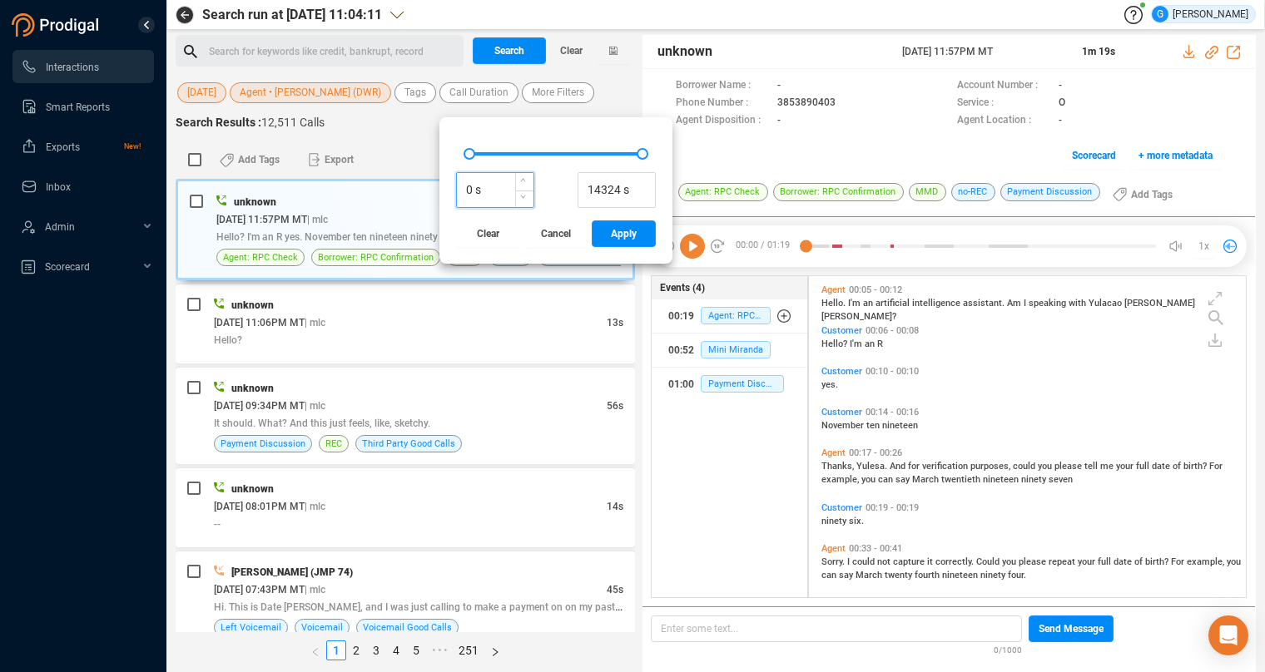
drag, startPoint x: 476, startPoint y: 189, endPoint x: 454, endPoint y: 189, distance: 21.6
click at [457, 189] on input "0 s" at bounding box center [495, 190] width 77 height 25
drag, startPoint x: 512, startPoint y: 195, endPoint x: 450, endPoint y: 182, distance: 62.8
click at [457, 182] on input "2 5 0 s" at bounding box center [495, 190] width 77 height 25
type input "250 s"
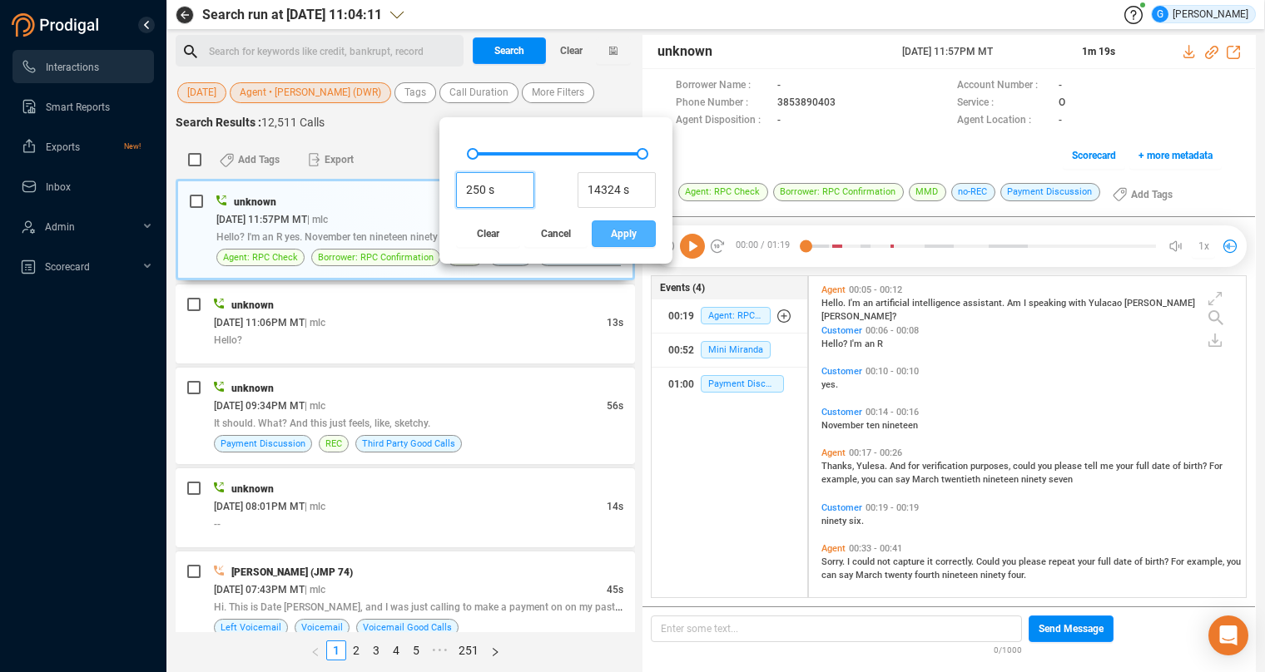
click at [631, 231] on span "Apply" at bounding box center [624, 234] width 26 height 27
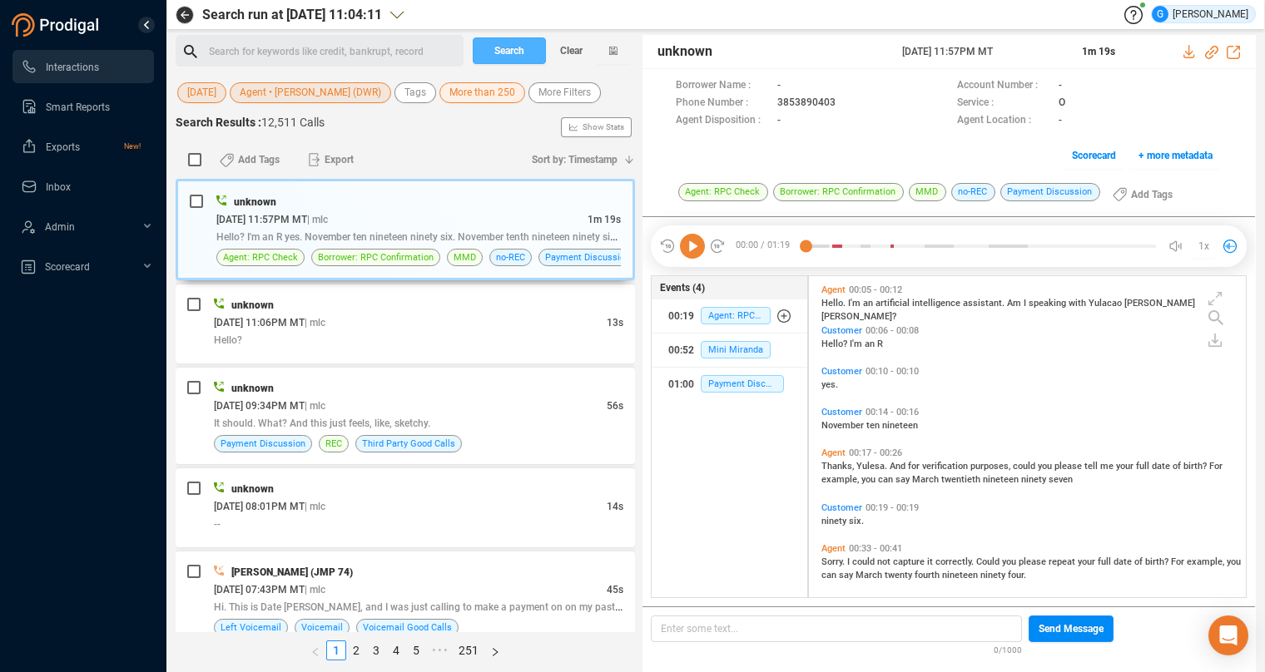
click at [517, 47] on span "Search" at bounding box center [509, 50] width 30 height 27
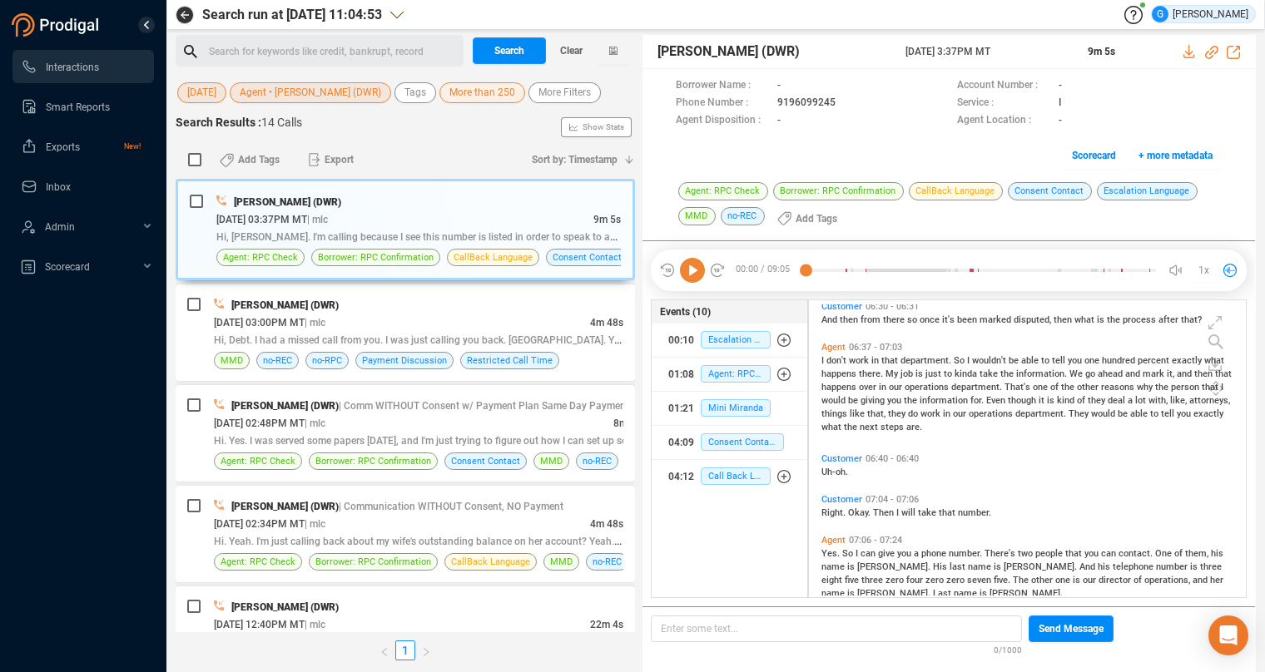
scroll to position [1679, 0]
